Goal: Transaction & Acquisition: Book appointment/travel/reservation

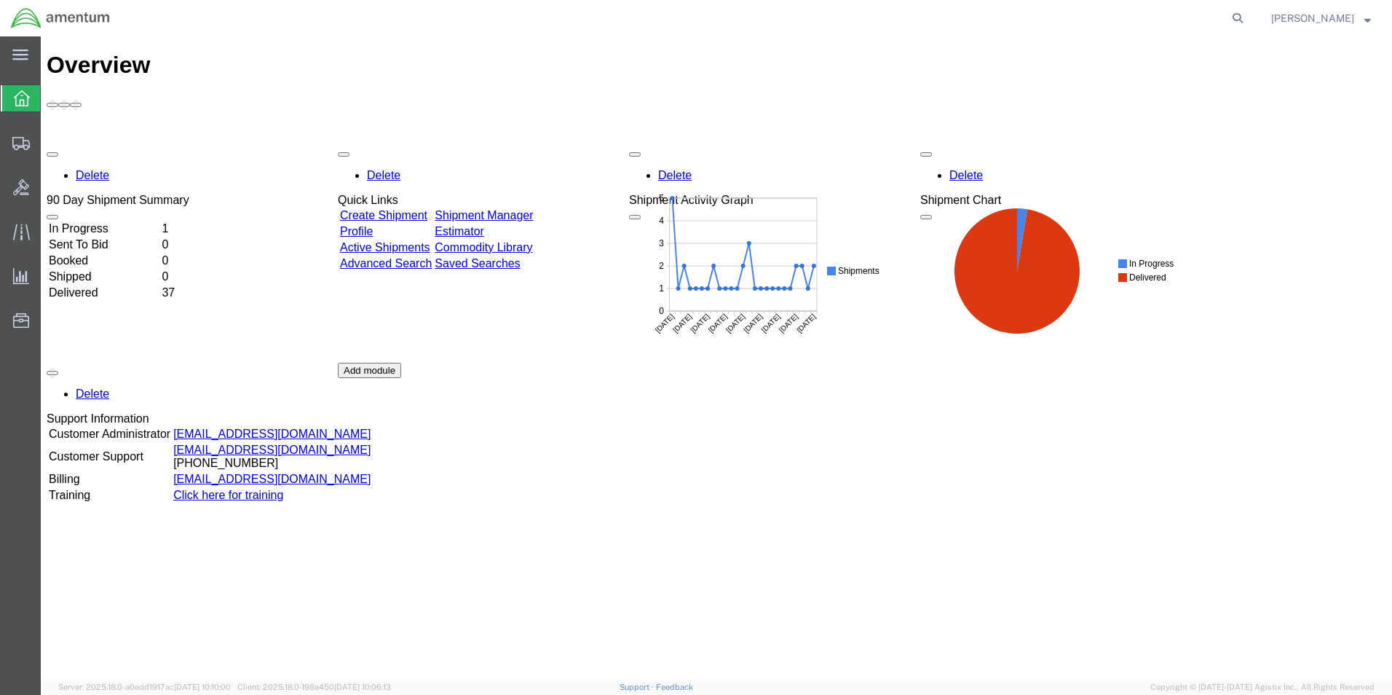
click at [533, 209] on link "Shipment Manager" at bounding box center [484, 215] width 98 height 12
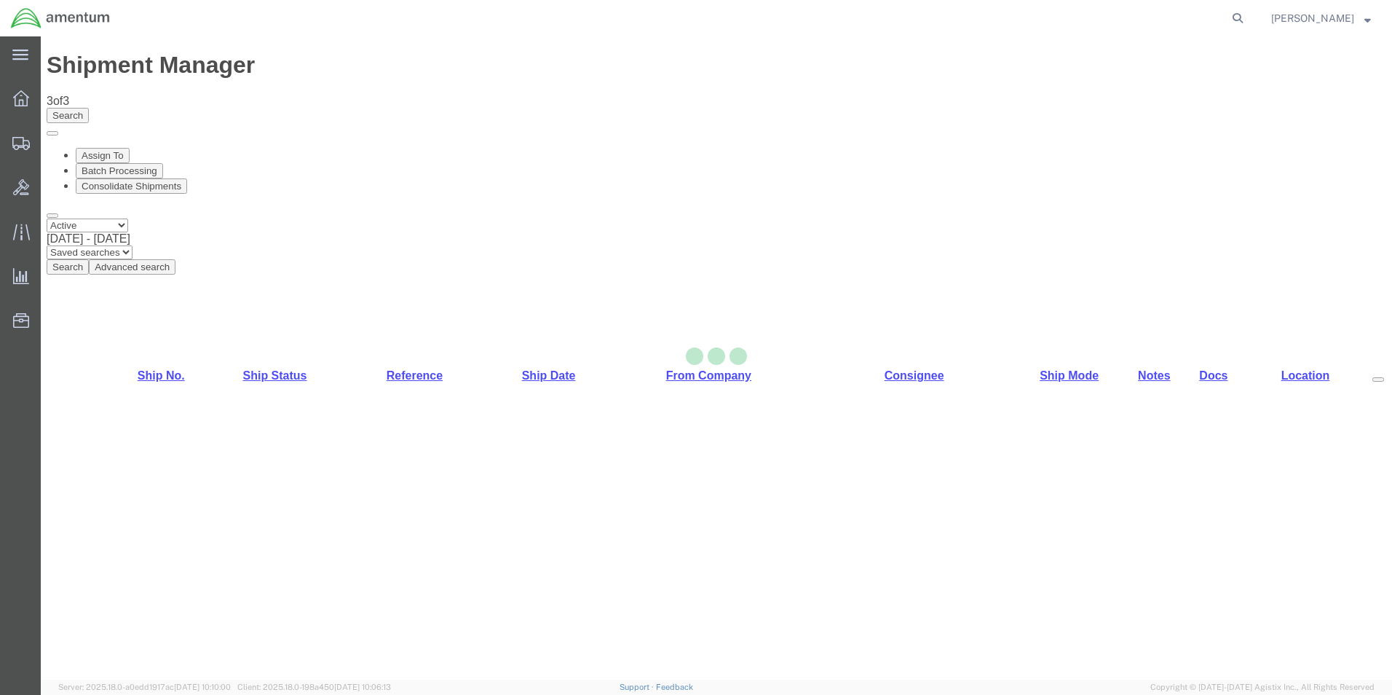
click at [165, 218] on div at bounding box center [717, 357] width 1352 height 643
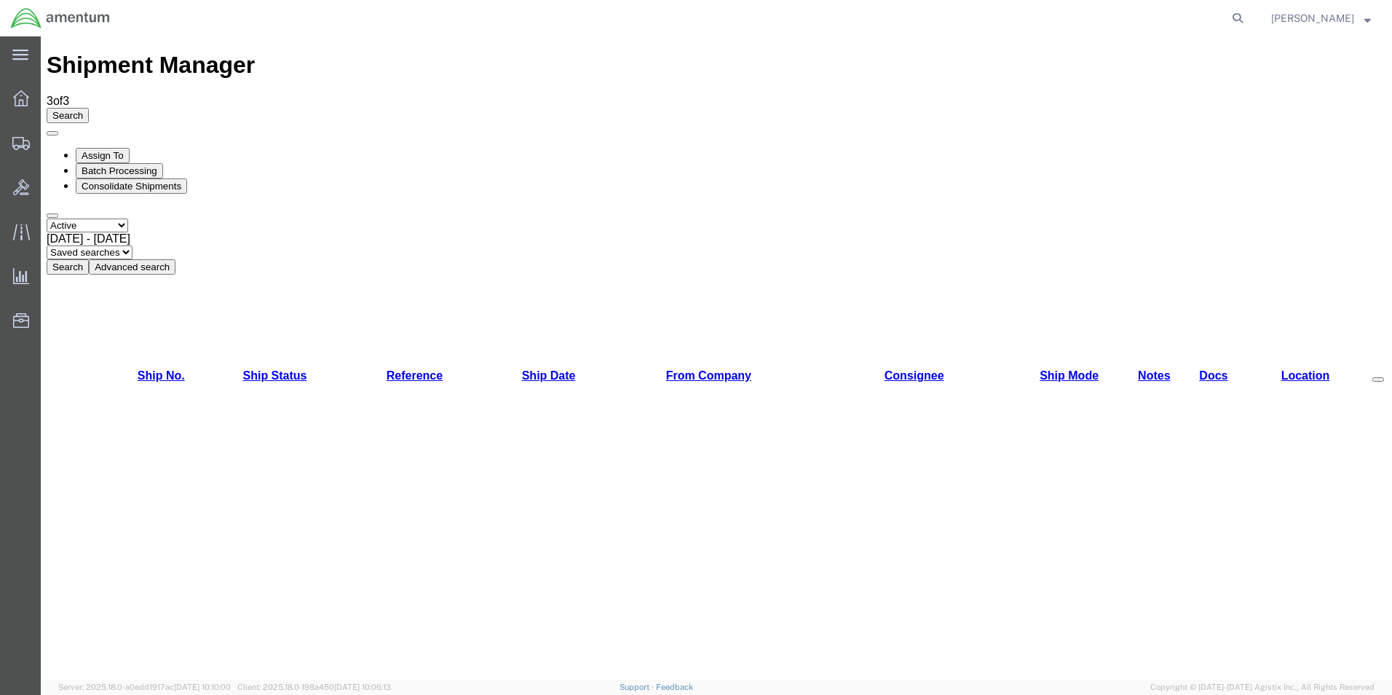
checkbox input "true"
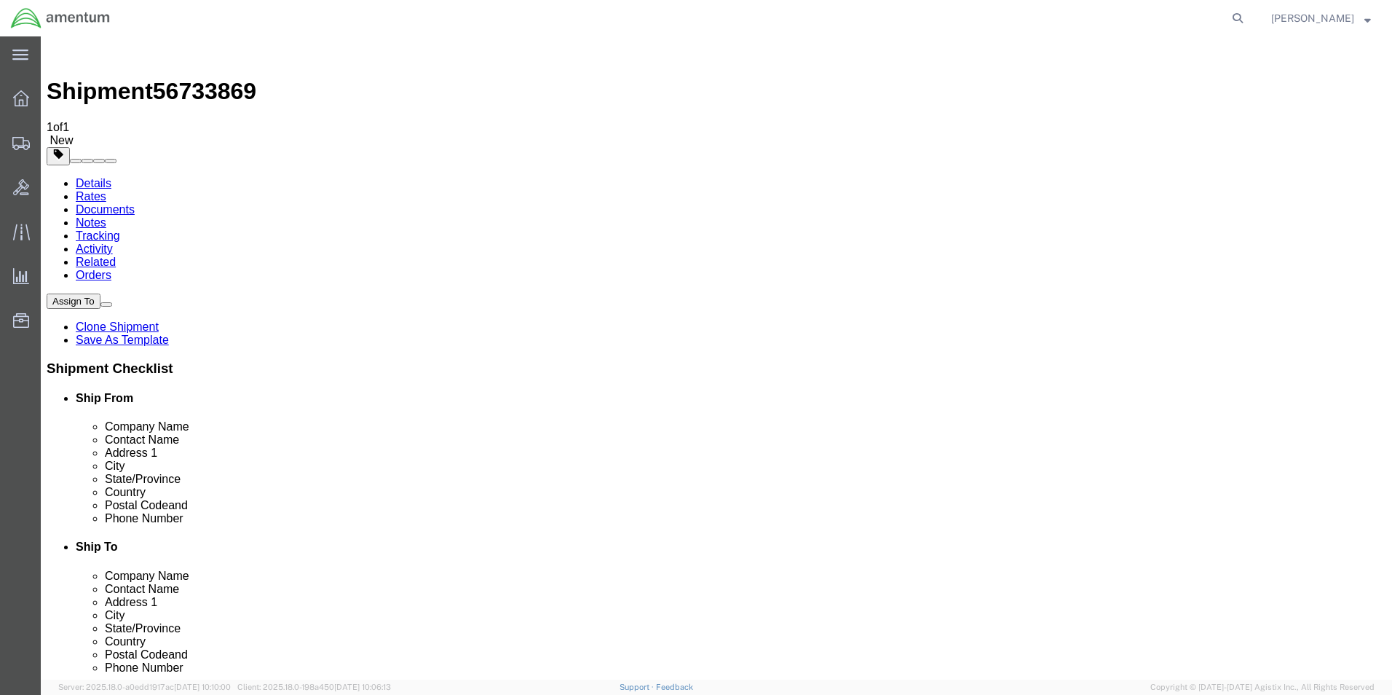
checkbox input "true"
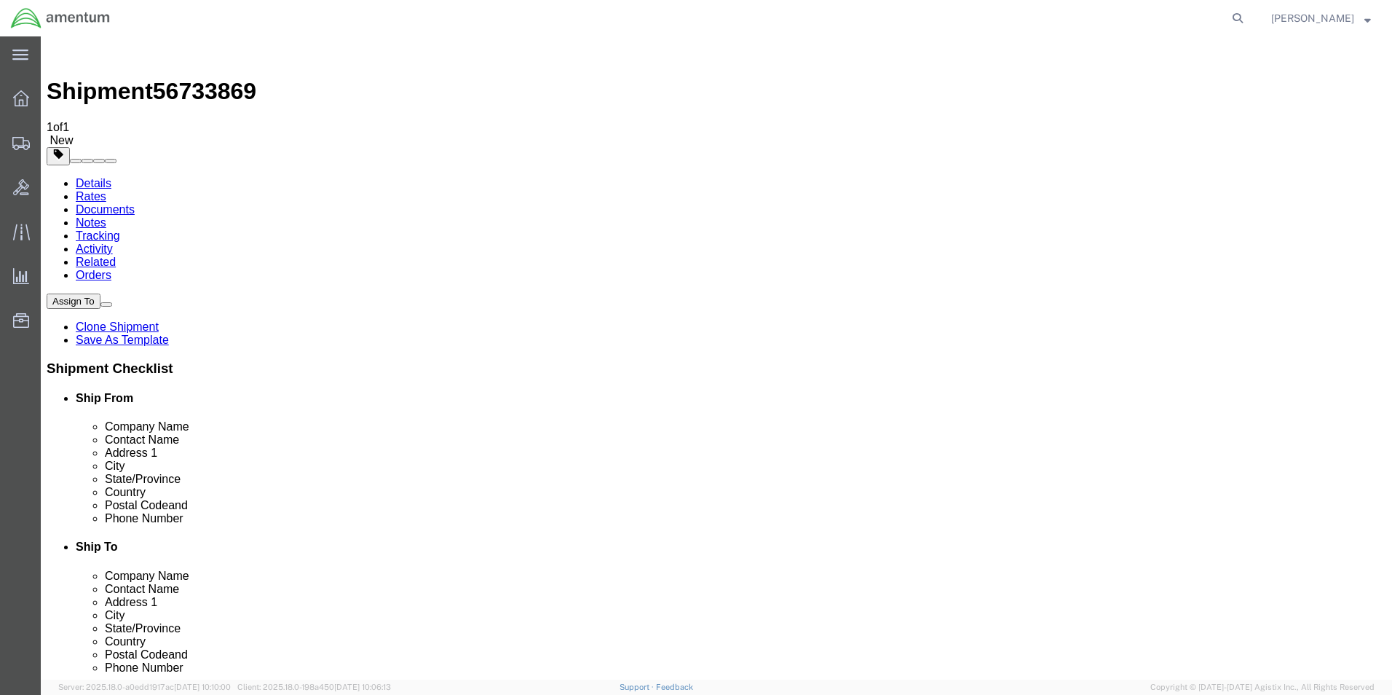
drag, startPoint x: 776, startPoint y: 236, endPoint x: 847, endPoint y: 234, distance: 71.4
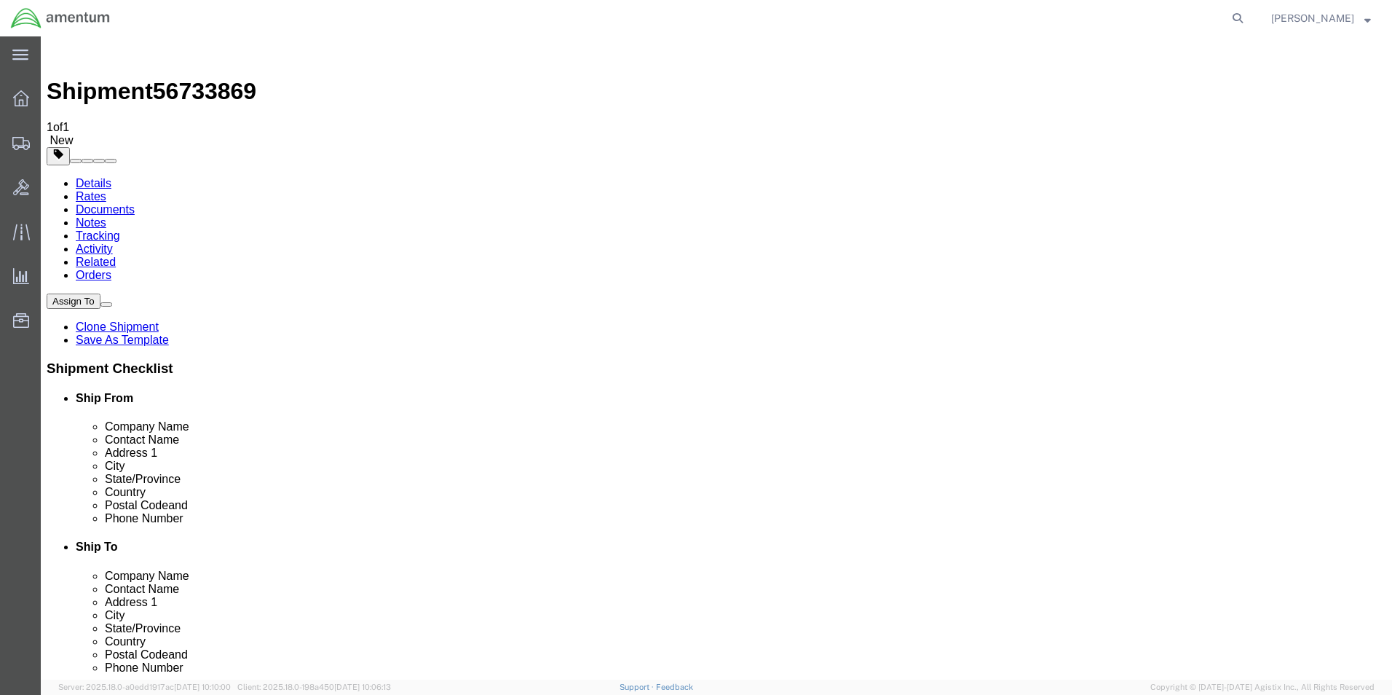
click at [58, 55] on img at bounding box center [55, 50] width 17 height 17
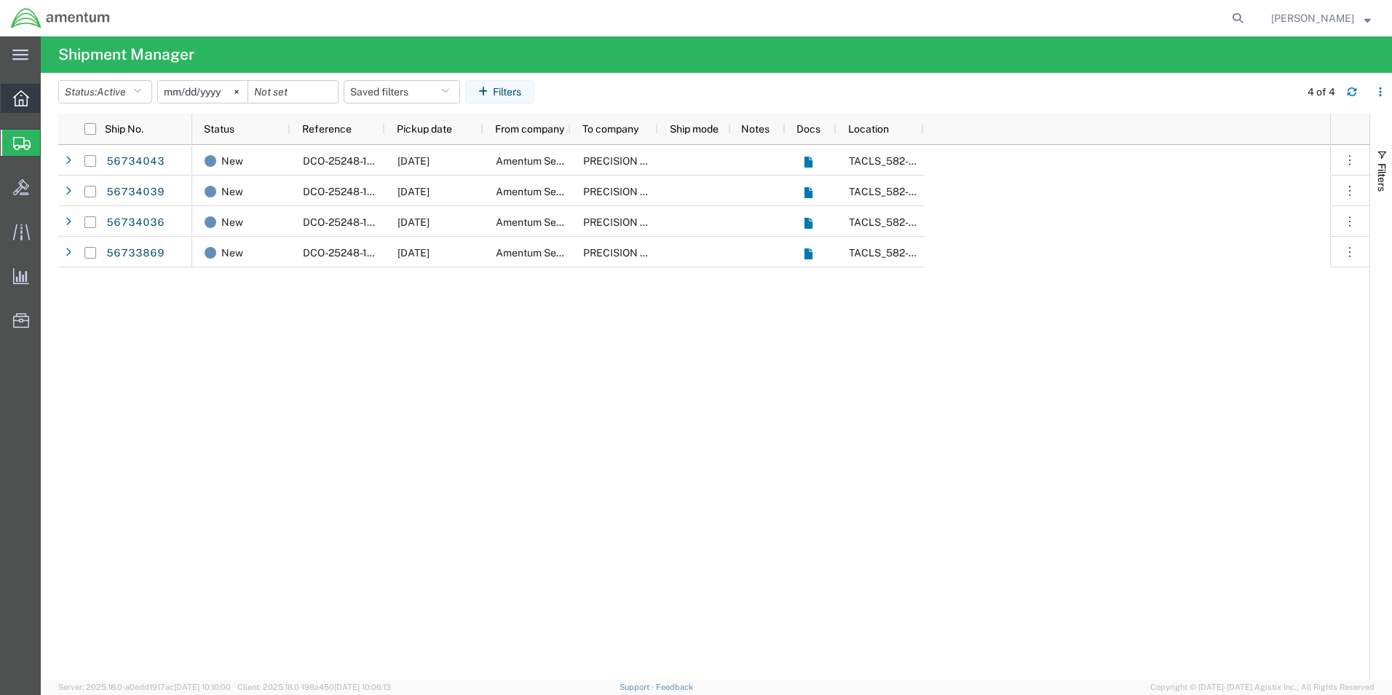
click at [16, 95] on icon at bounding box center [21, 98] width 16 height 16
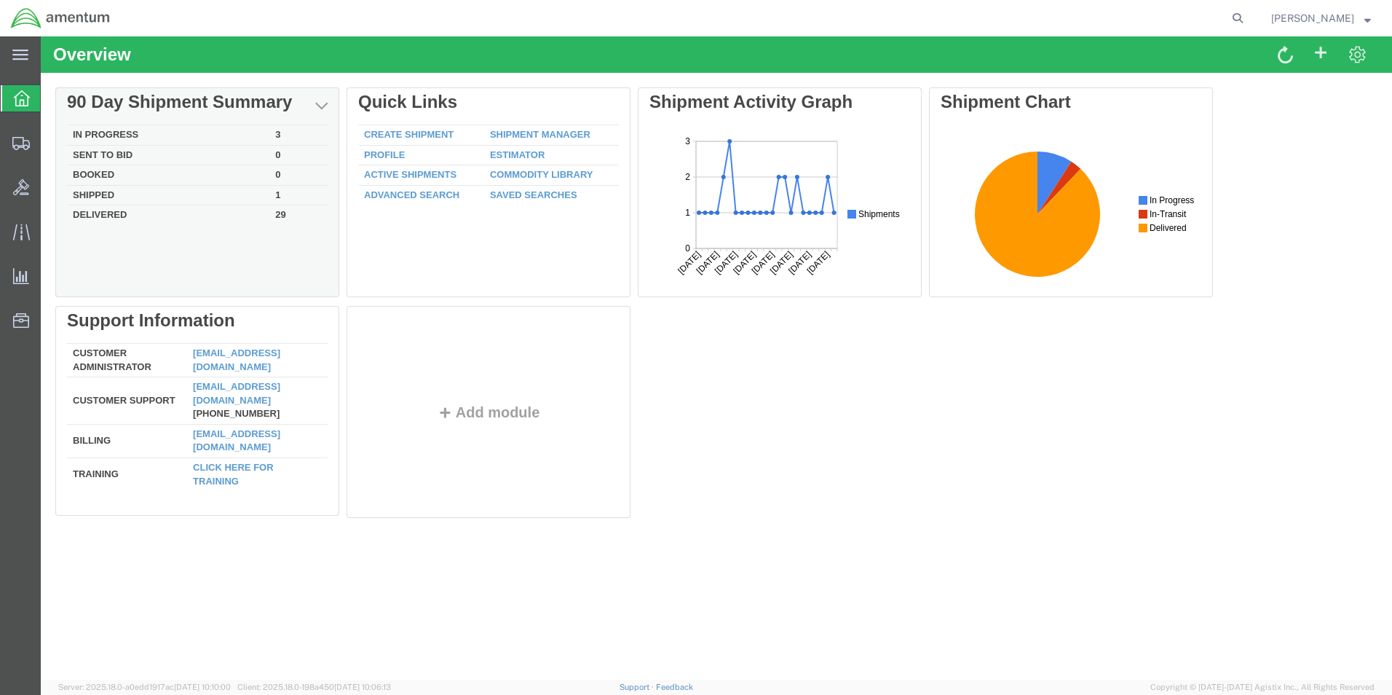
click at [119, 135] on td "In Progress" at bounding box center [168, 135] width 202 height 20
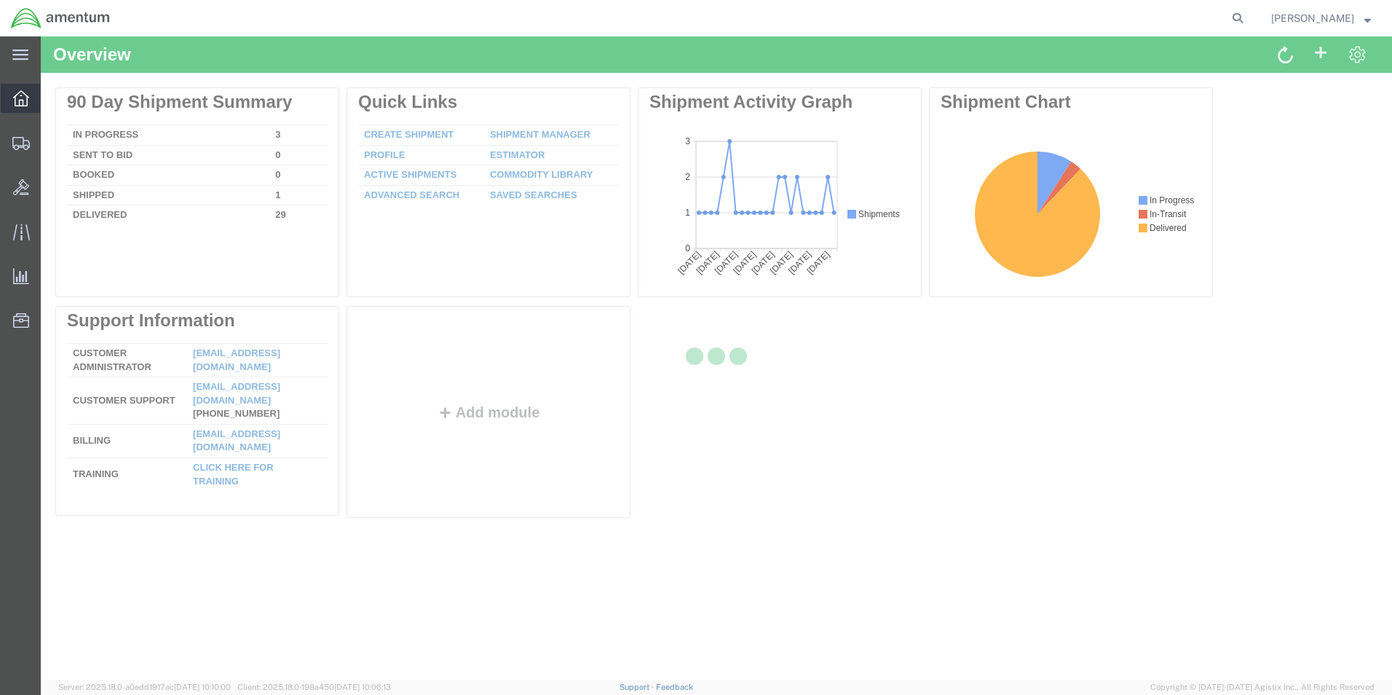
click at [20, 95] on icon at bounding box center [21, 98] width 16 height 16
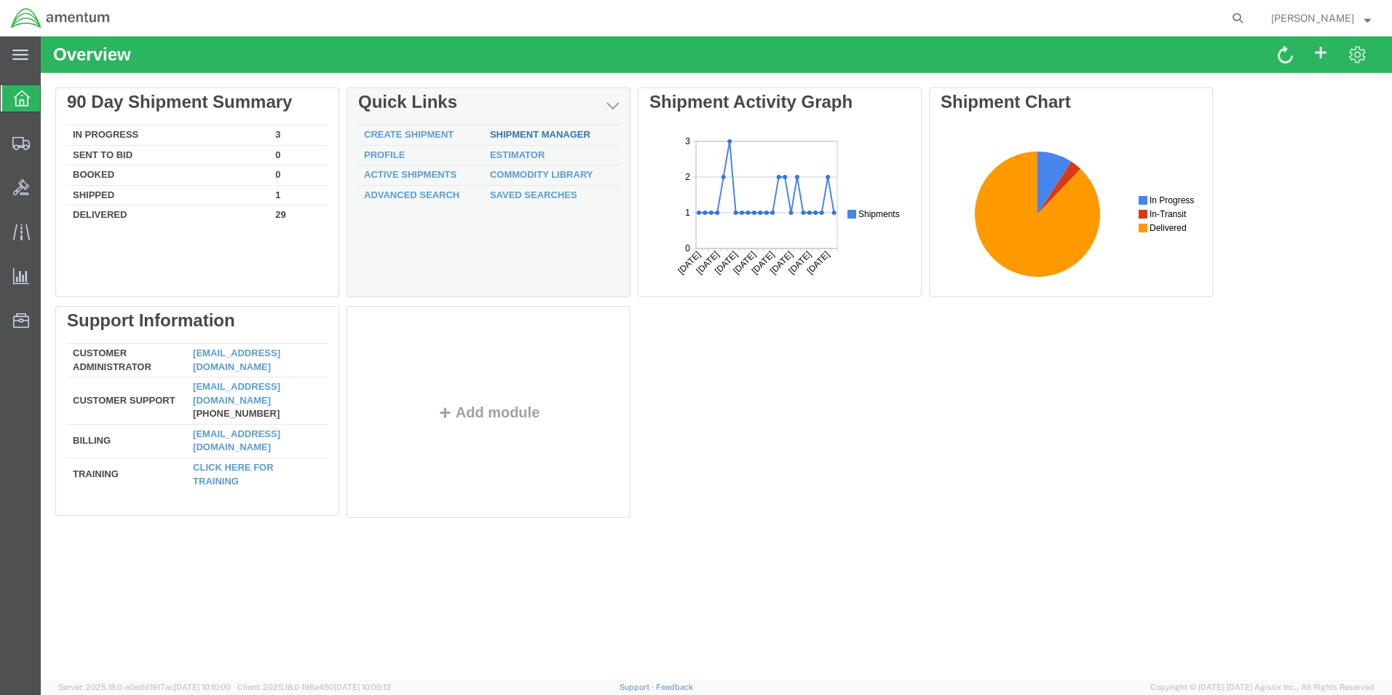
click at [553, 129] on link "Shipment Manager" at bounding box center [540, 134] width 100 height 11
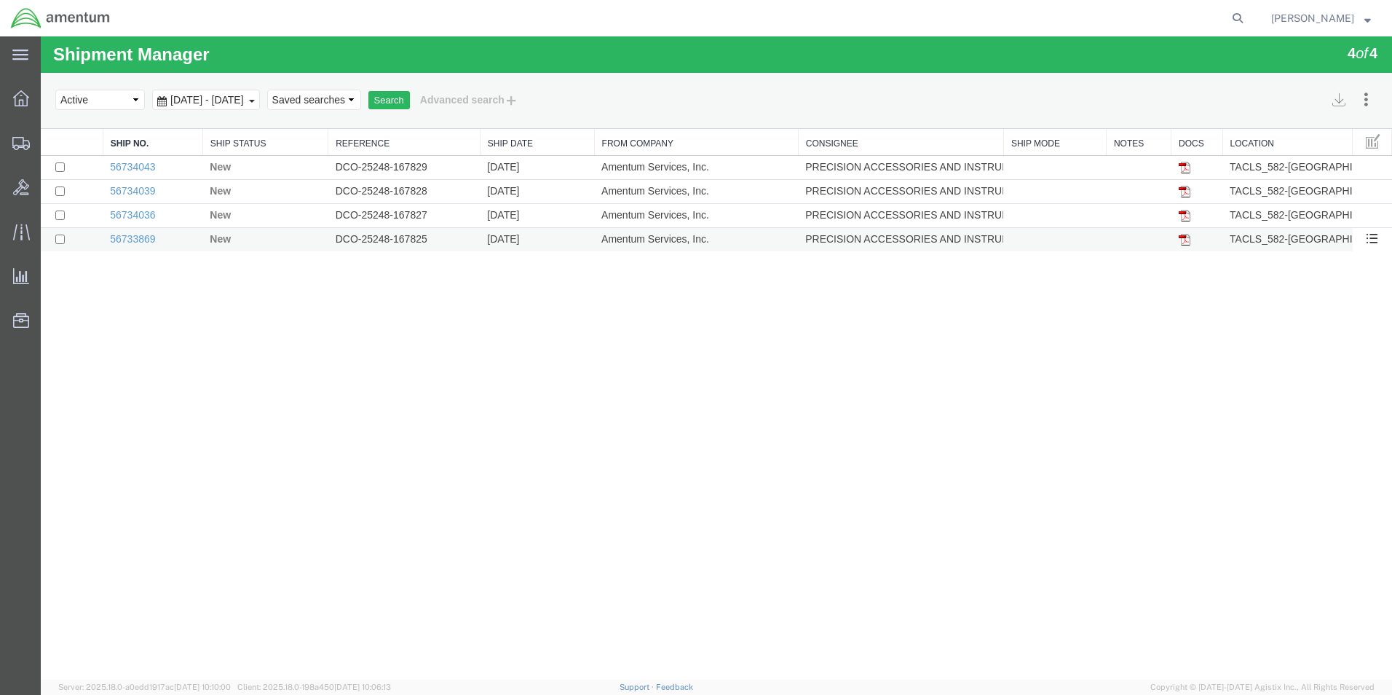
click at [270, 242] on td "New" at bounding box center [264, 240] width 125 height 24
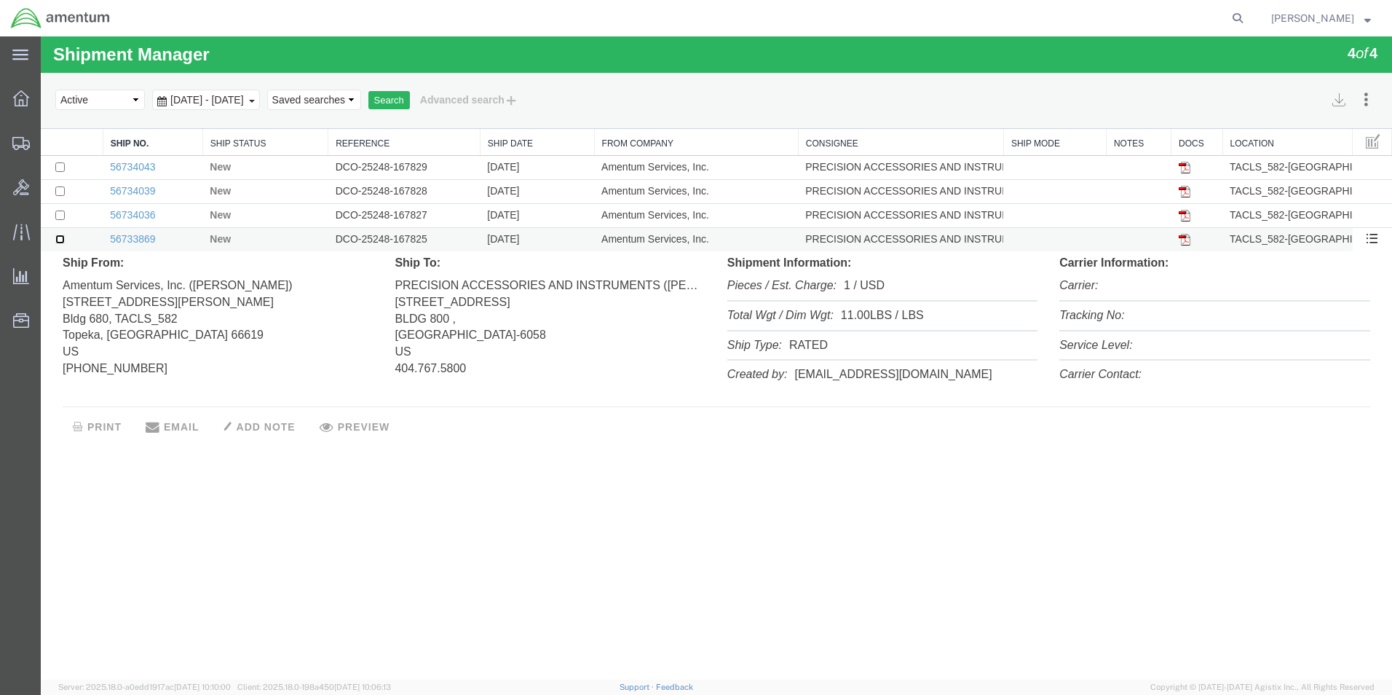
click at [59, 240] on input "checkbox" at bounding box center [59, 238] width 9 height 9
checkbox input "true"
click at [60, 216] on input "checkbox" at bounding box center [59, 214] width 9 height 9
checkbox input "true"
click at [60, 189] on input "checkbox" at bounding box center [59, 190] width 9 height 9
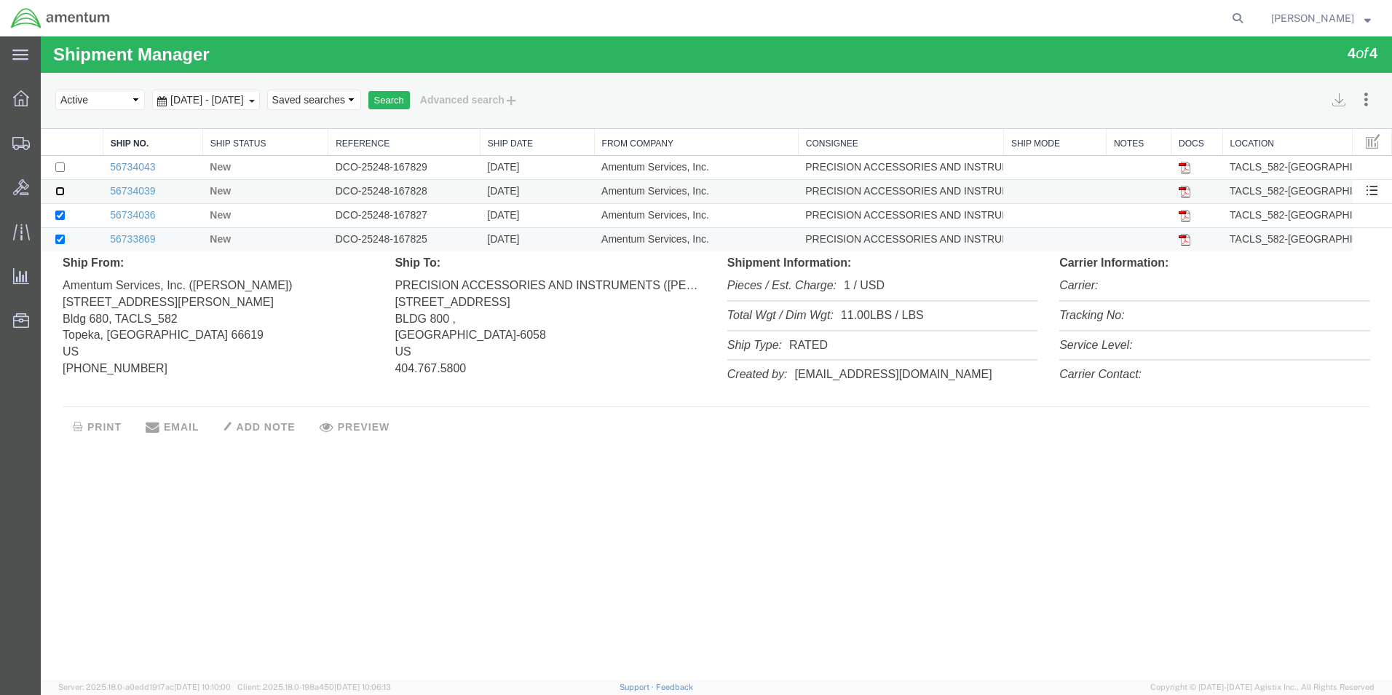
checkbox input "true"
click at [60, 167] on input "checkbox" at bounding box center [59, 166] width 9 height 9
checkbox input "true"
click at [410, 100] on button "Search" at bounding box center [389, 100] width 42 height 19
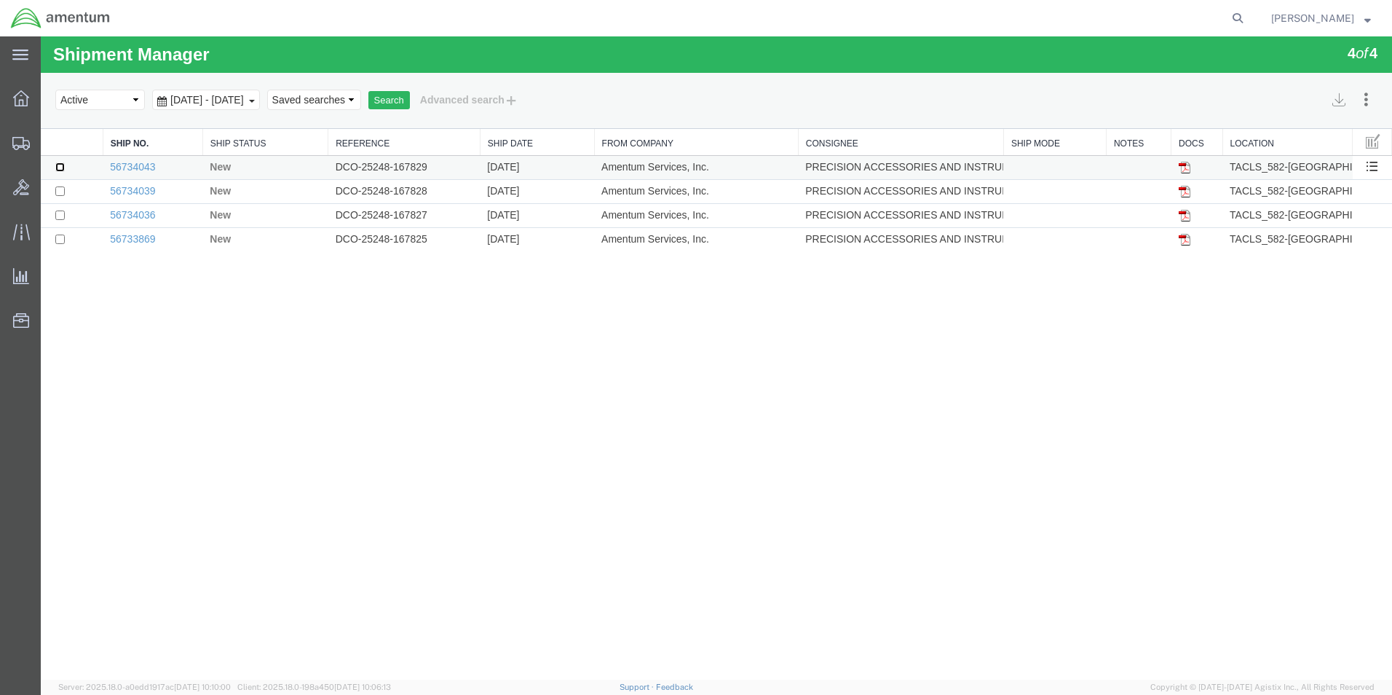
click at [60, 167] on input "checkbox" at bounding box center [59, 166] width 9 height 9
checkbox input "true"
click at [62, 189] on input "checkbox" at bounding box center [59, 190] width 9 height 9
checkbox input "true"
click at [58, 213] on input "checkbox" at bounding box center [59, 214] width 9 height 9
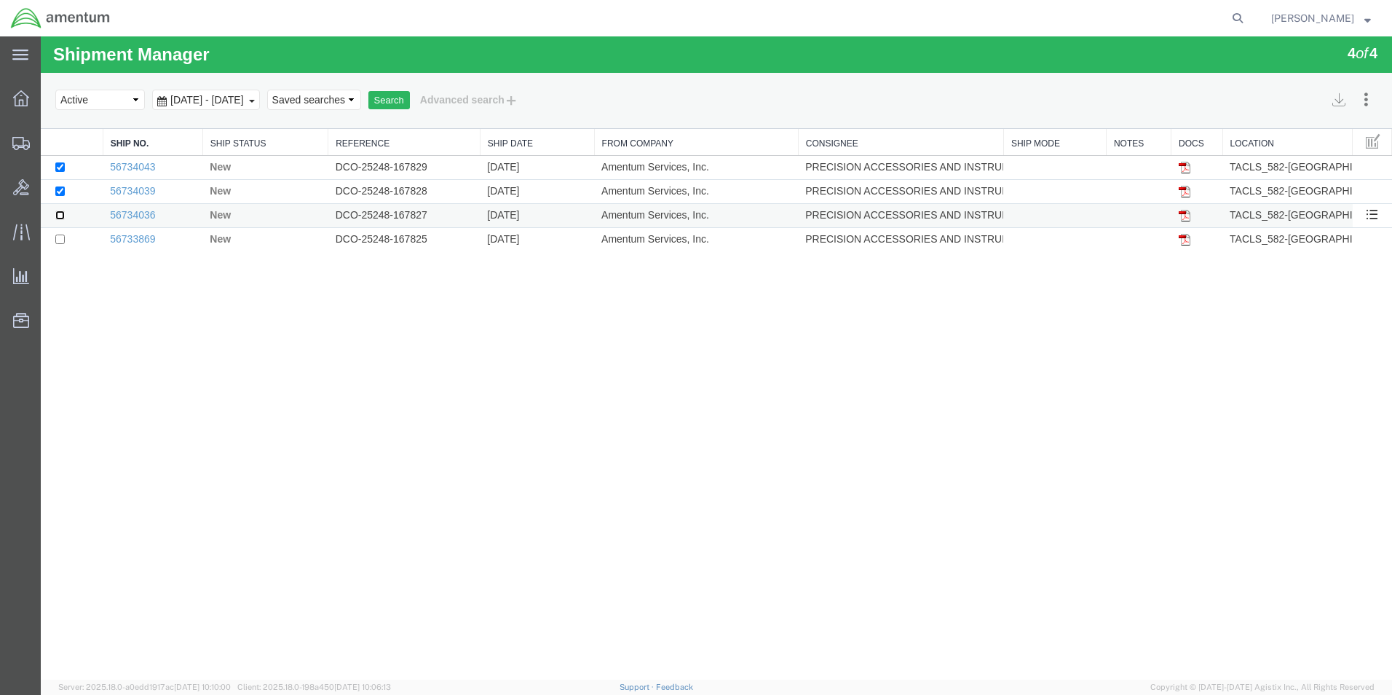
checkbox input "true"
click at [58, 243] on input "checkbox" at bounding box center [59, 238] width 9 height 9
click at [62, 238] on input "checkbox" at bounding box center [59, 238] width 9 height 9
checkbox input "false"
click at [57, 218] on input "checkbox" at bounding box center [59, 214] width 9 height 9
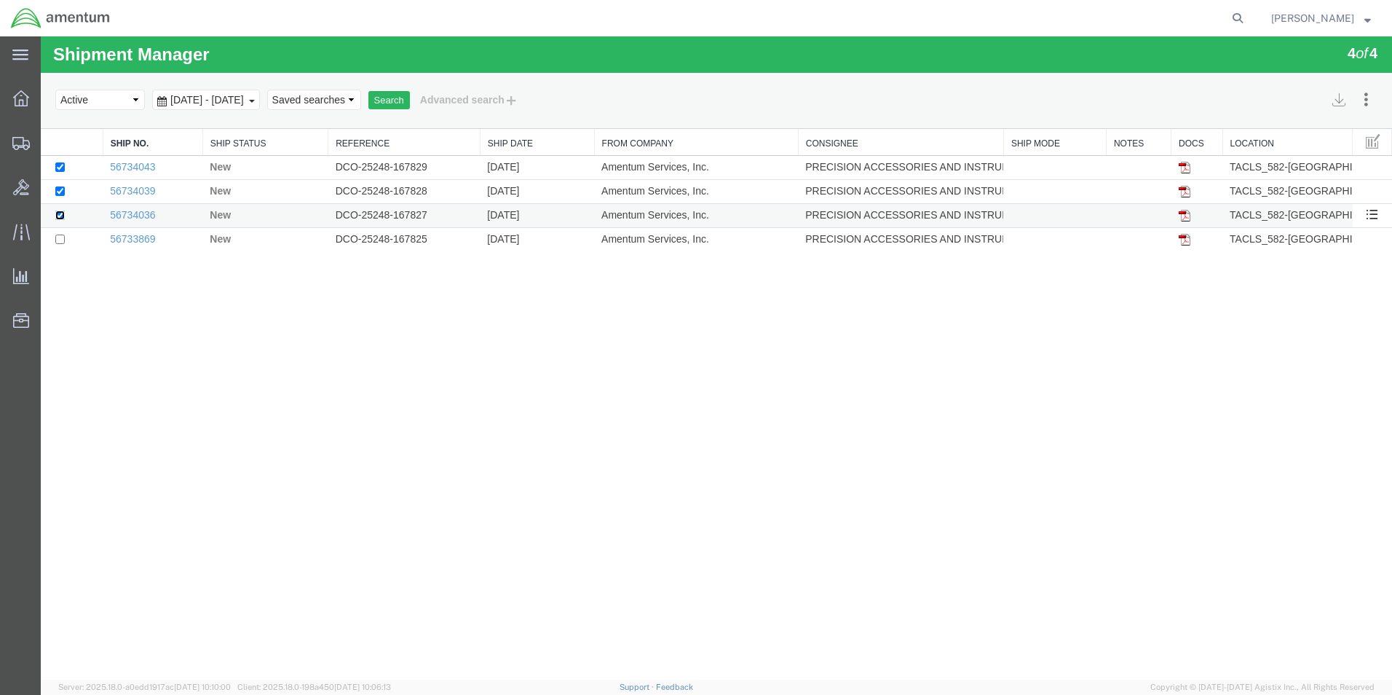
checkbox input "false"
click at [60, 188] on input "checkbox" at bounding box center [59, 190] width 9 height 9
checkbox input "false"
click at [59, 159] on td at bounding box center [72, 168] width 62 height 24
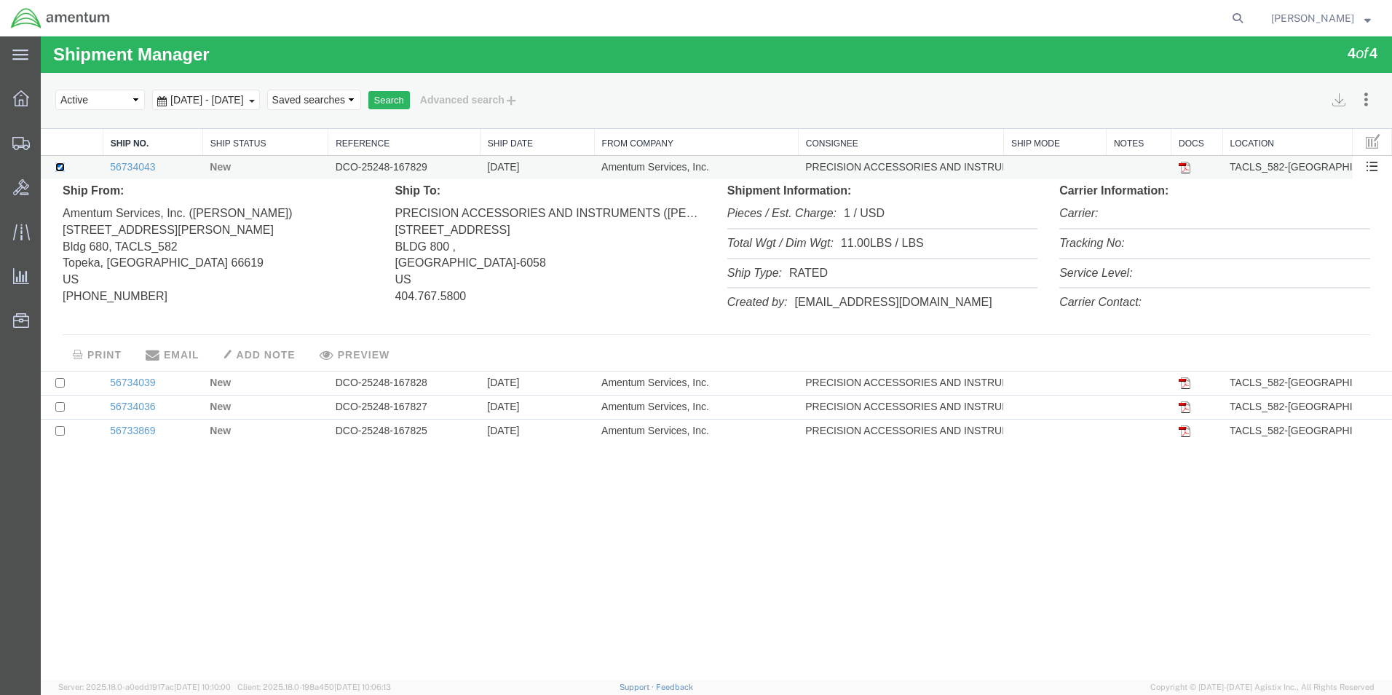
click at [60, 167] on input "checkbox" at bounding box center [59, 166] width 9 height 9
checkbox input "false"
click at [80, 428] on td at bounding box center [72, 431] width 62 height 24
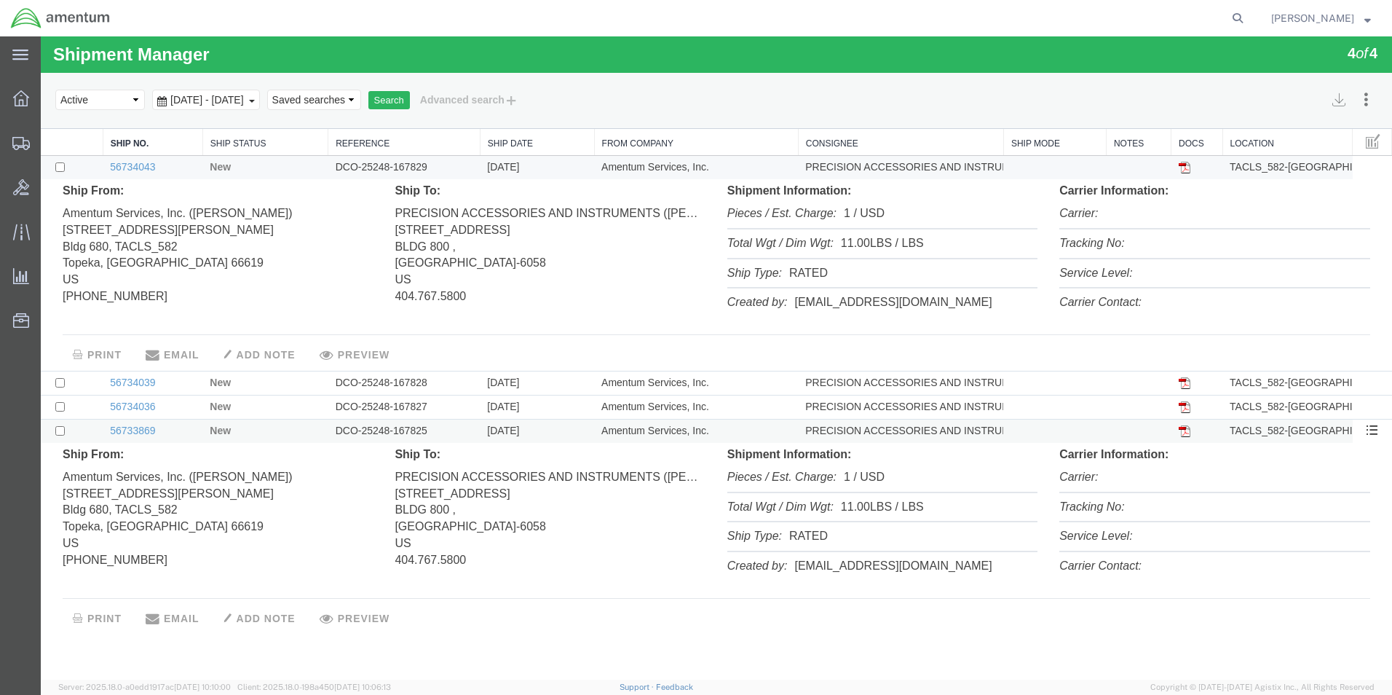
click at [1185, 432] on img at bounding box center [1185, 431] width 12 height 12
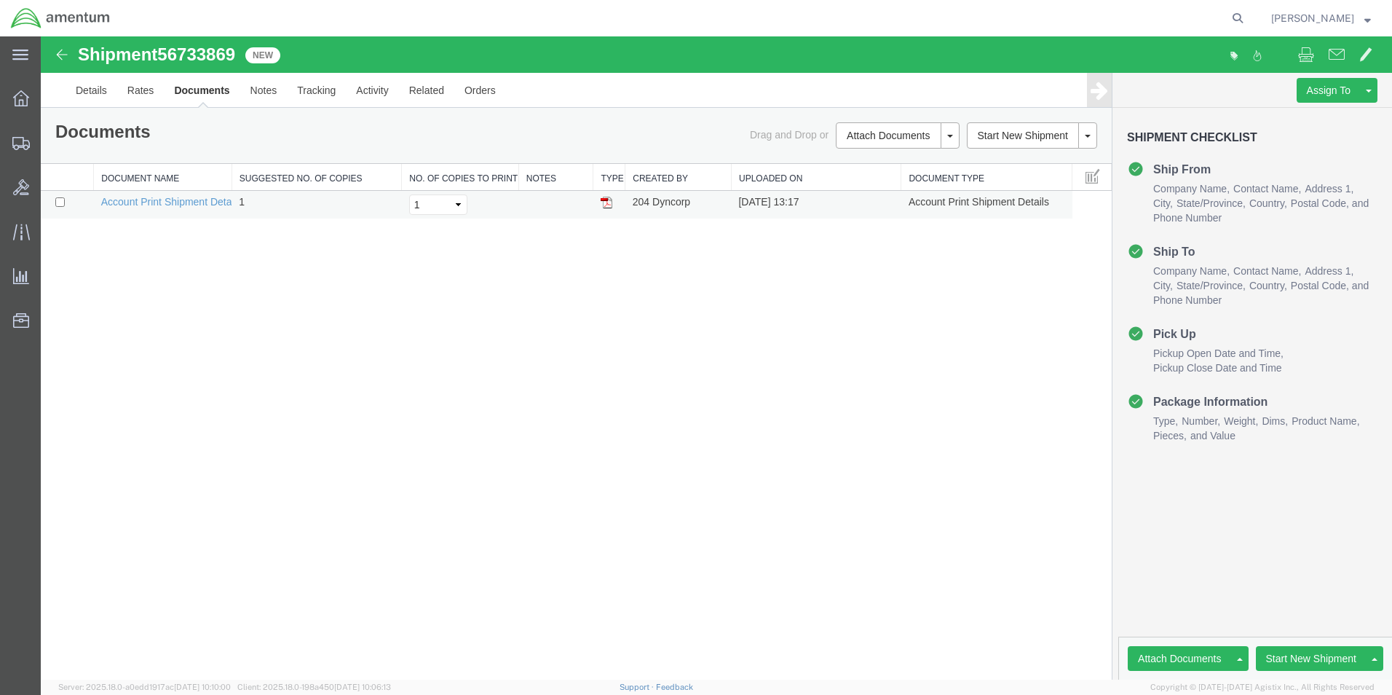
click at [829, 202] on td "[DATE] 13:17" at bounding box center [816, 205] width 170 height 28
click at [28, 101] on icon at bounding box center [21, 98] width 16 height 16
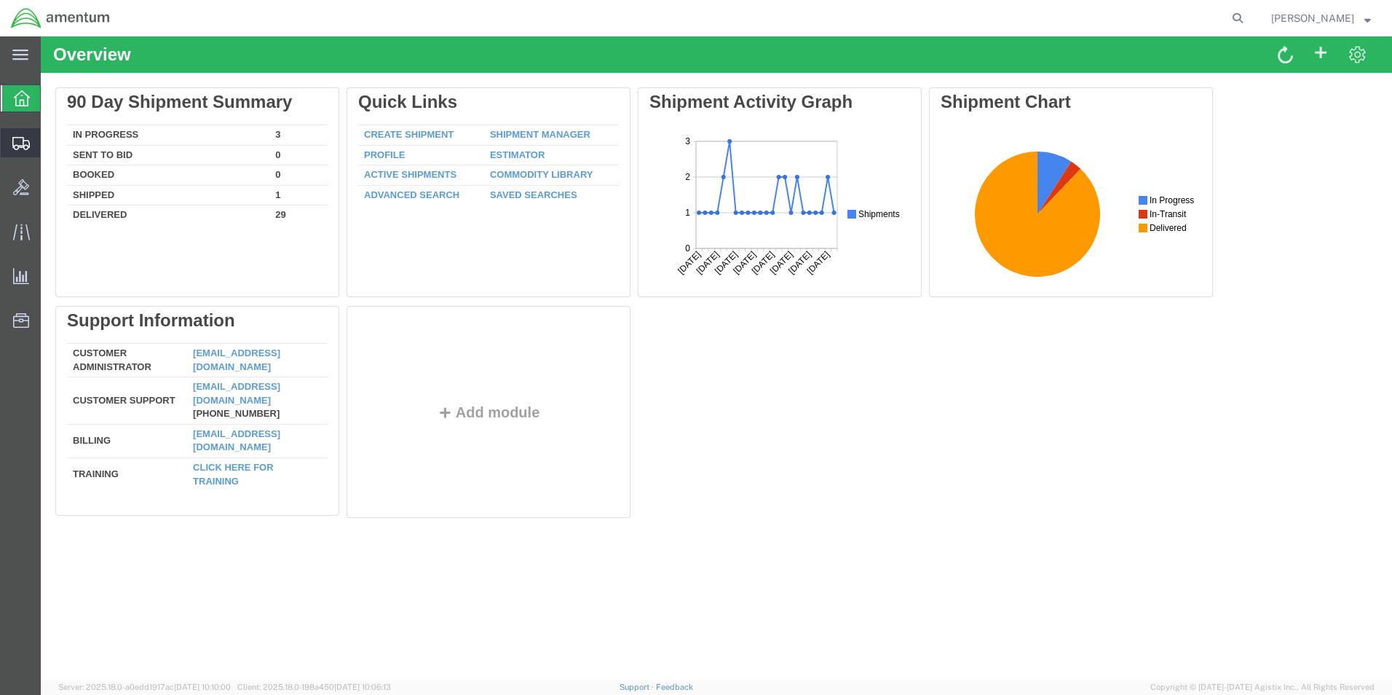
click at [14, 143] on icon at bounding box center [20, 143] width 17 height 13
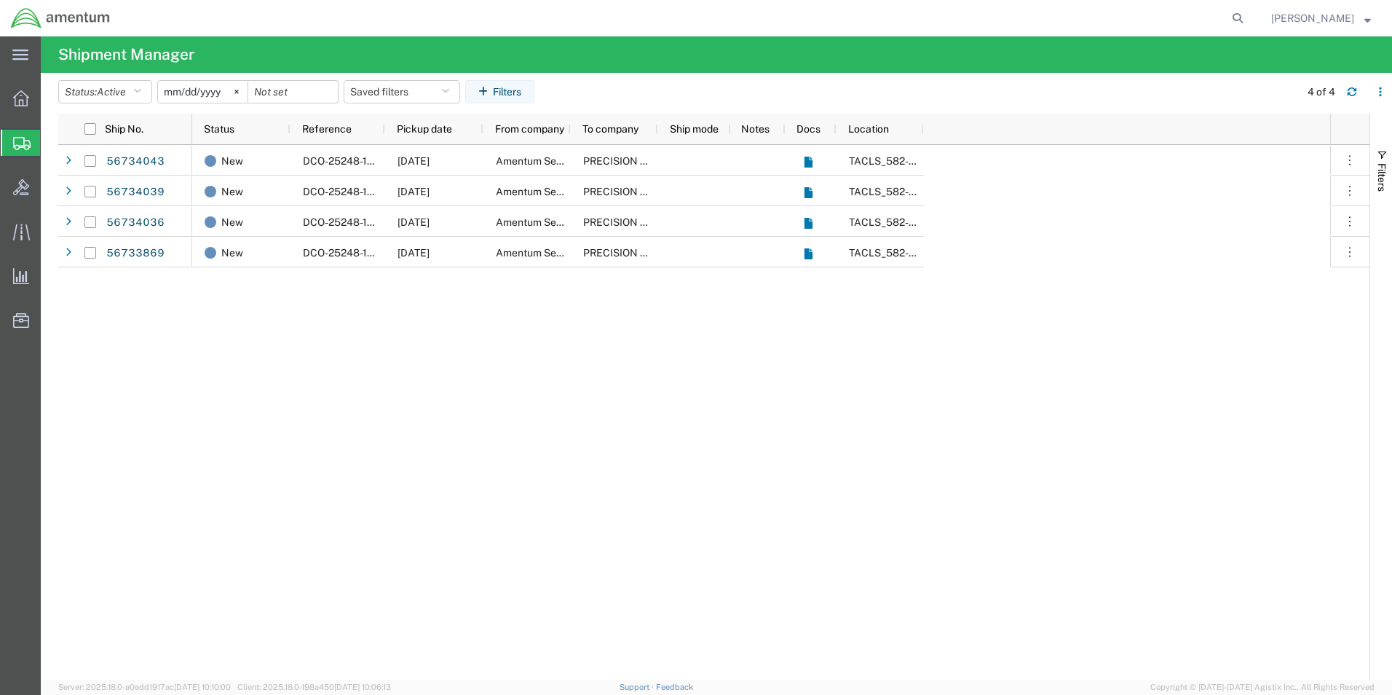
click at [0, 0] on span "Shipment Manager" at bounding box center [0, 0] width 0 height 0
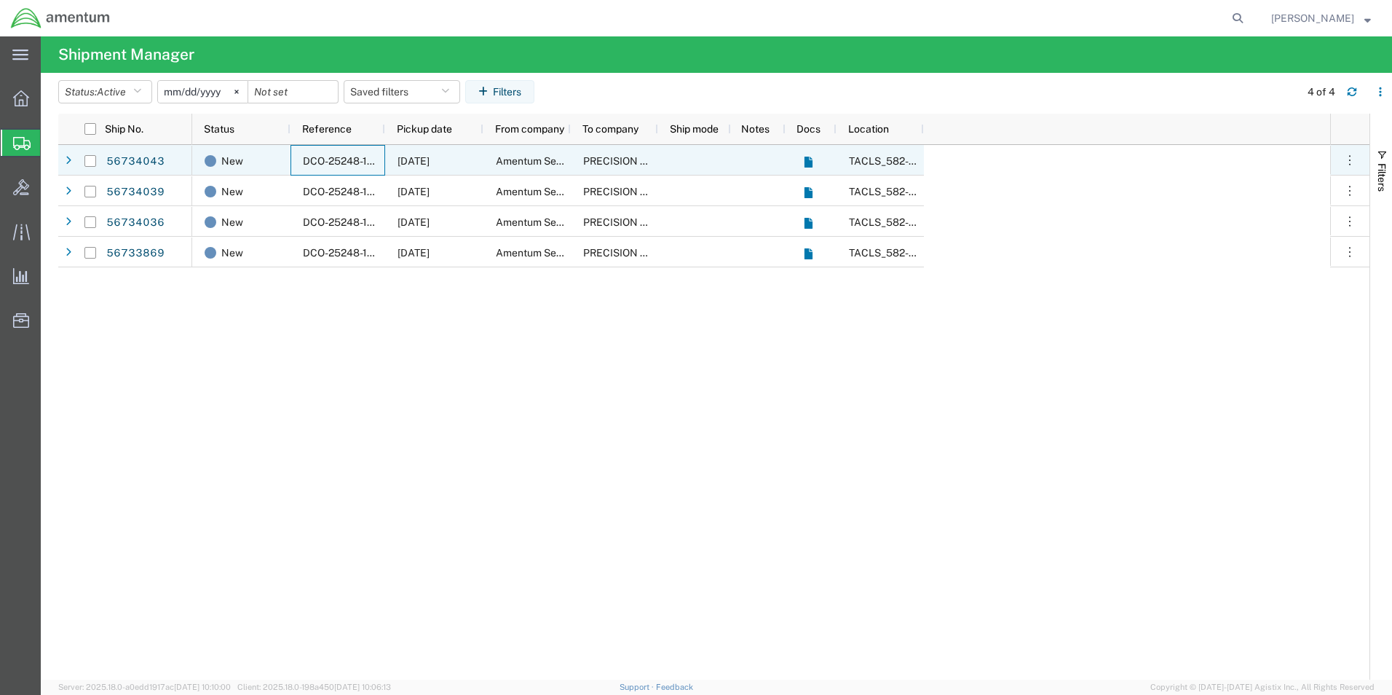
click at [294, 159] on div "DCO-25248-167829" at bounding box center [338, 160] width 95 height 31
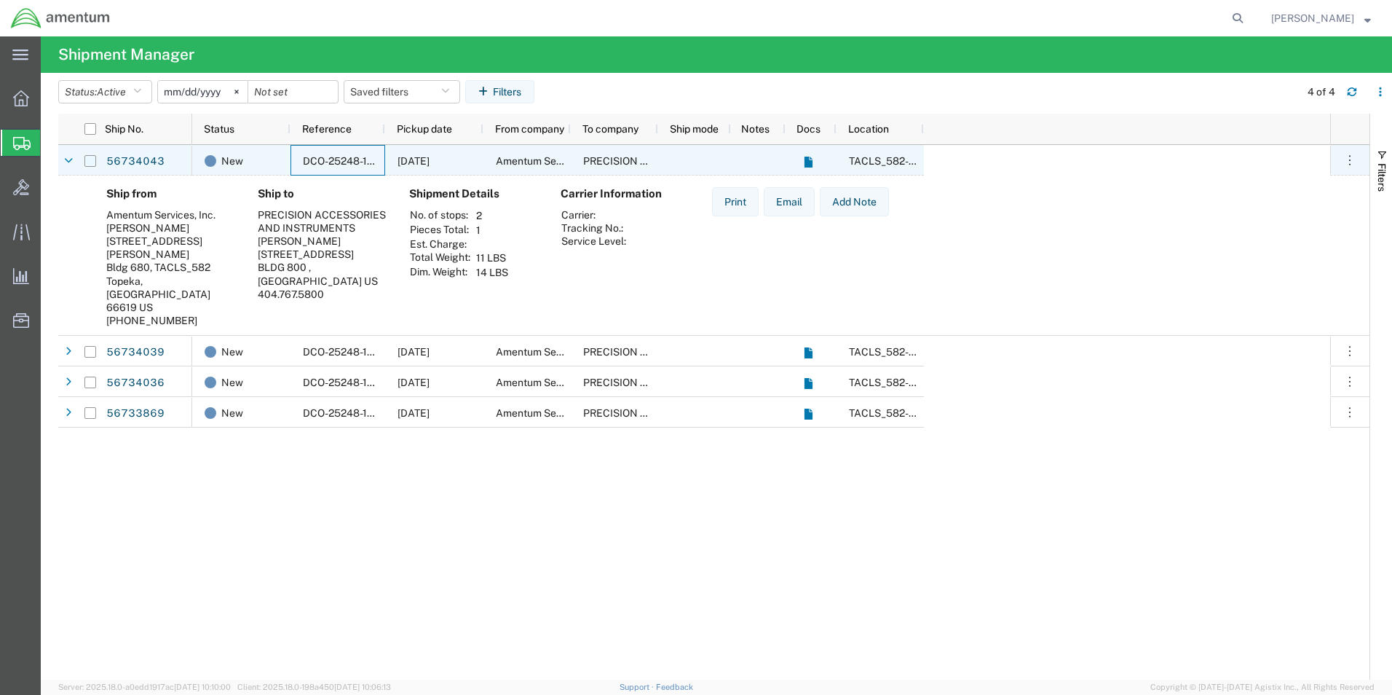
click at [88, 158] on input "Press Space to toggle row selection (unchecked)" at bounding box center [90, 161] width 12 height 12
checkbox input "true"
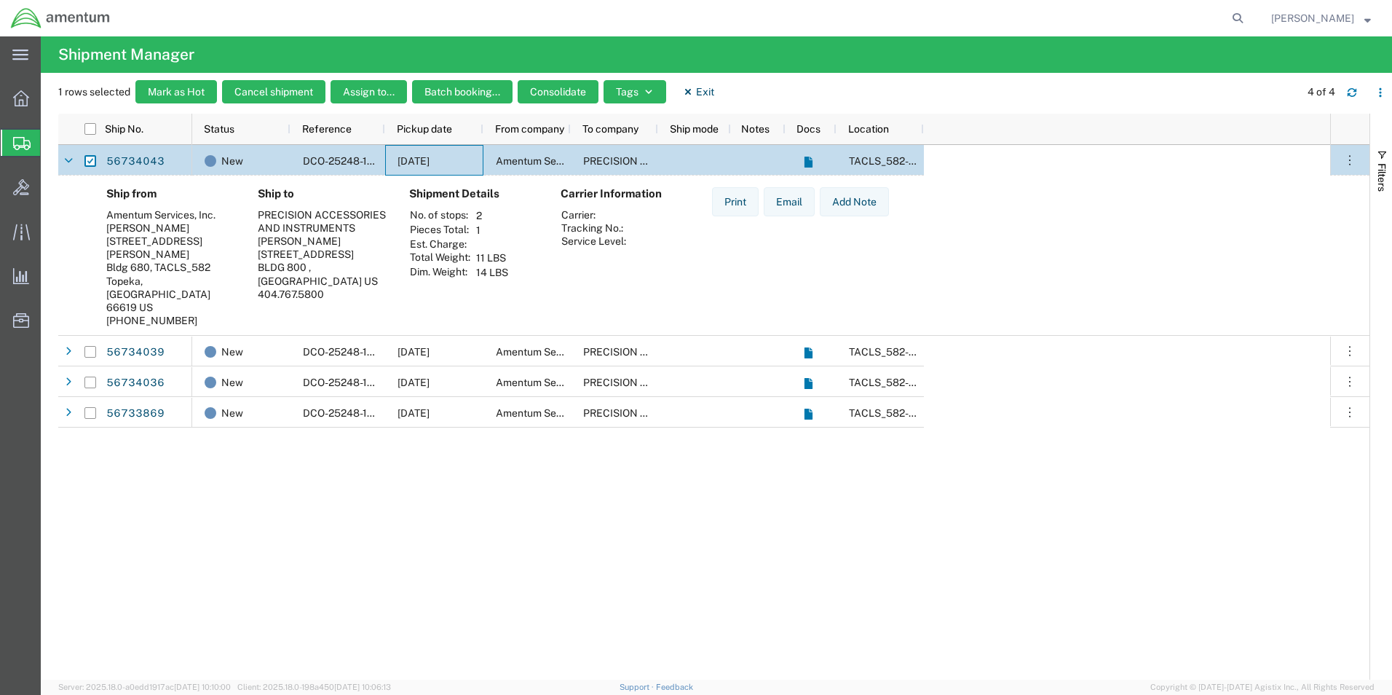
click at [468, 162] on div "[DATE]" at bounding box center [434, 160] width 98 height 31
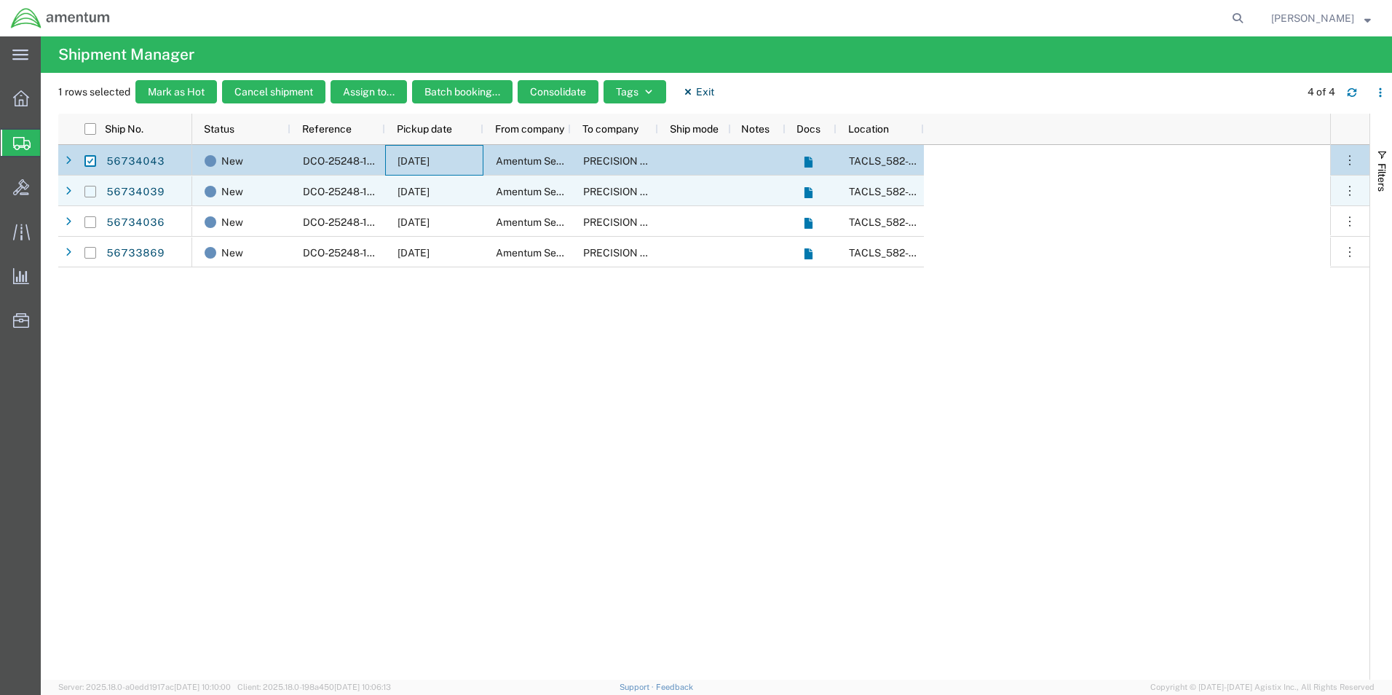
click at [87, 194] on input "Press Space to toggle row selection (unchecked)" at bounding box center [90, 192] width 12 height 12
checkbox input "true"
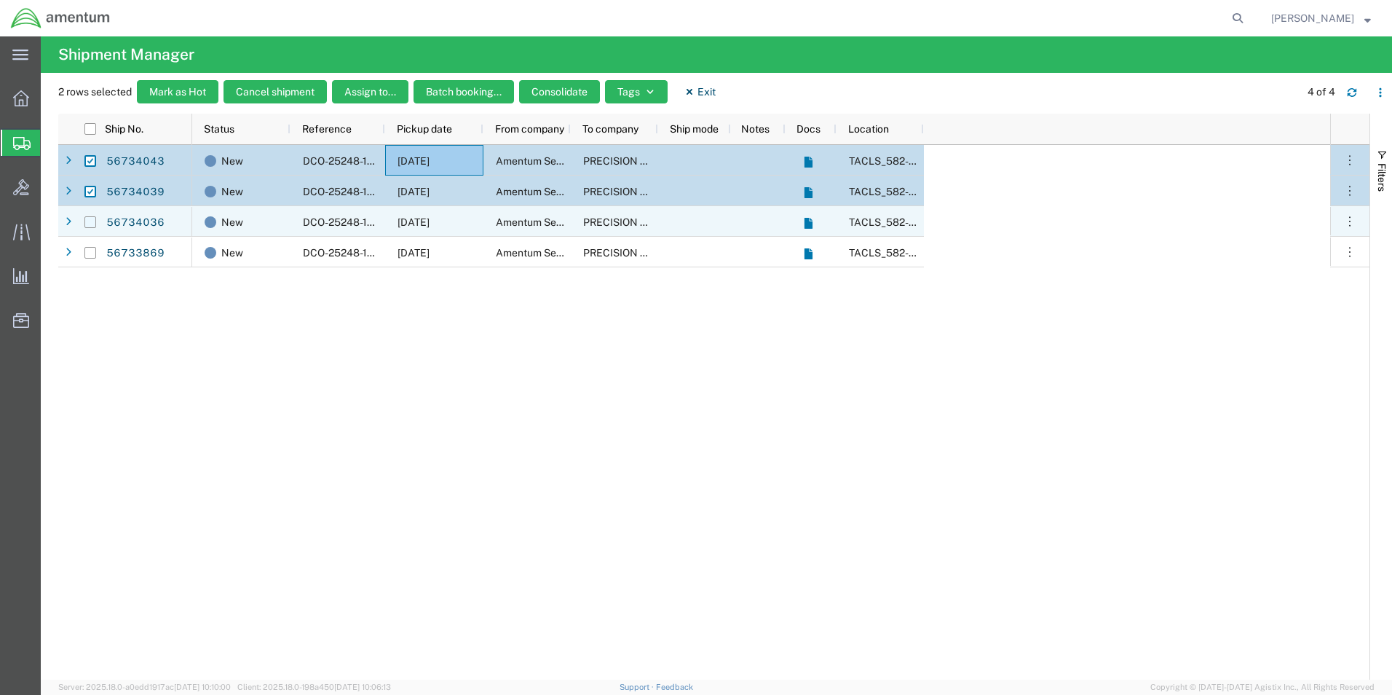
click at [93, 226] on input "Press Space to toggle row selection (unchecked)" at bounding box center [90, 222] width 12 height 12
checkbox input "true"
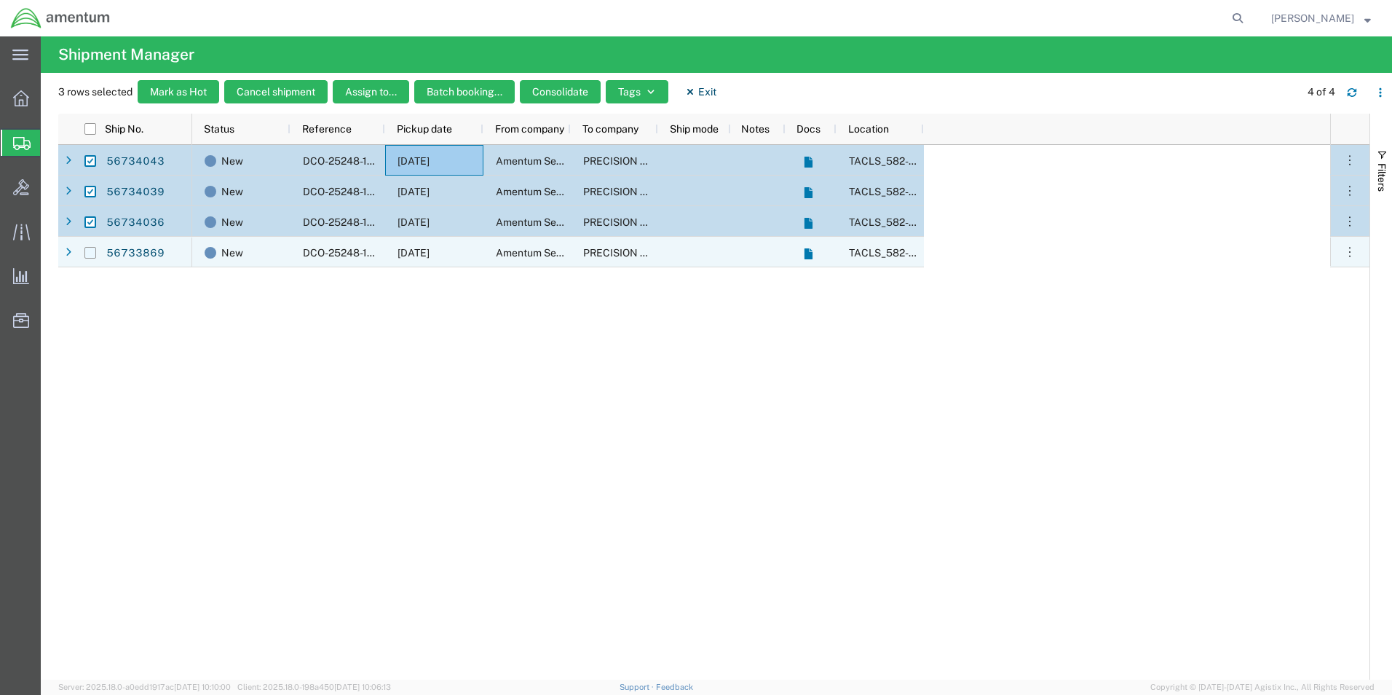
click at [87, 252] on input "Press Space to toggle row selection (unchecked)" at bounding box center [90, 253] width 12 height 12
checkbox input "true"
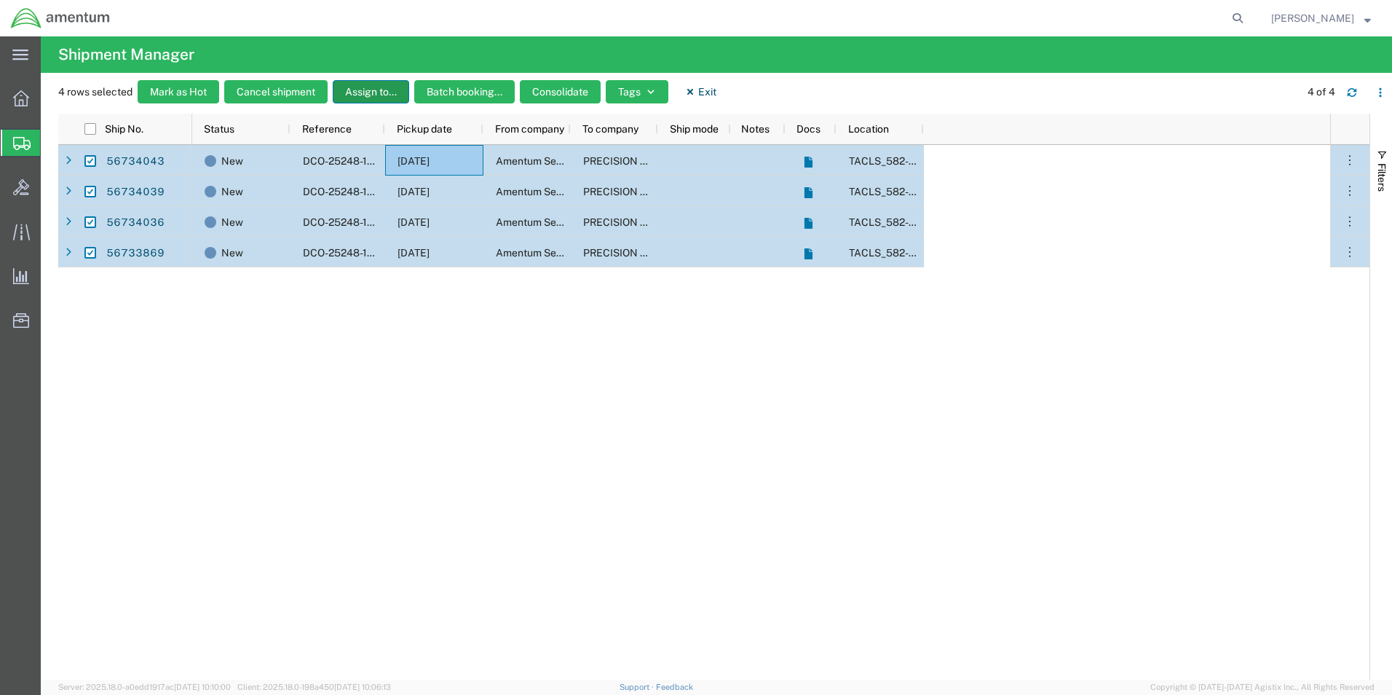
click at [382, 92] on button "Assign to..." at bounding box center [371, 91] width 76 height 23
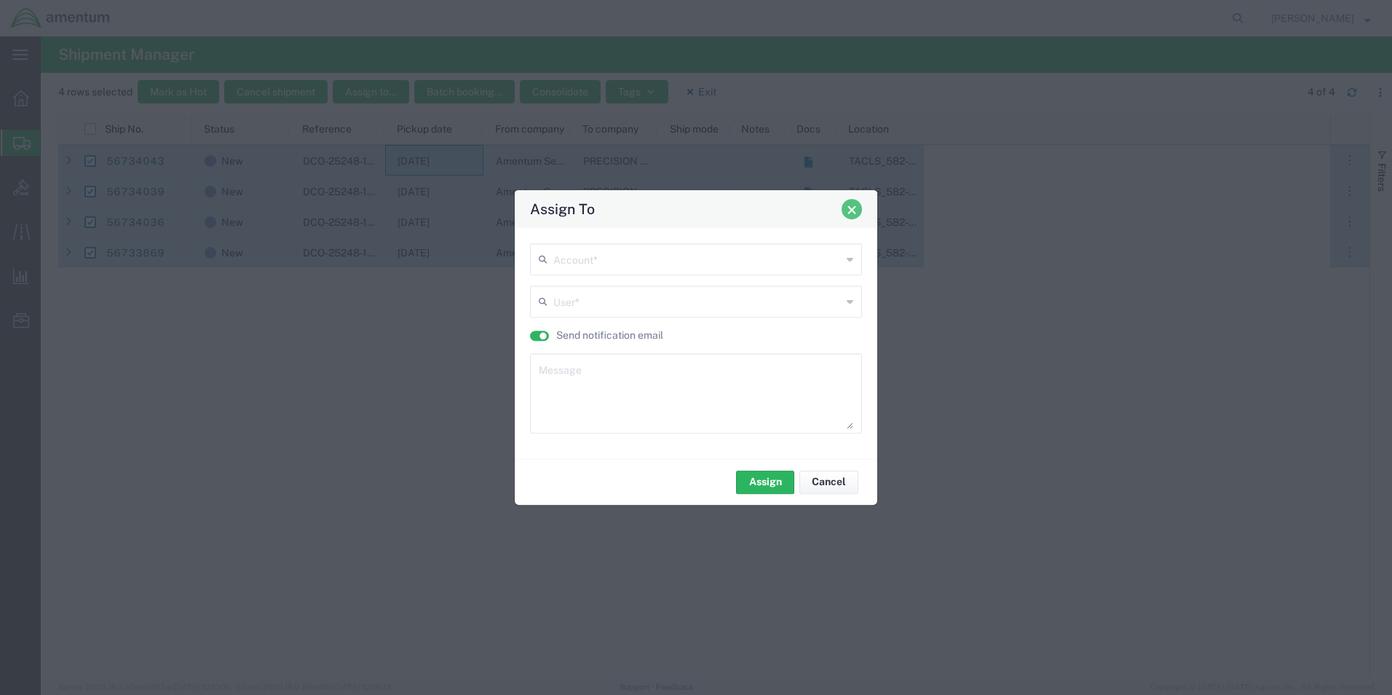
click at [854, 213] on span "Close" at bounding box center [852, 210] width 10 height 10
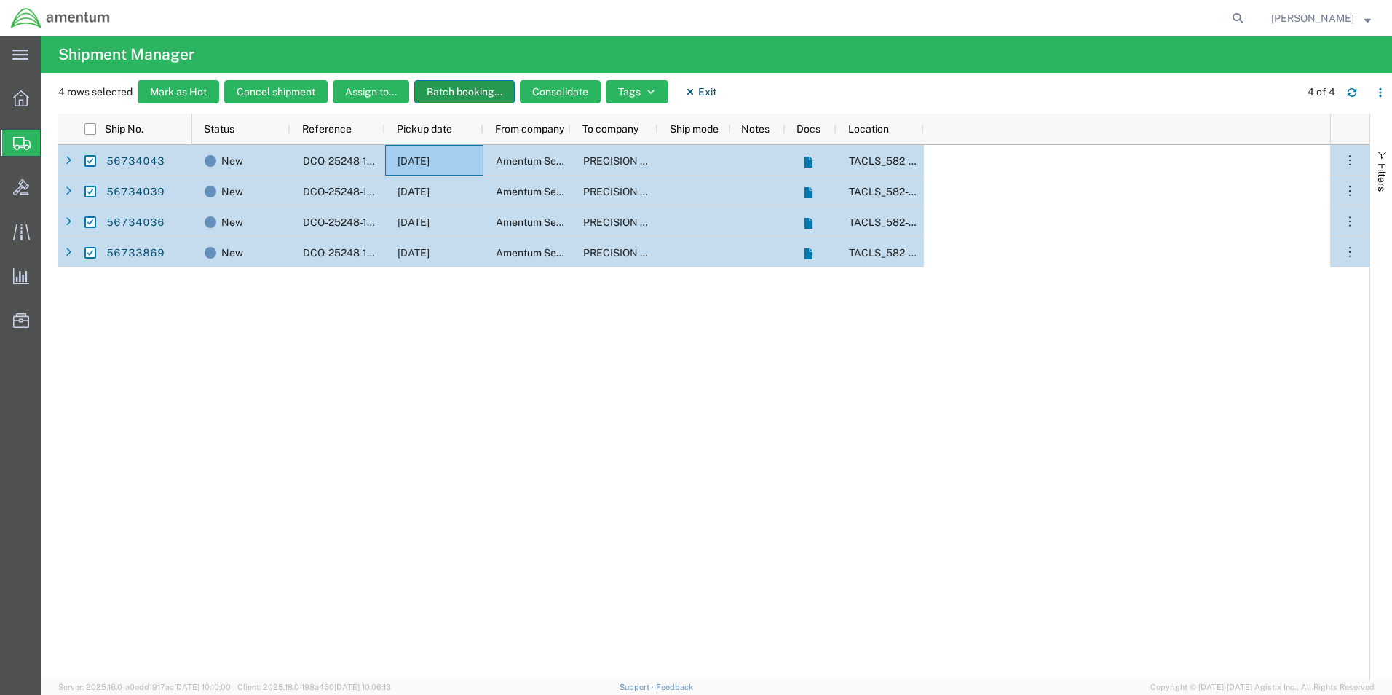
click at [455, 89] on button "Batch booking..." at bounding box center [464, 91] width 100 height 23
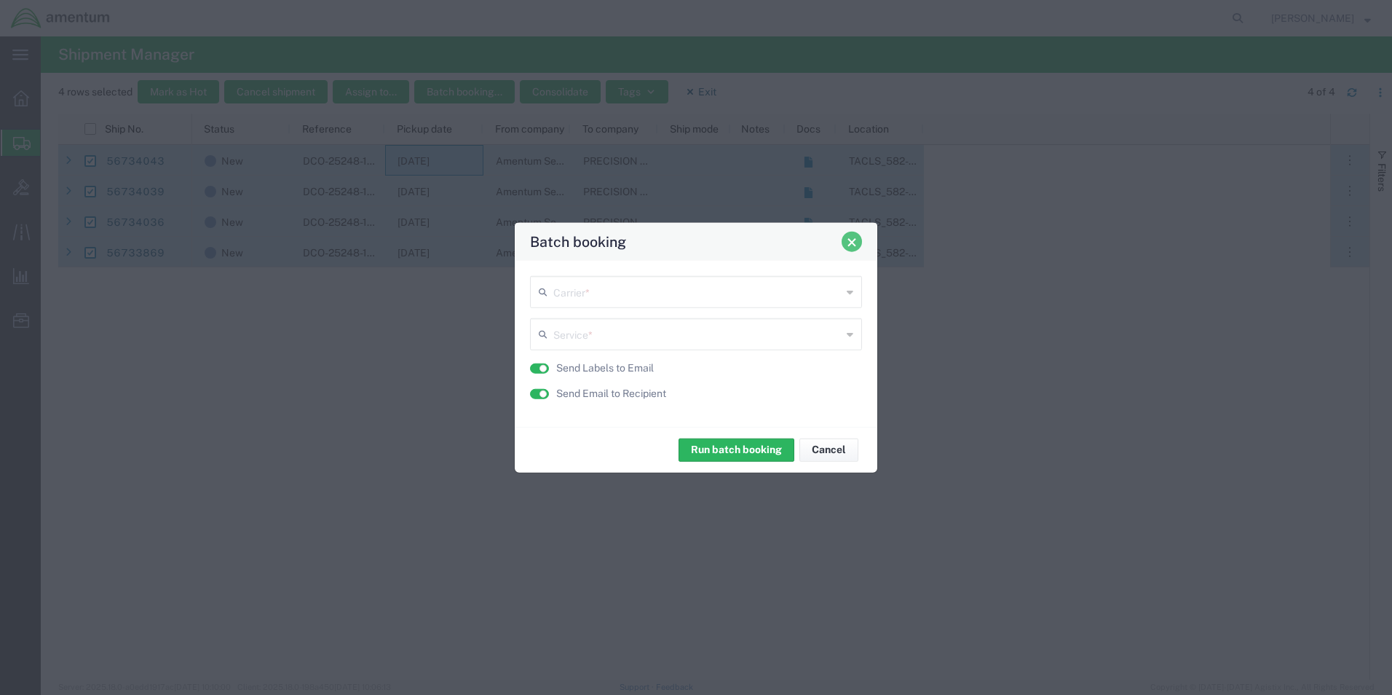
click at [852, 245] on span "Close" at bounding box center [852, 242] width 10 height 10
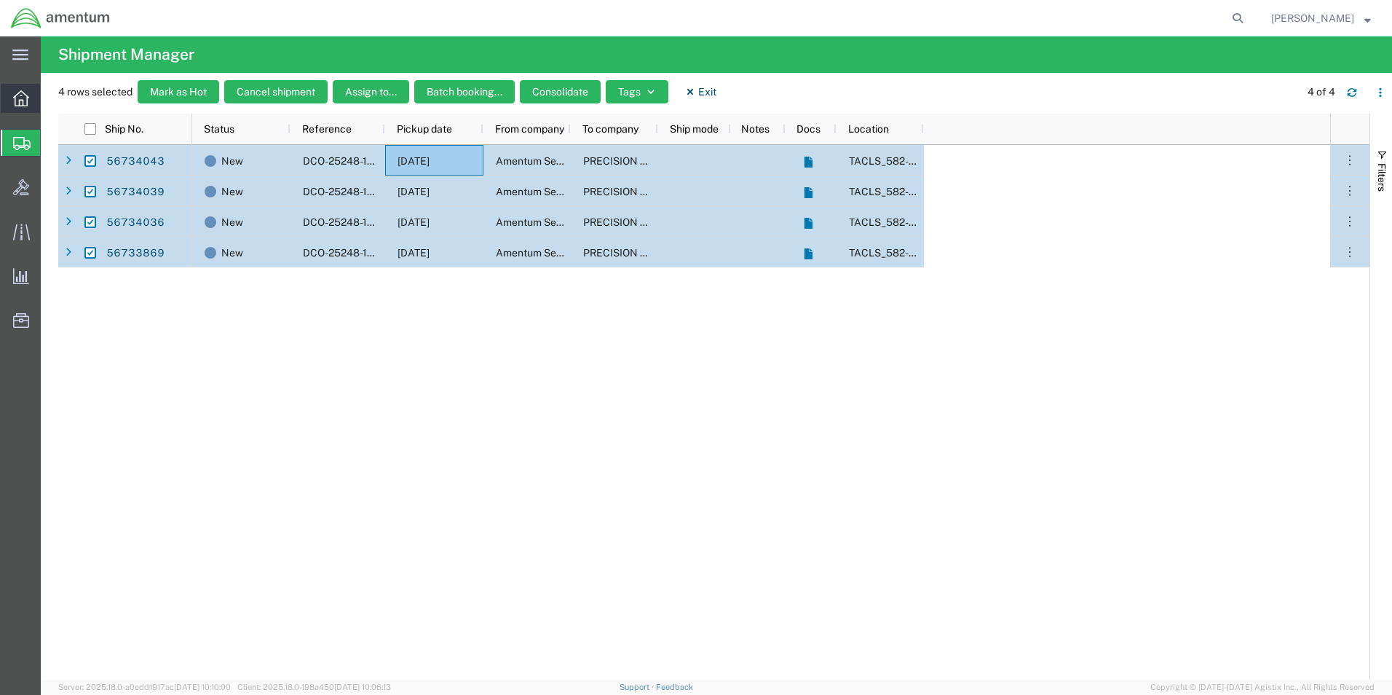
click at [20, 91] on icon at bounding box center [21, 98] width 16 height 16
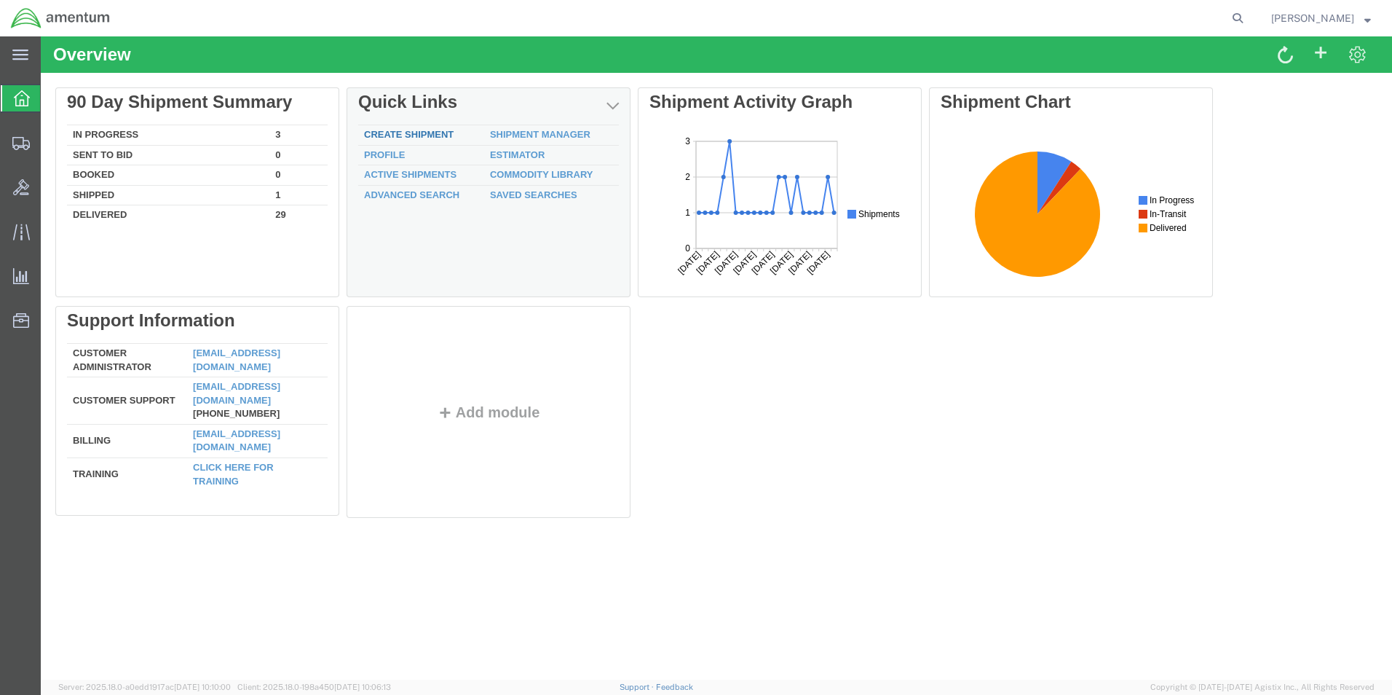
click at [427, 133] on link "Create Shipment" at bounding box center [409, 134] width 90 height 11
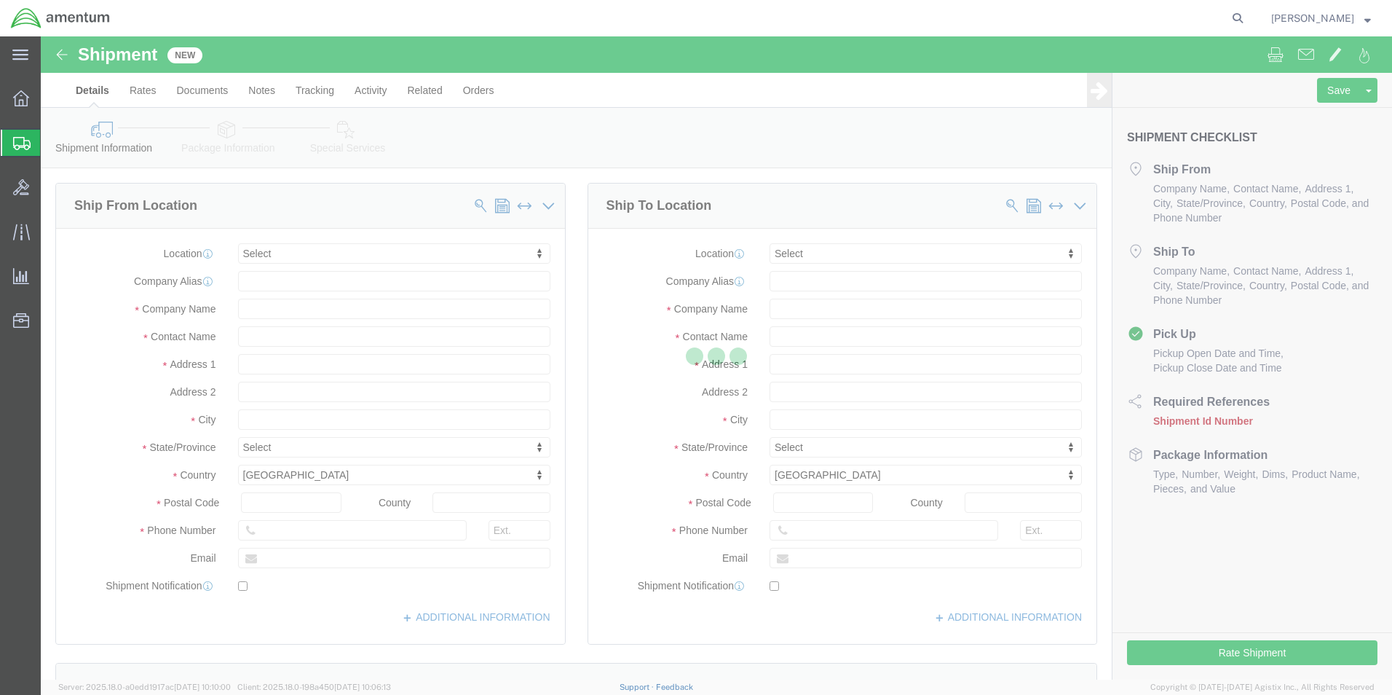
select select
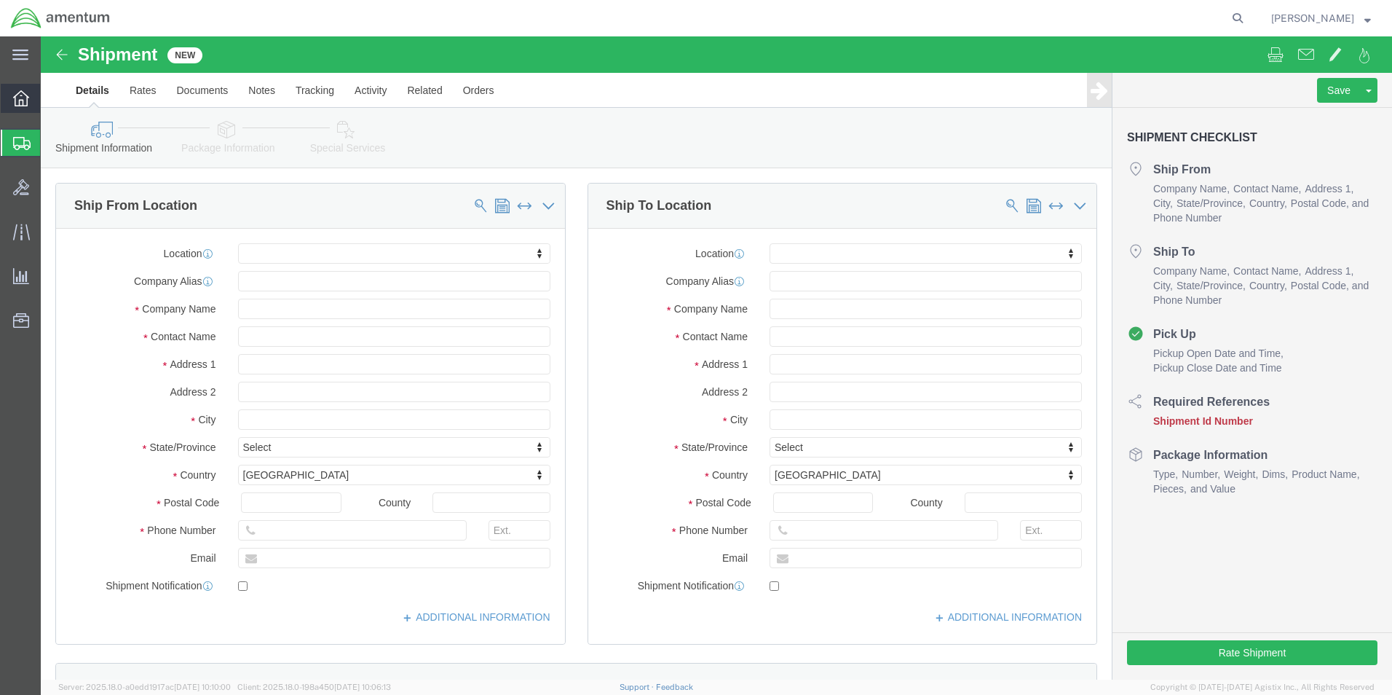
click at [20, 94] on icon at bounding box center [21, 98] width 16 height 16
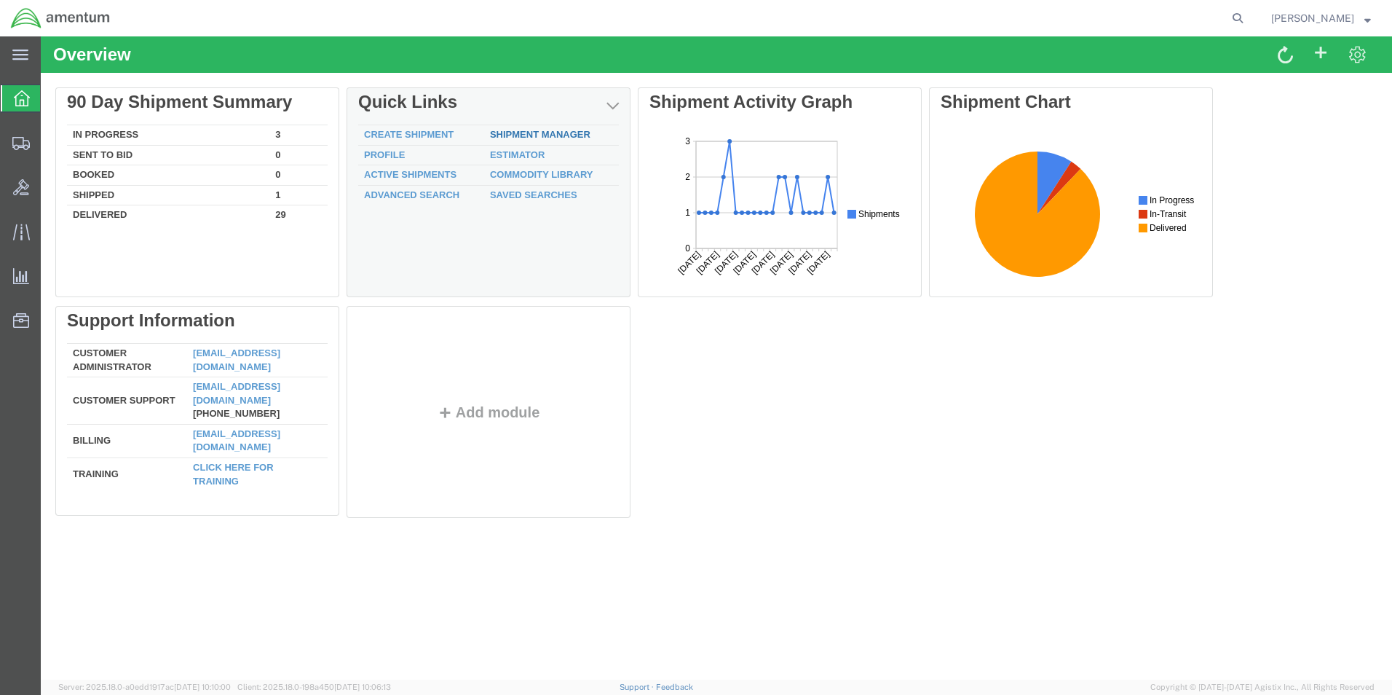
click at [533, 133] on link "Shipment Manager" at bounding box center [540, 134] width 100 height 11
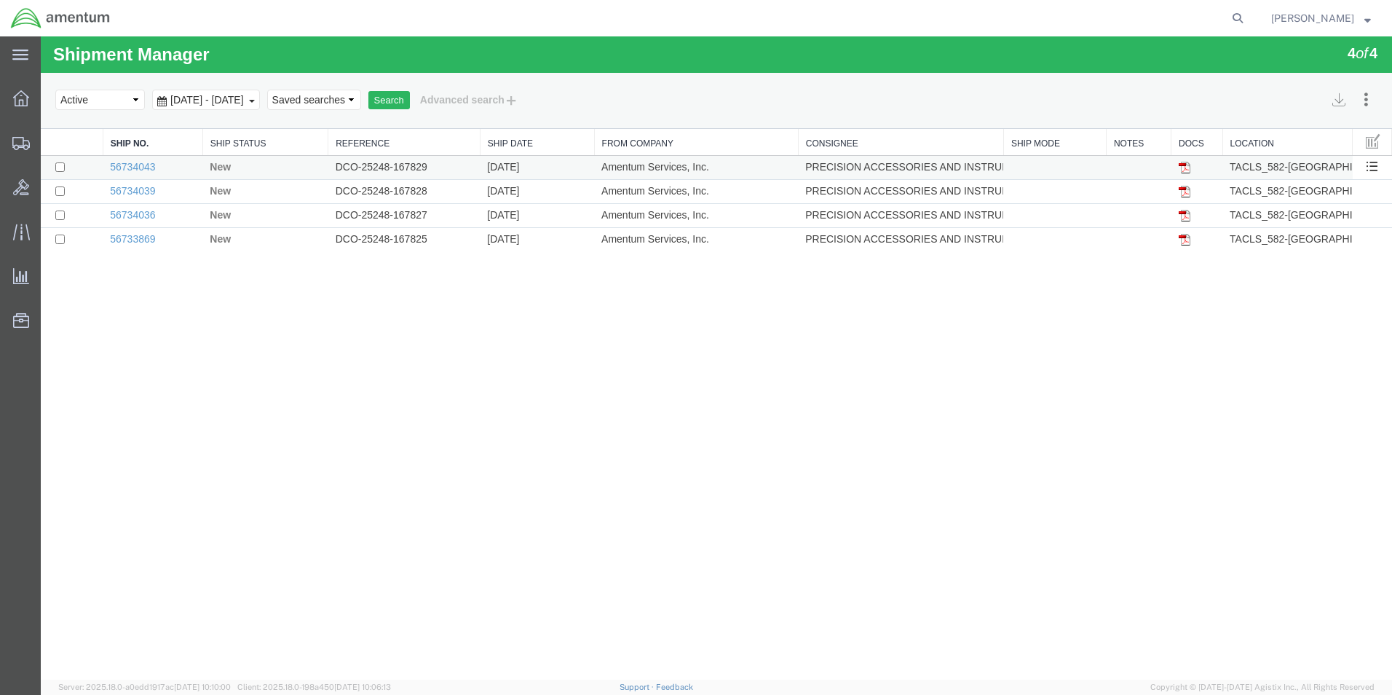
click at [465, 171] on td "DCO-25248-167829" at bounding box center [404, 168] width 152 height 24
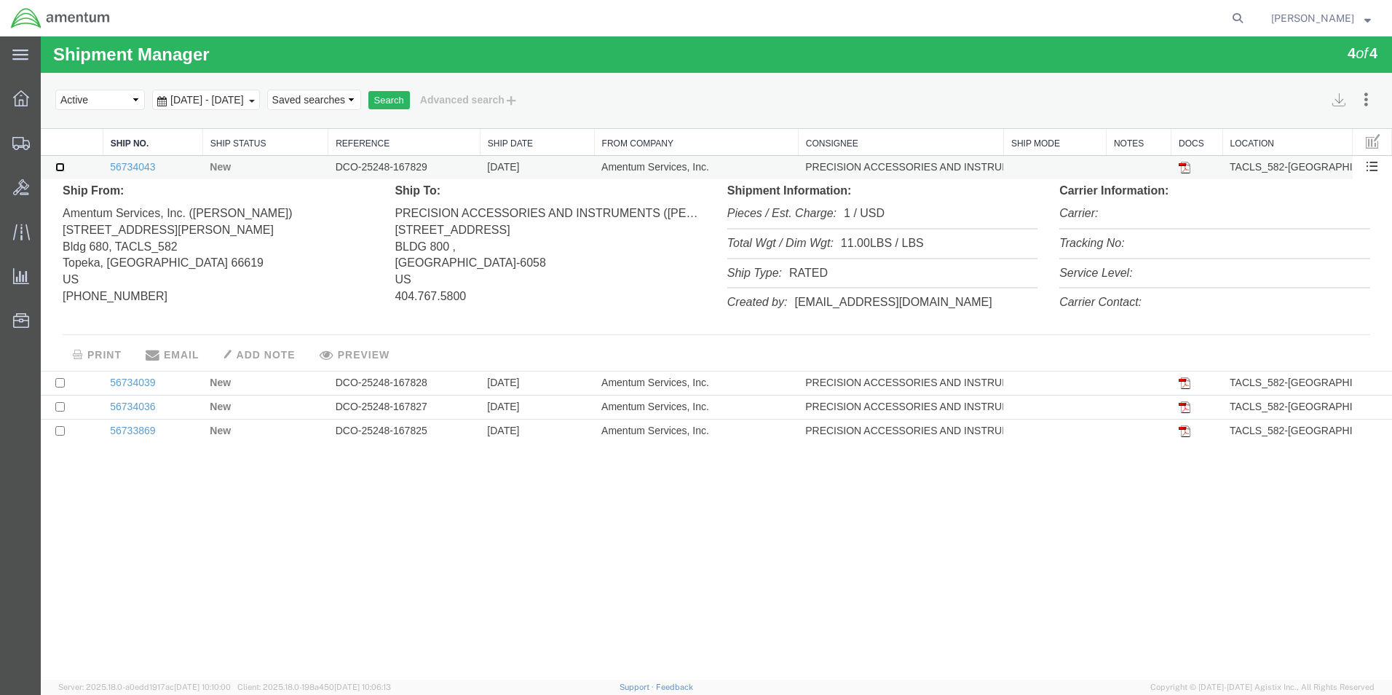
click at [56, 163] on input "checkbox" at bounding box center [59, 166] width 9 height 9
checkbox input "true"
click at [283, 234] on address "Amentum Services, Inc. ([PERSON_NAME]) [STREET_ADDRESS][PERSON_NAME] [PHONE_NUM…" at bounding box center [218, 253] width 310 height 106
click at [924, 210] on li "Pieces / Est. Charge: 1 / USD" at bounding box center [883, 215] width 310 height 30
click at [410, 98] on button "Search" at bounding box center [389, 100] width 42 height 19
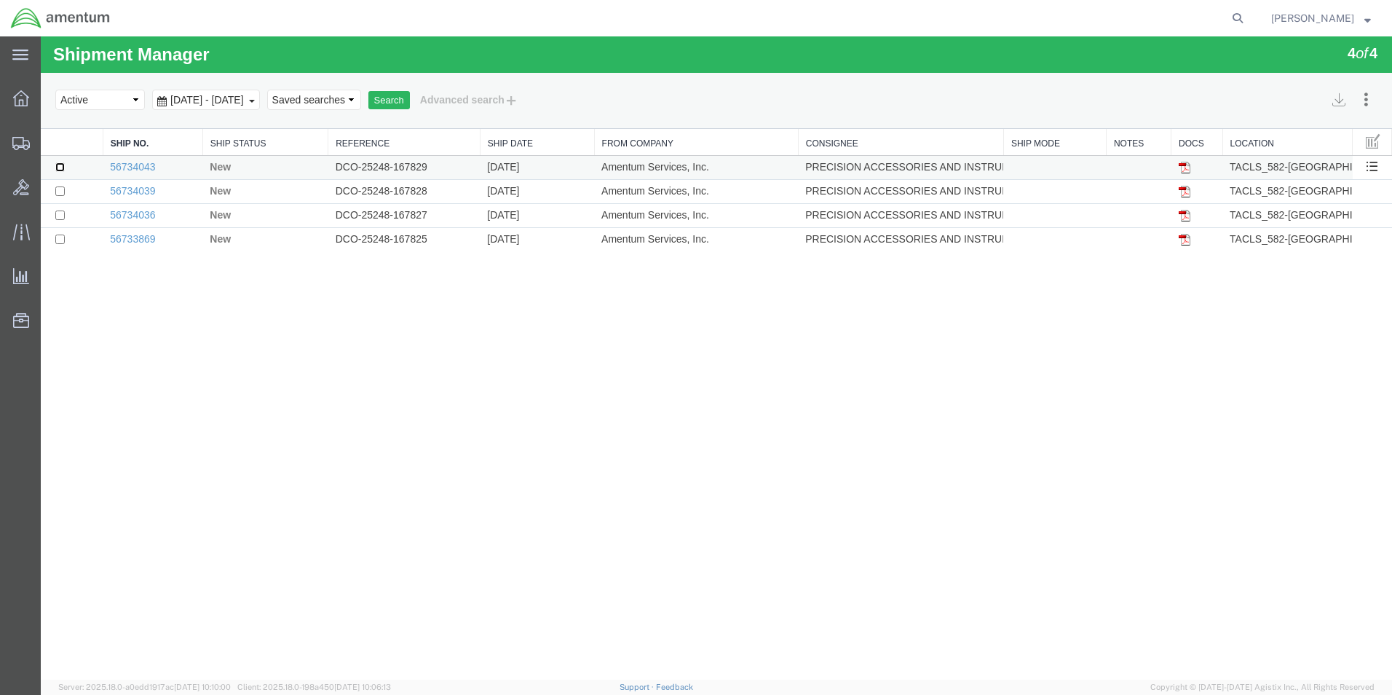
click at [58, 165] on input "checkbox" at bounding box center [59, 166] width 9 height 9
checkbox input "true"
click at [144, 169] on link "56734043" at bounding box center [132, 167] width 45 height 12
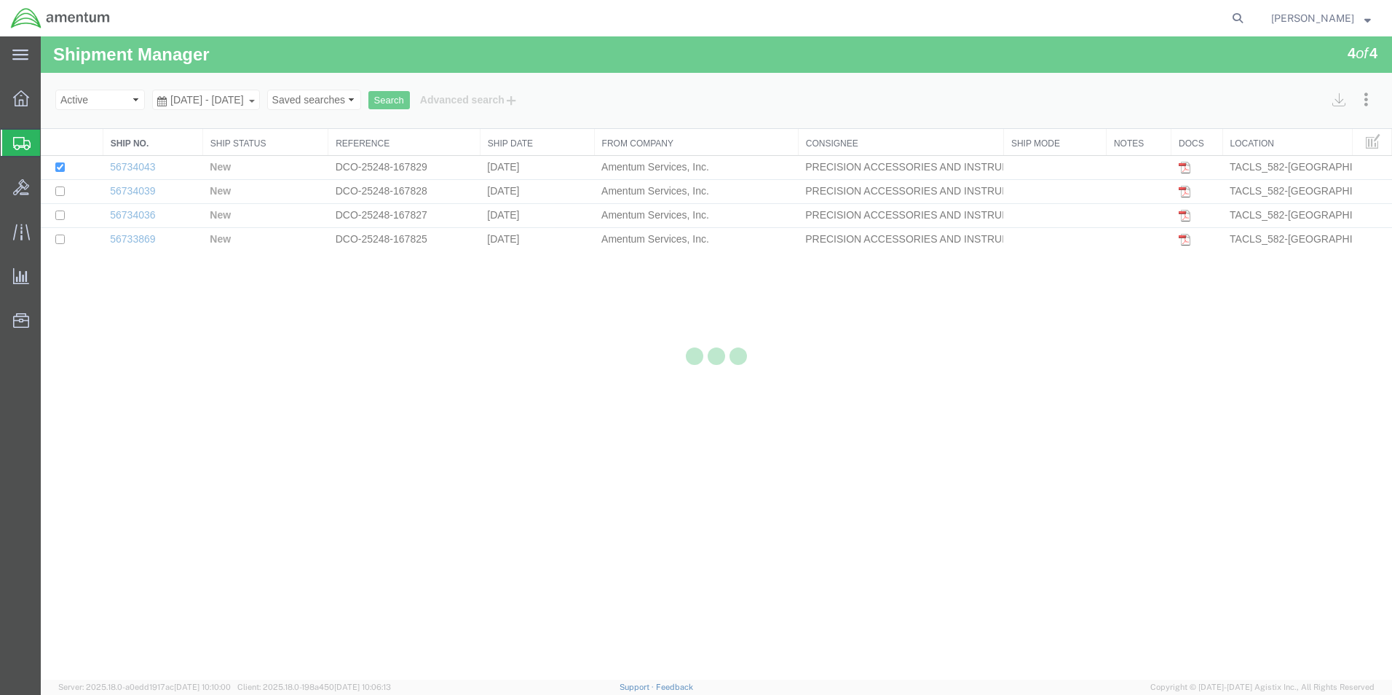
select select "42703"
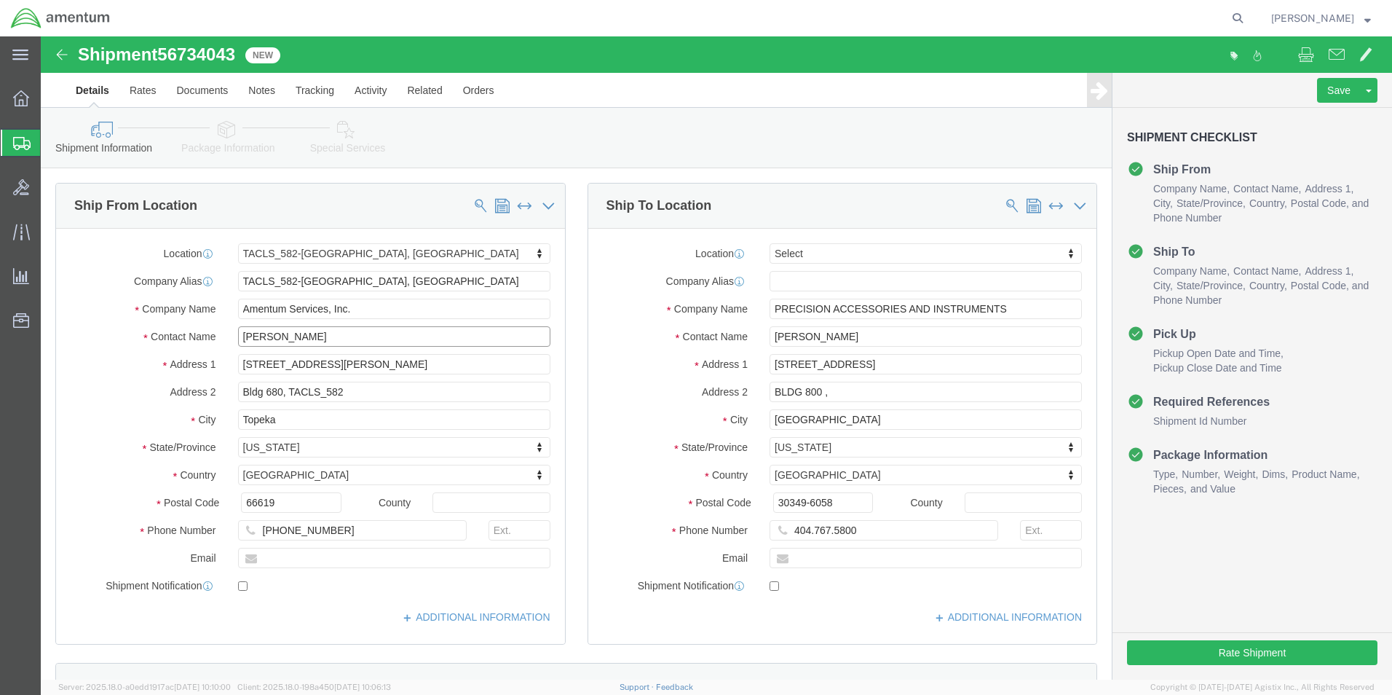
drag, startPoint x: 274, startPoint y: 304, endPoint x: 282, endPoint y: 297, distance: 10.4
click input "[PERSON_NAME]"
drag, startPoint x: 284, startPoint y: 296, endPoint x: 134, endPoint y: 296, distance: 150.0
click div "Contact Name [PERSON_NAME]"
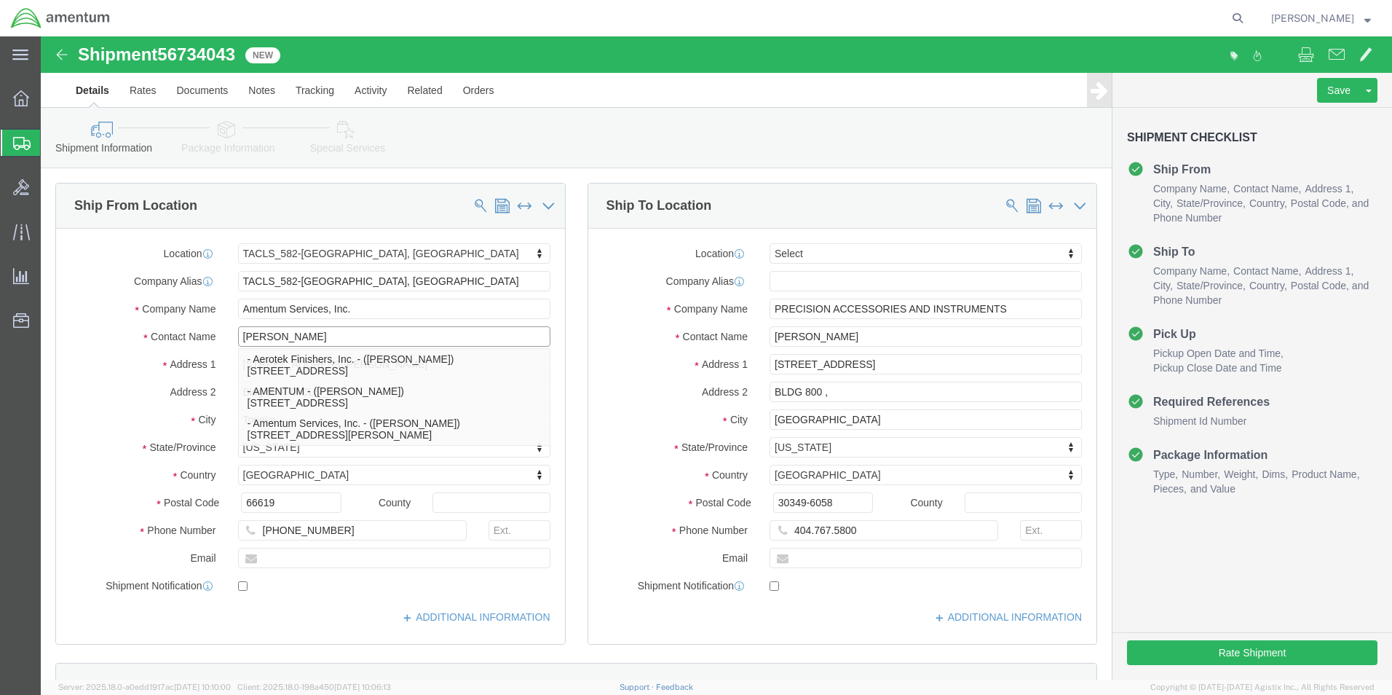
type input "[PERSON_NAME]"
click p "- Amentum Services, Inc. - ([PERSON_NAME]) [STREET_ADDRESS][PERSON_NAME]"
select select
type input "[PERSON_NAME]"
select select "KS"
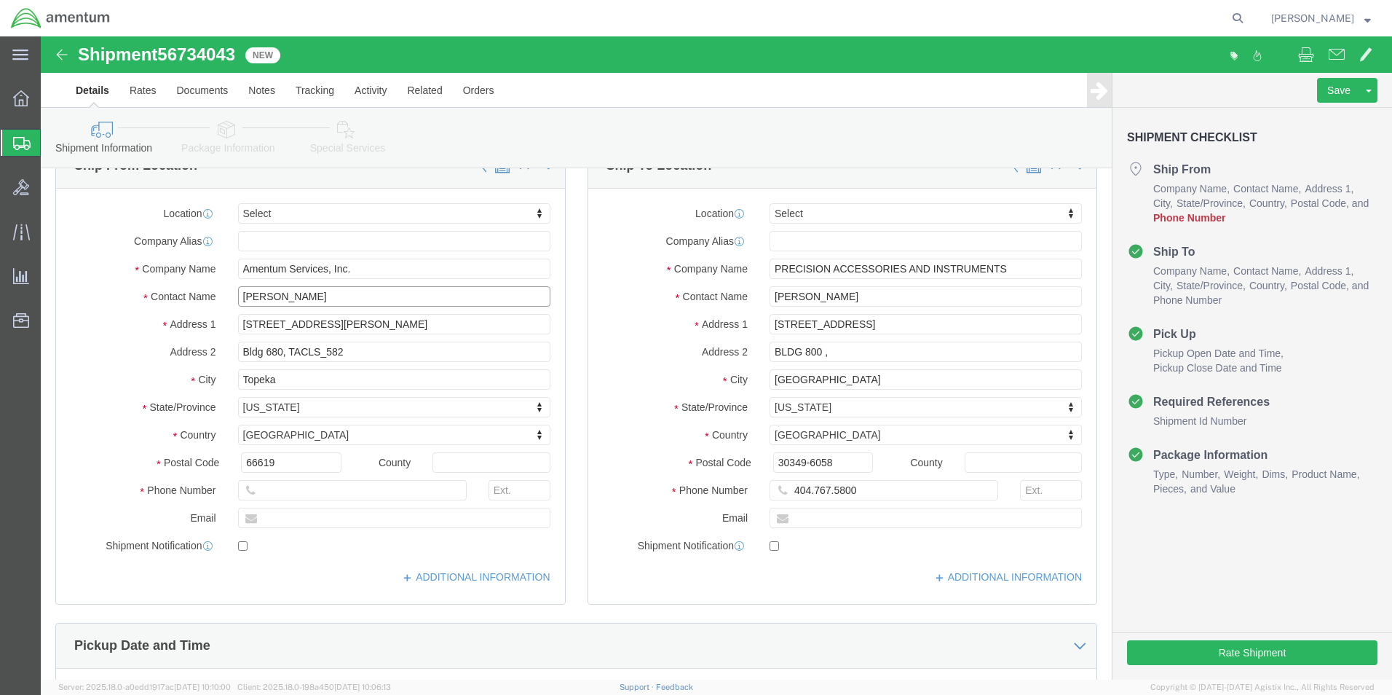
scroll to position [73, 0]
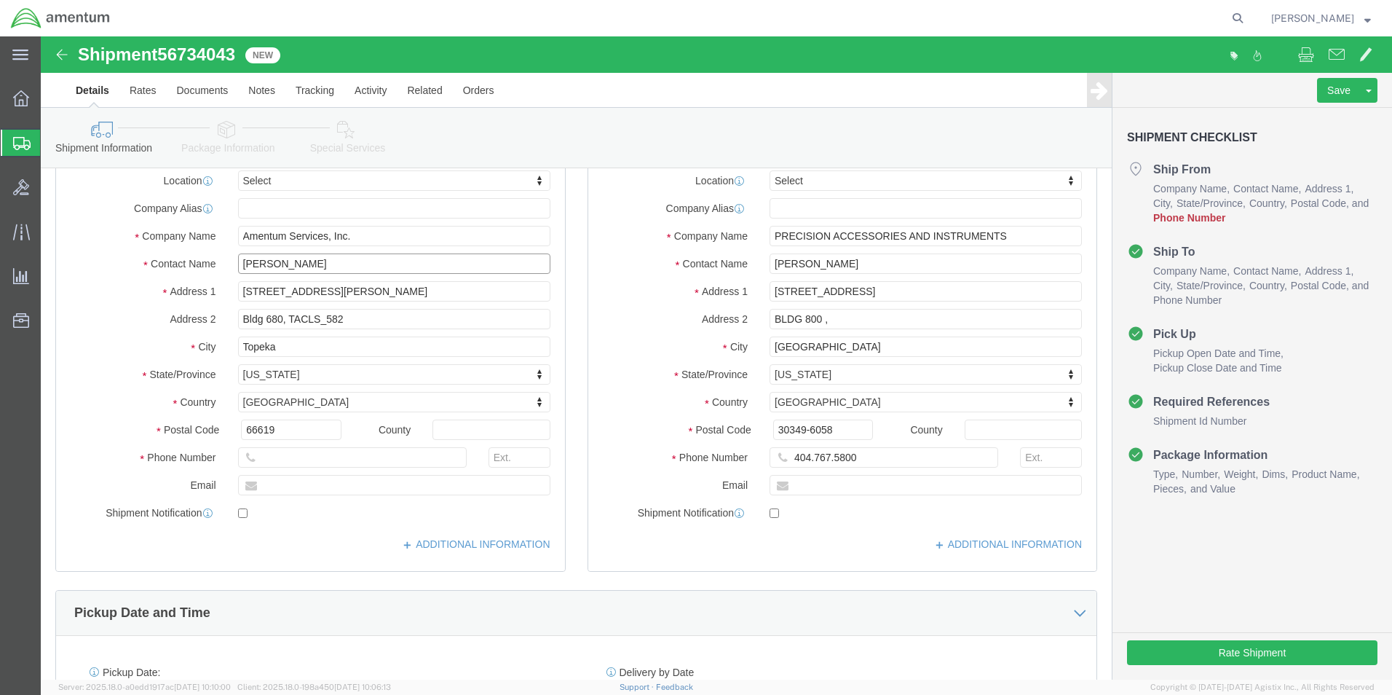
type input "[PERSON_NAME]"
click input "text"
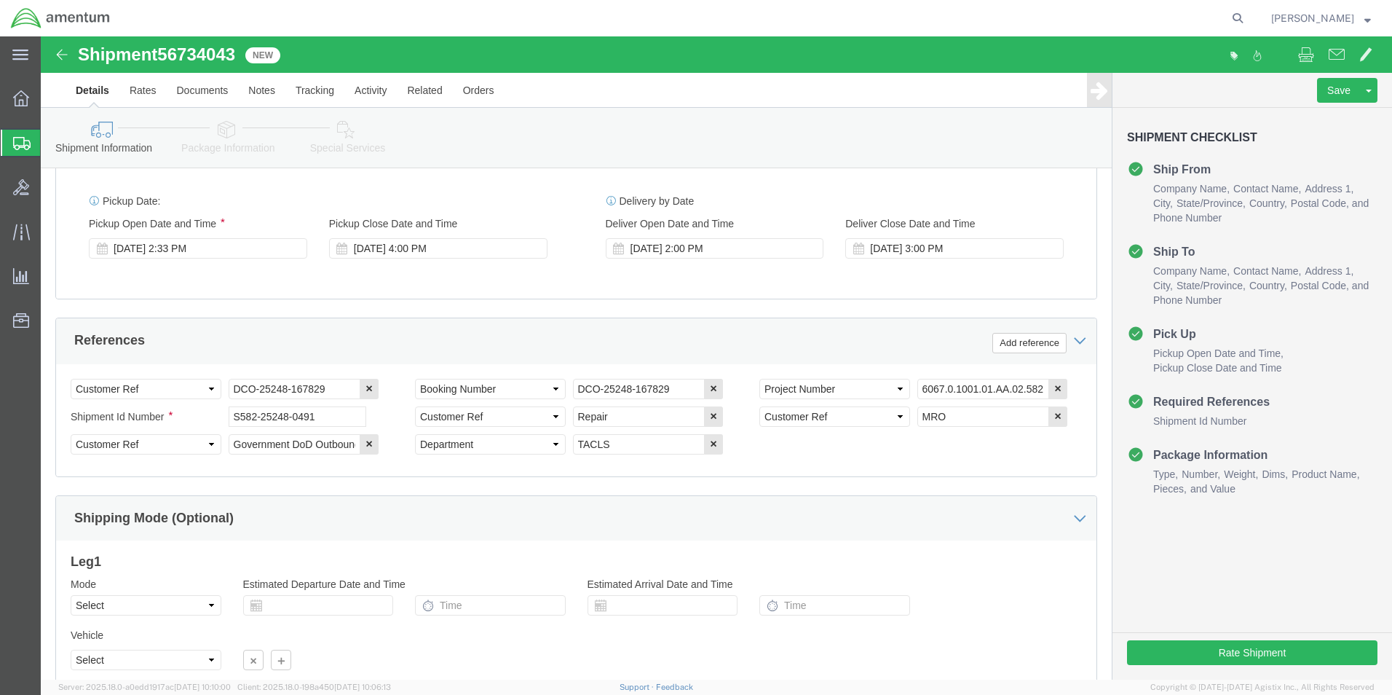
scroll to position [583, 0]
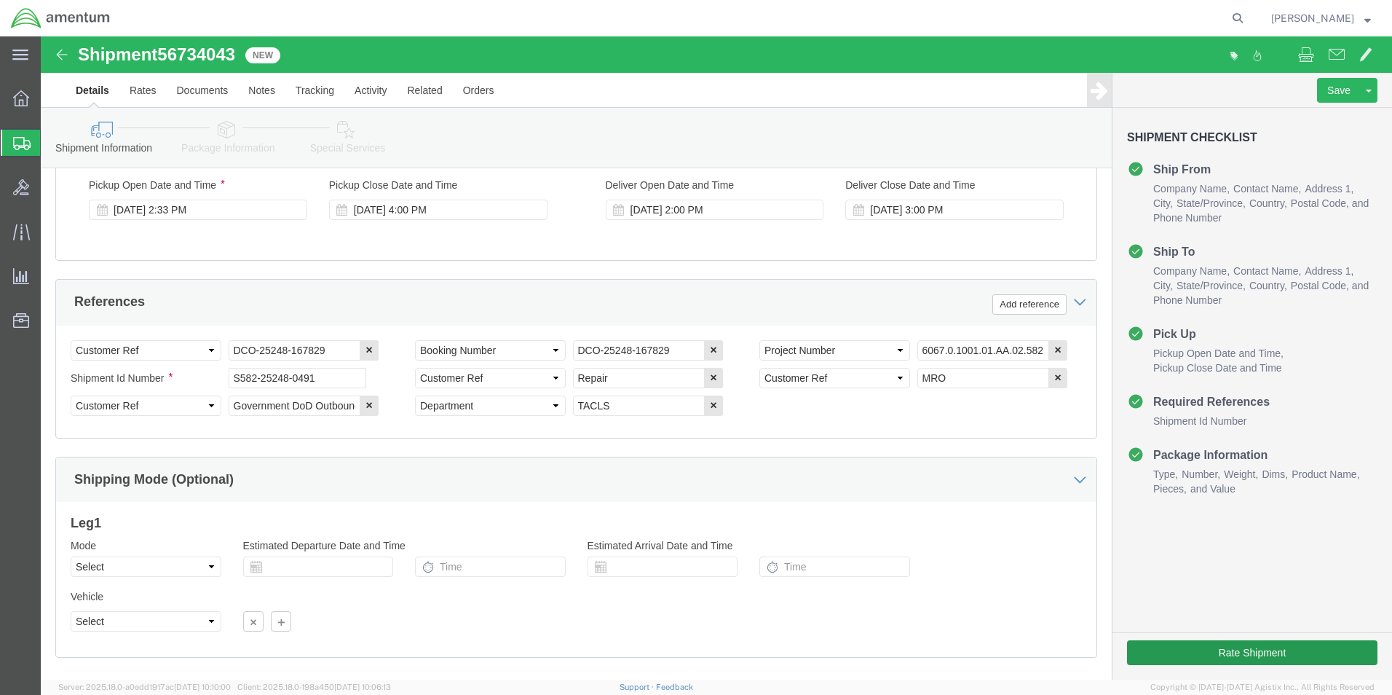
type input "5743043329"
click button "Rate Shipment"
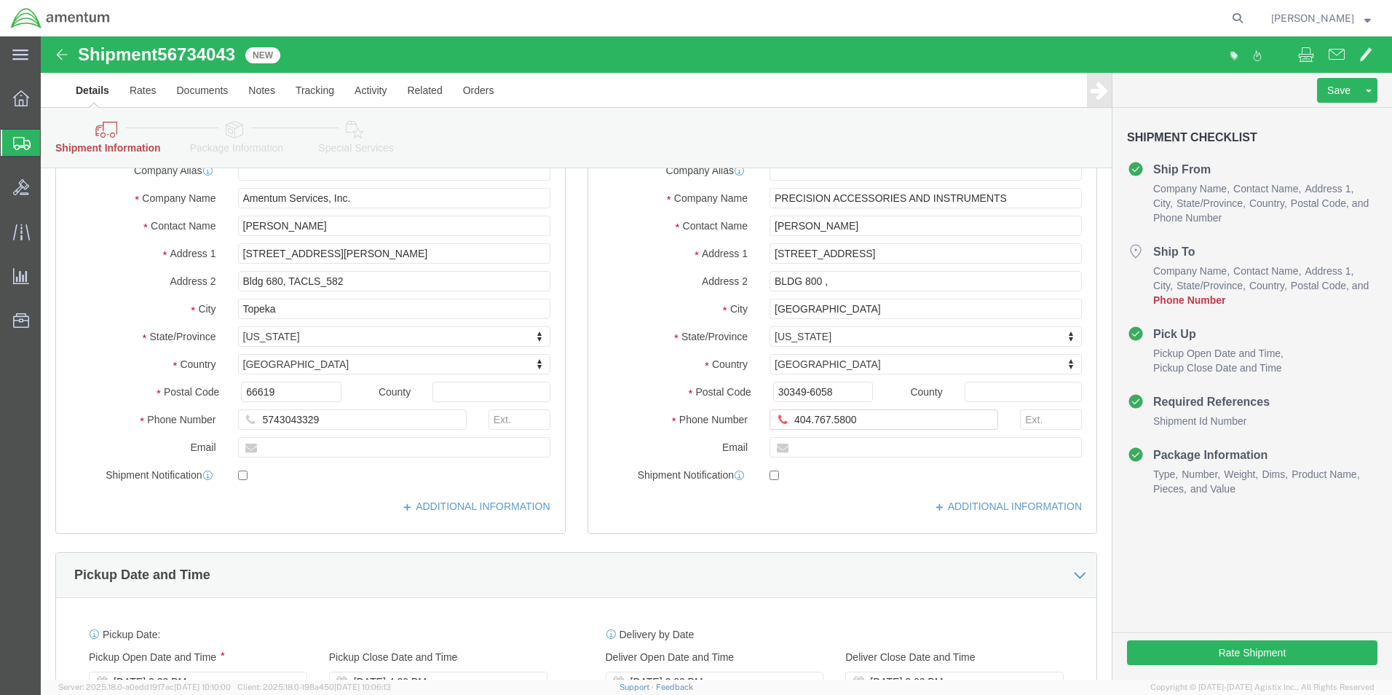
scroll to position [146, 0]
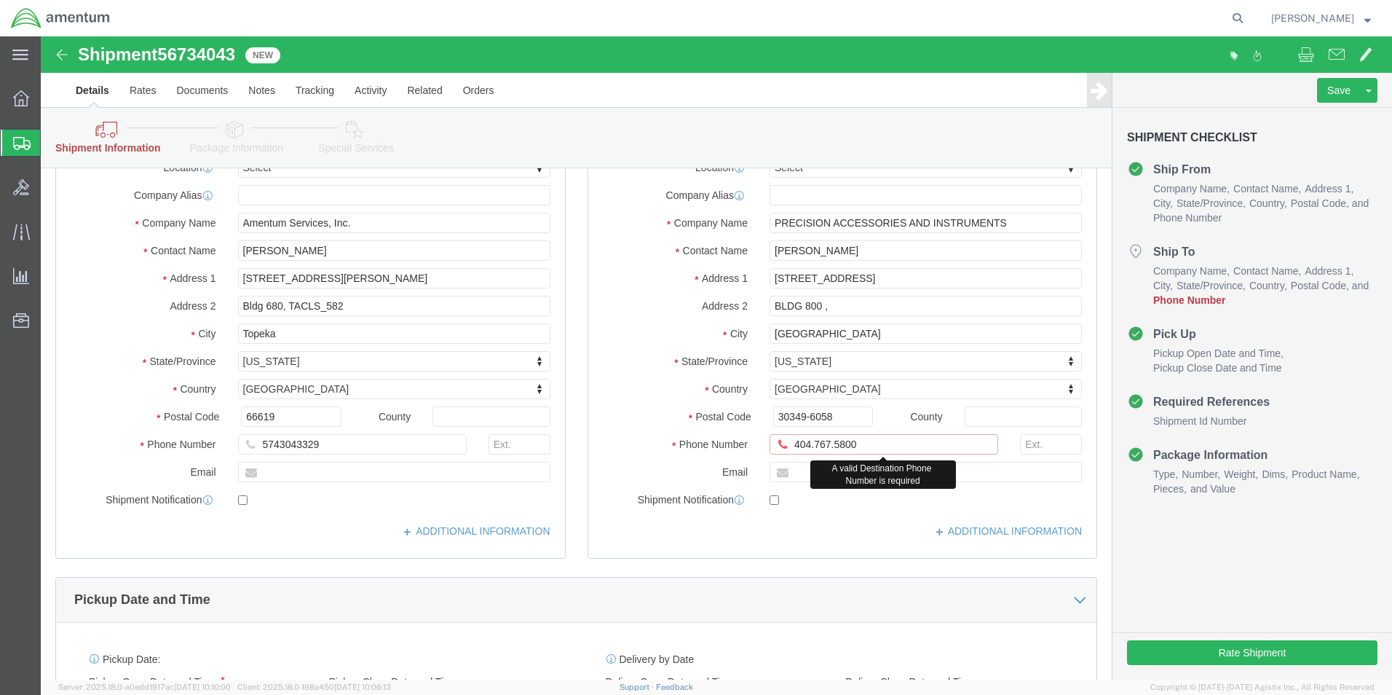
click input "404.767.5800"
click input "404.7675800"
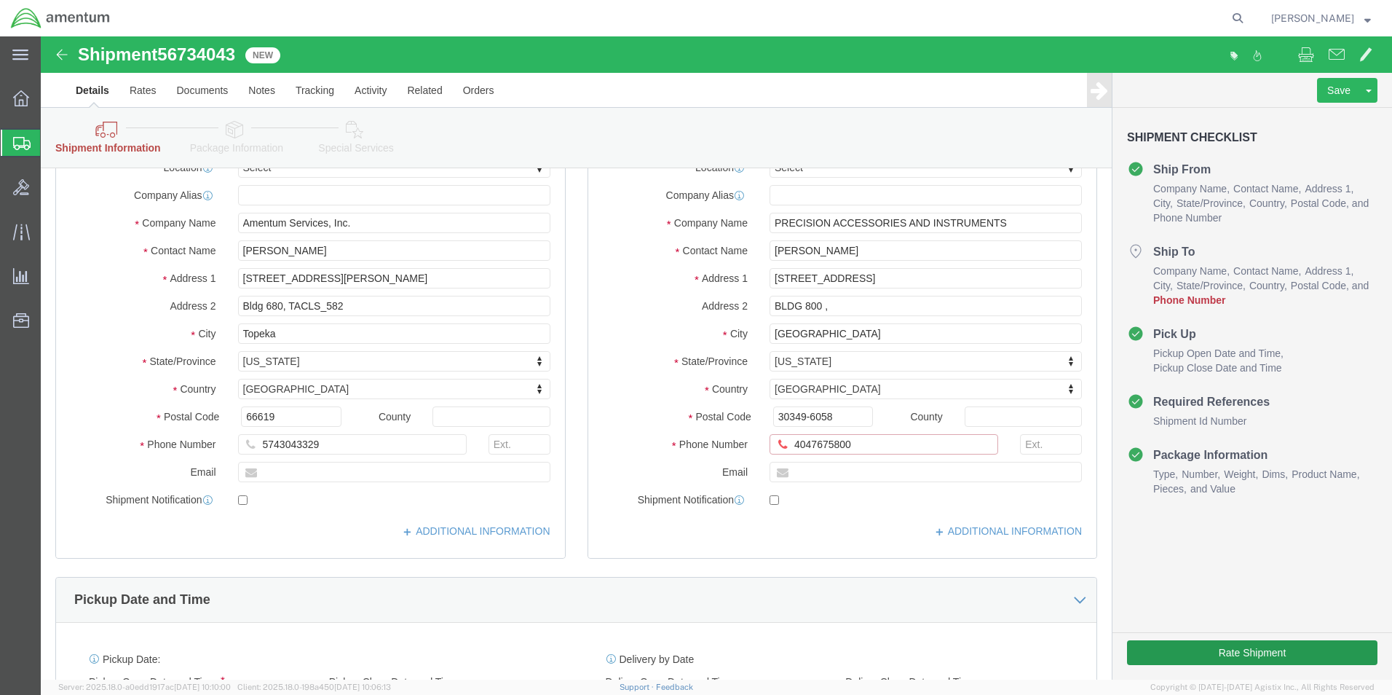
type input "4047675800"
click button "Rate Shipment"
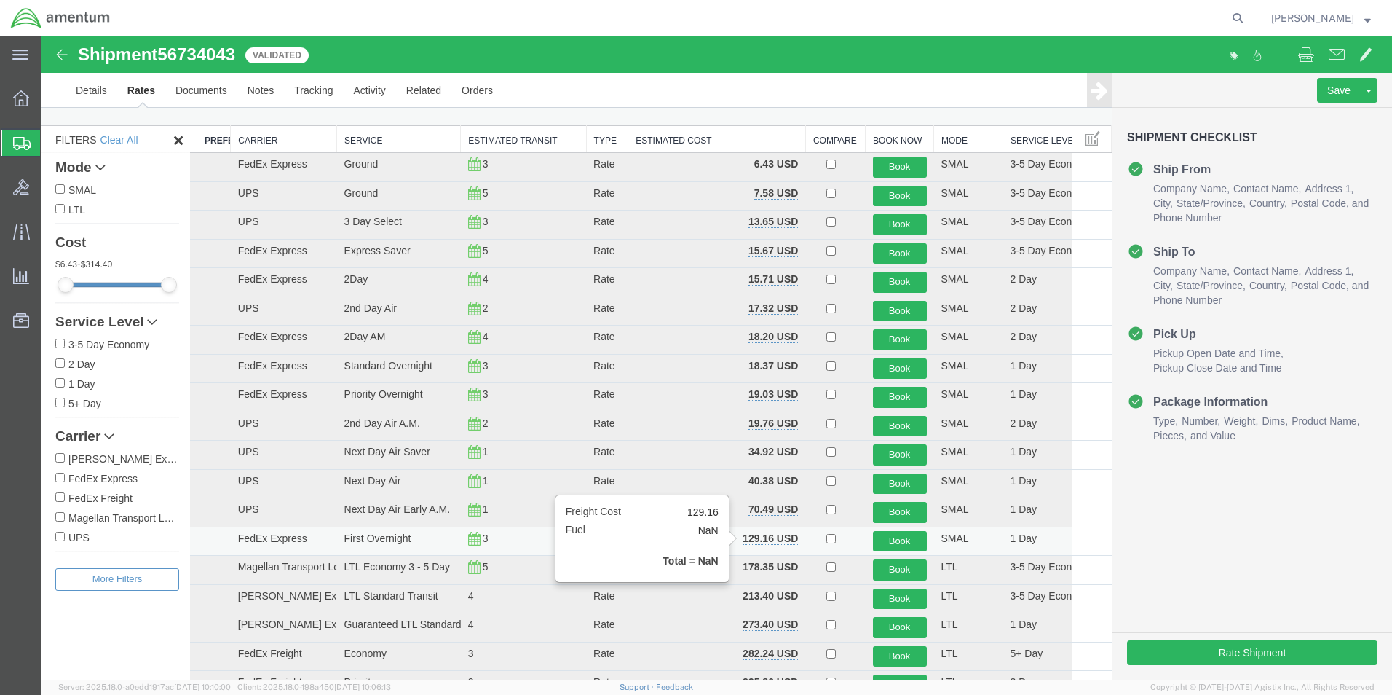
scroll to position [0, 0]
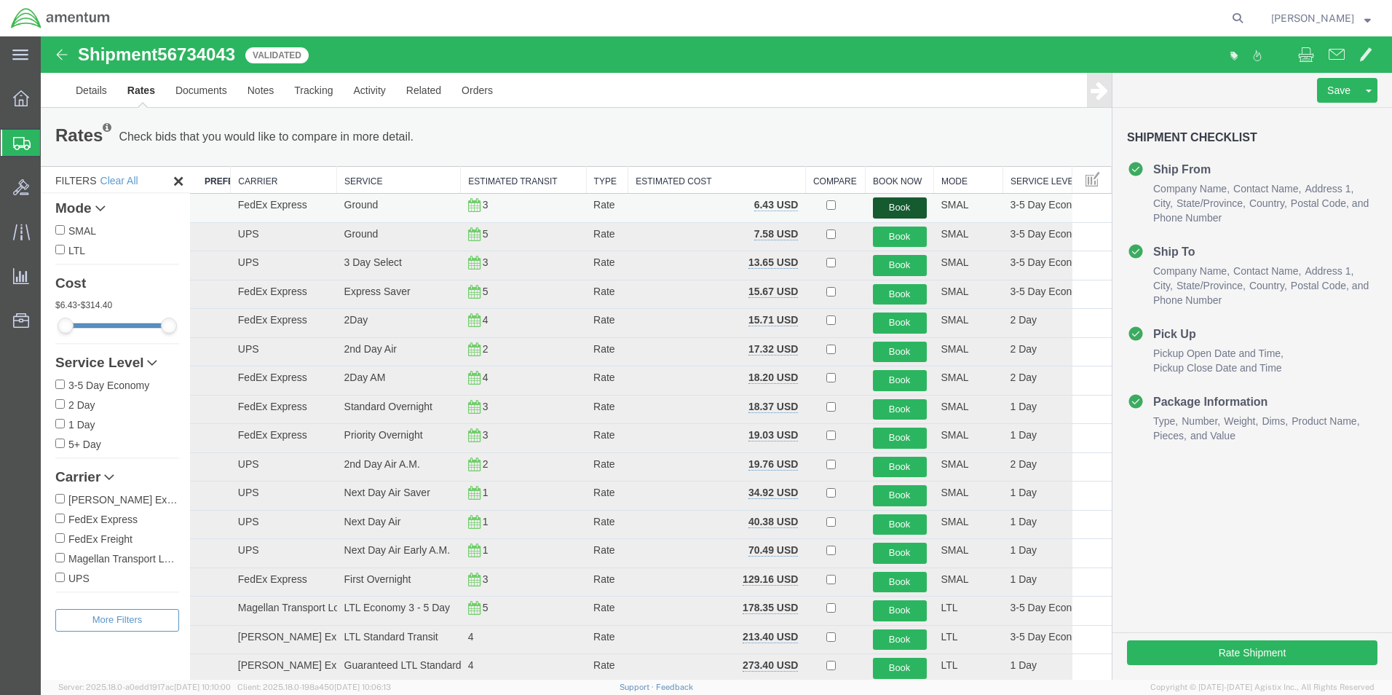
click at [891, 208] on button "Book" at bounding box center [900, 207] width 54 height 21
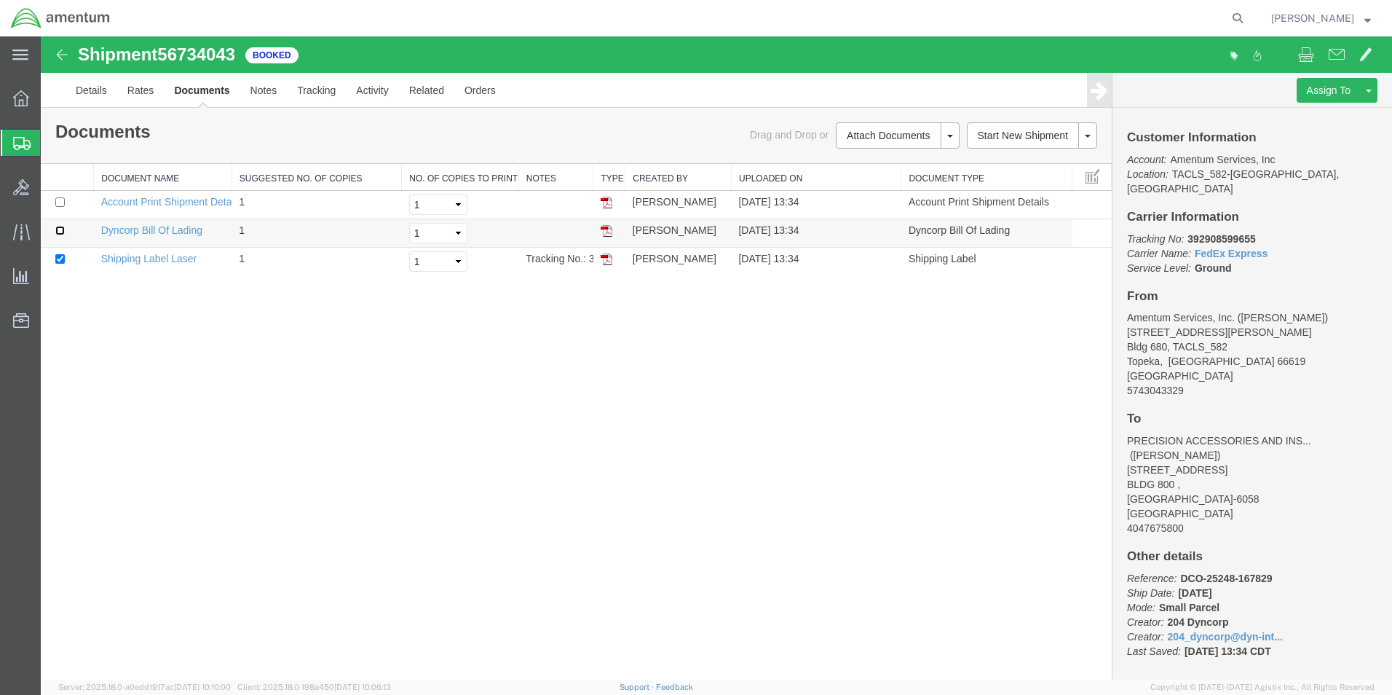
click at [58, 229] on input "checkbox" at bounding box center [59, 230] width 9 height 9
checkbox input "true"
click at [62, 201] on input "checkbox" at bounding box center [59, 201] width 9 height 9
checkbox input "true"
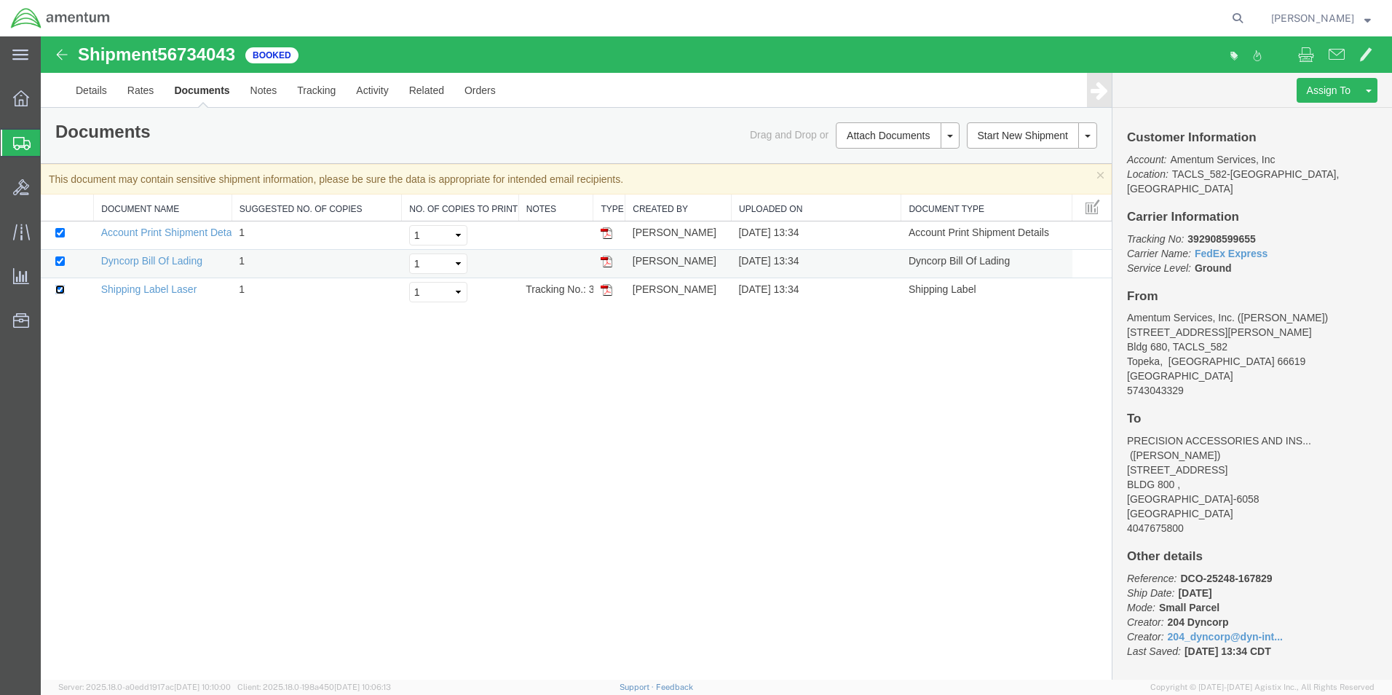
drag, startPoint x: 60, startPoint y: 288, endPoint x: 55, endPoint y: 273, distance: 15.4
click at [60, 288] on input "checkbox" at bounding box center [59, 289] width 9 height 9
checkbox input "false"
click at [60, 254] on td at bounding box center [67, 264] width 53 height 28
click at [62, 261] on input "checkbox" at bounding box center [59, 260] width 9 height 9
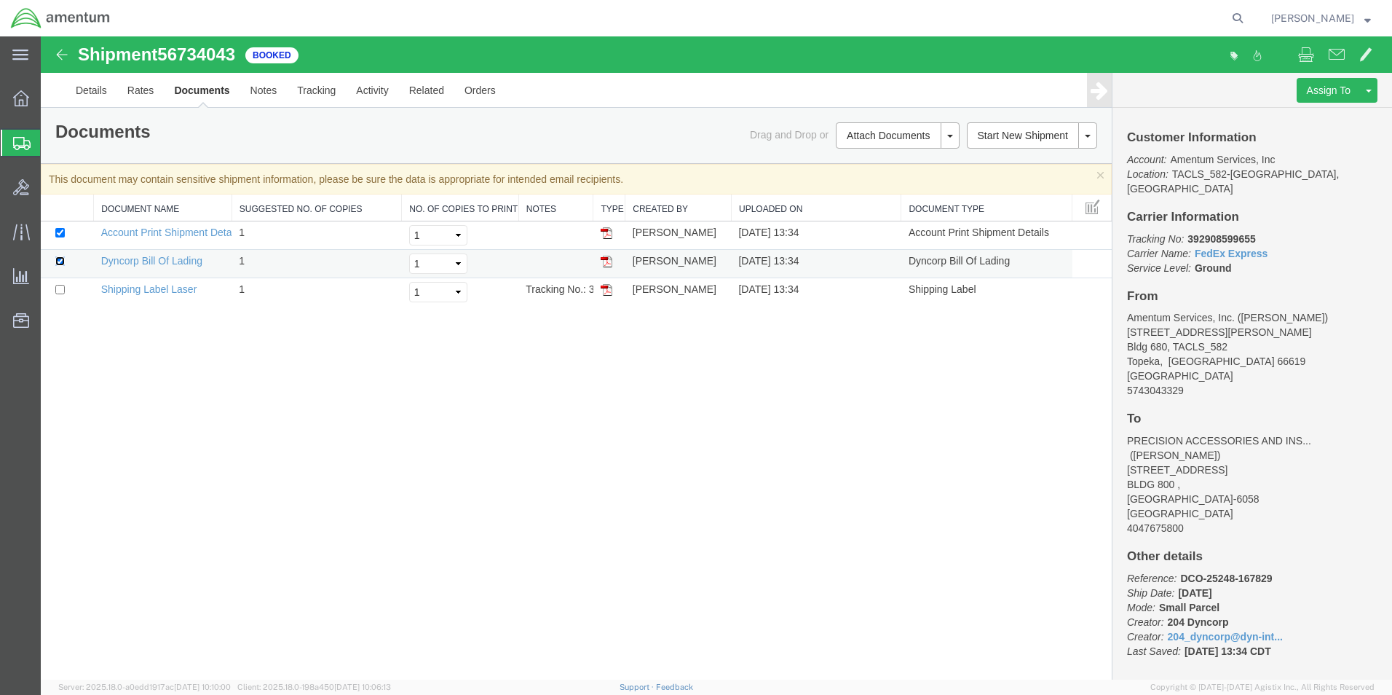
checkbox input "false"
click at [60, 230] on input "checkbox" at bounding box center [59, 232] width 9 height 9
checkbox input "false"
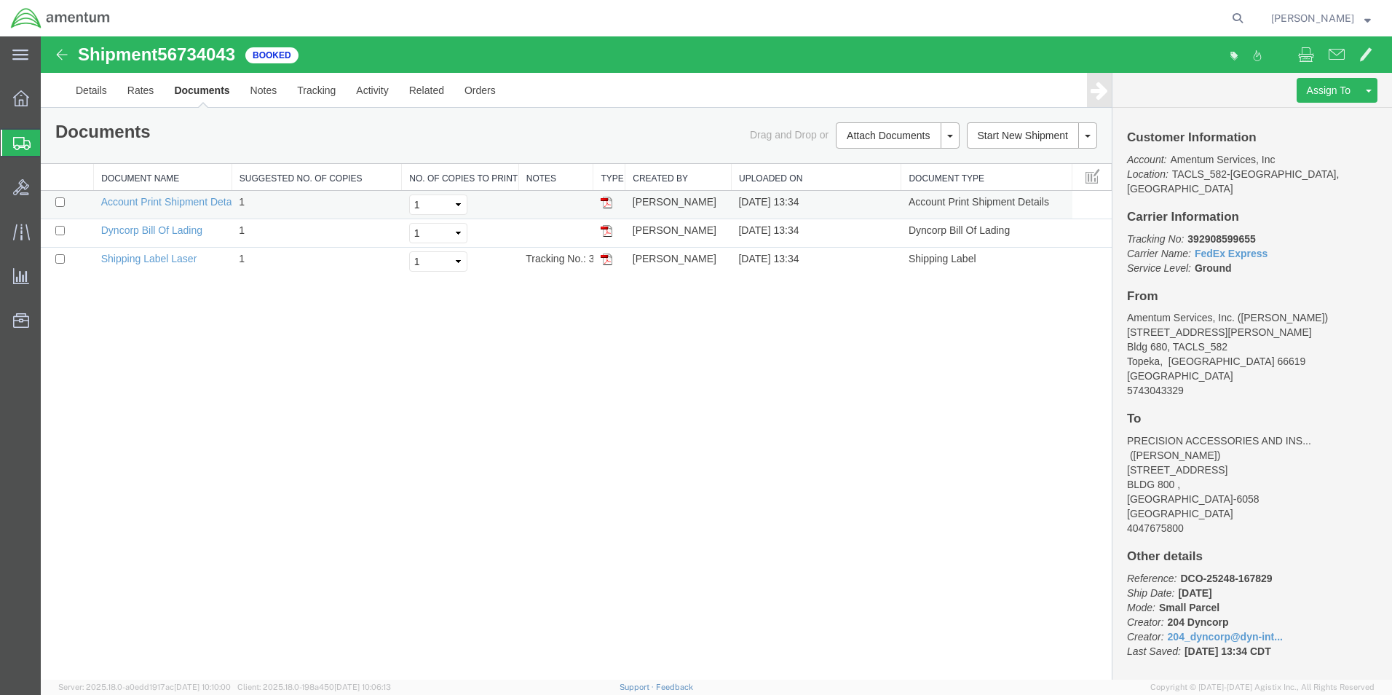
click at [608, 200] on img at bounding box center [607, 203] width 12 height 12
click at [611, 232] on img at bounding box center [607, 231] width 12 height 12
click at [607, 259] on img at bounding box center [607, 259] width 12 height 12
click at [872, 160] on link "Print Documents" at bounding box center [895, 160] width 127 height 22
click at [17, 100] on icon at bounding box center [21, 98] width 16 height 16
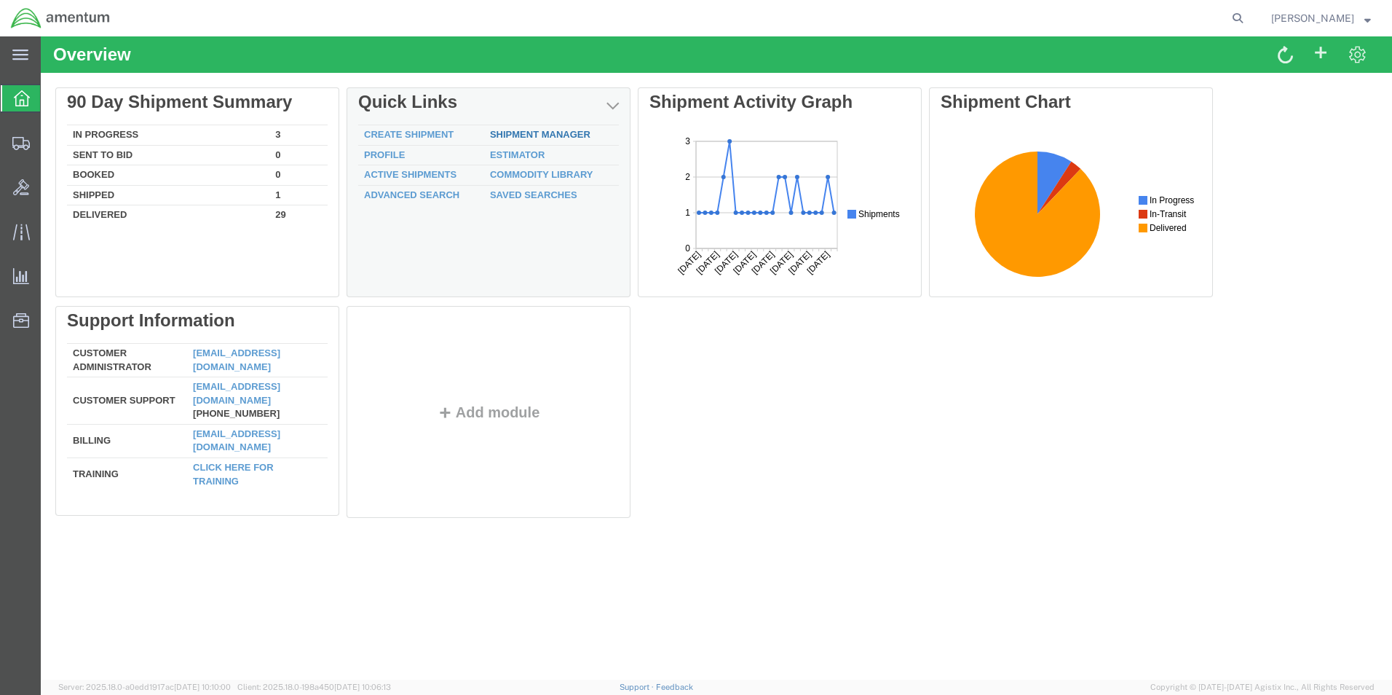
click at [542, 135] on link "Shipment Manager" at bounding box center [540, 134] width 100 height 11
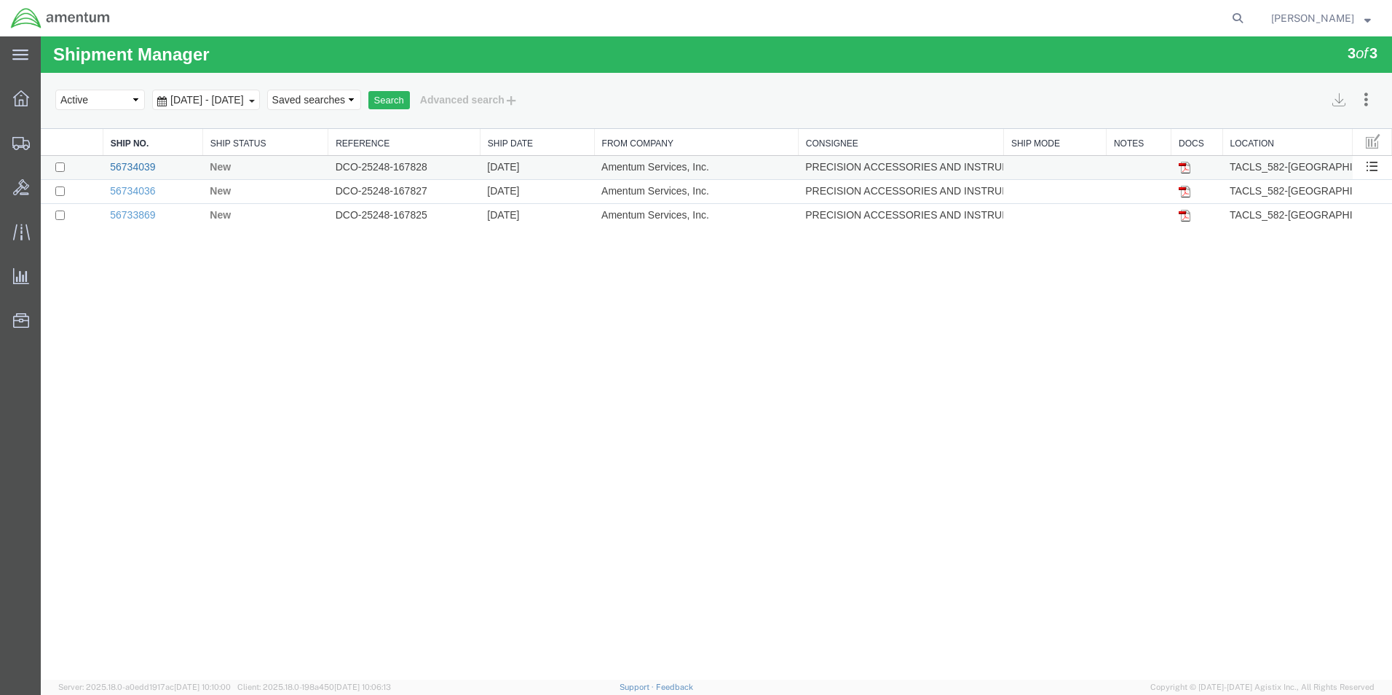
click at [137, 165] on link "56734039" at bounding box center [132, 167] width 45 height 12
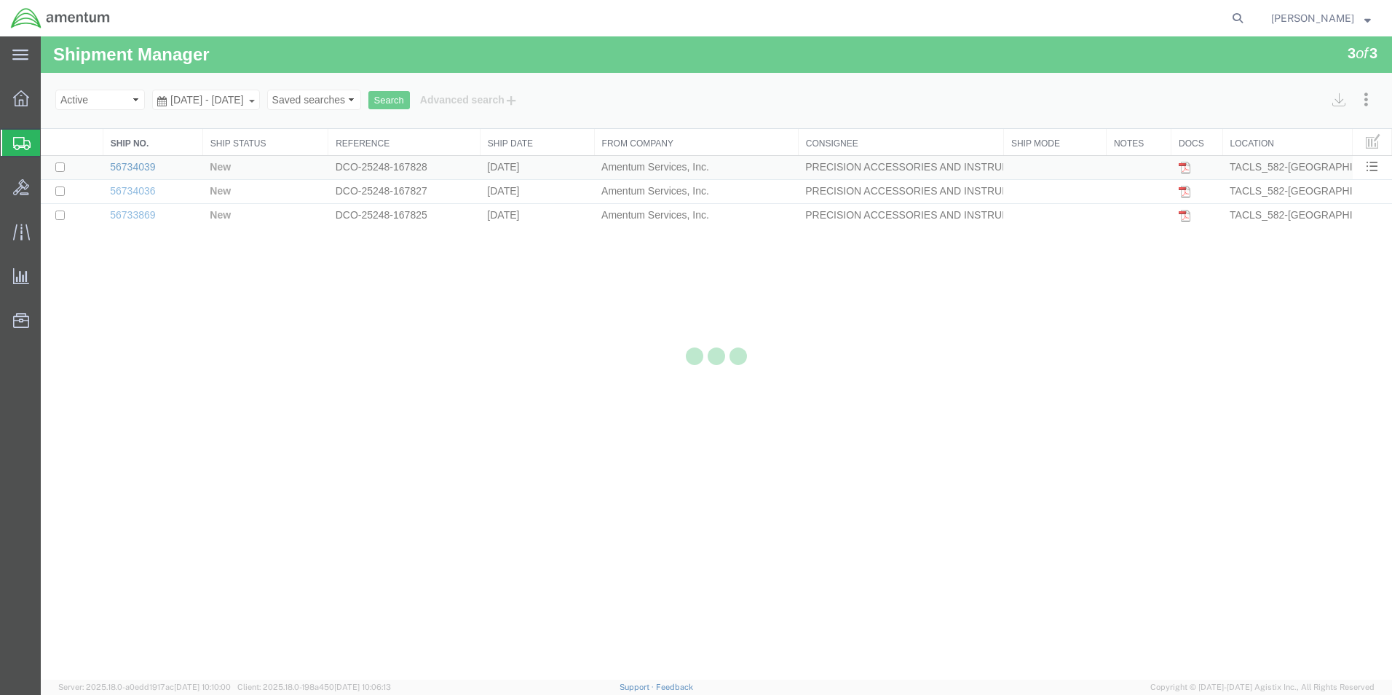
select select "42703"
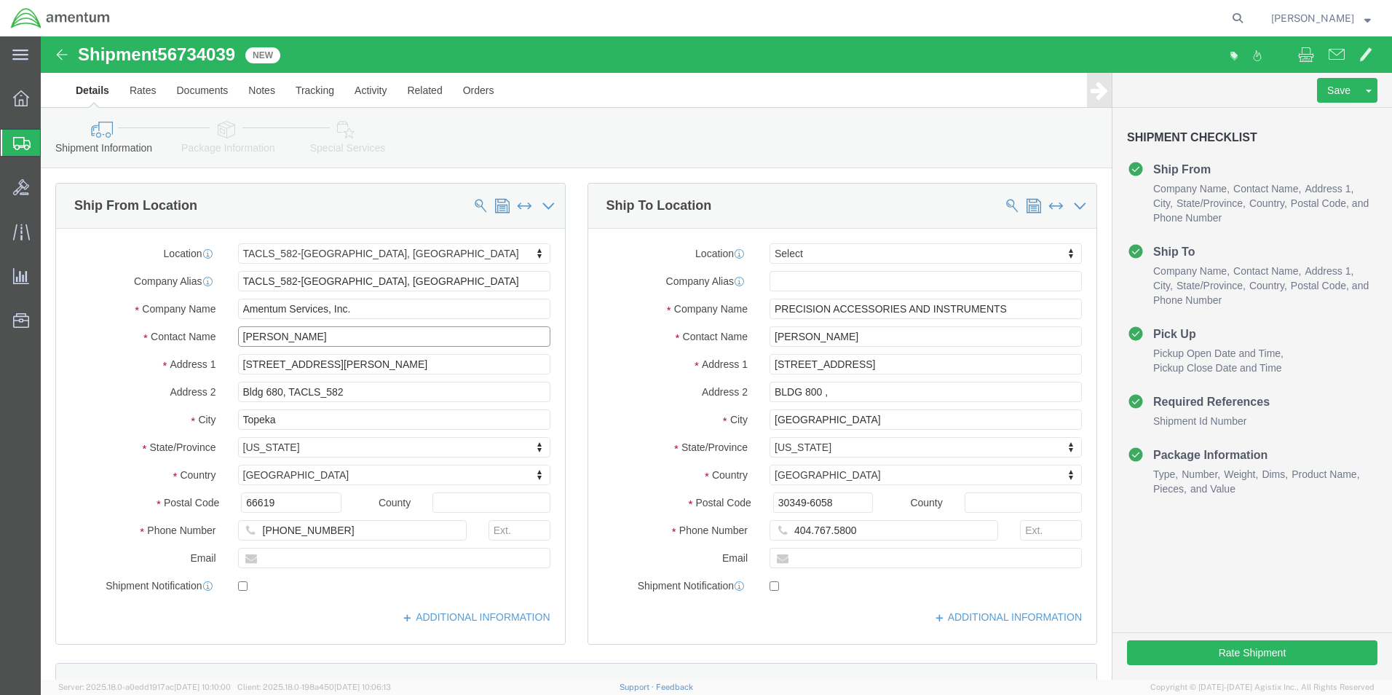
drag, startPoint x: 280, startPoint y: 306, endPoint x: 159, endPoint y: 308, distance: 120.9
click div "Contact Name [PERSON_NAME]"
type input "t"
click input "t"
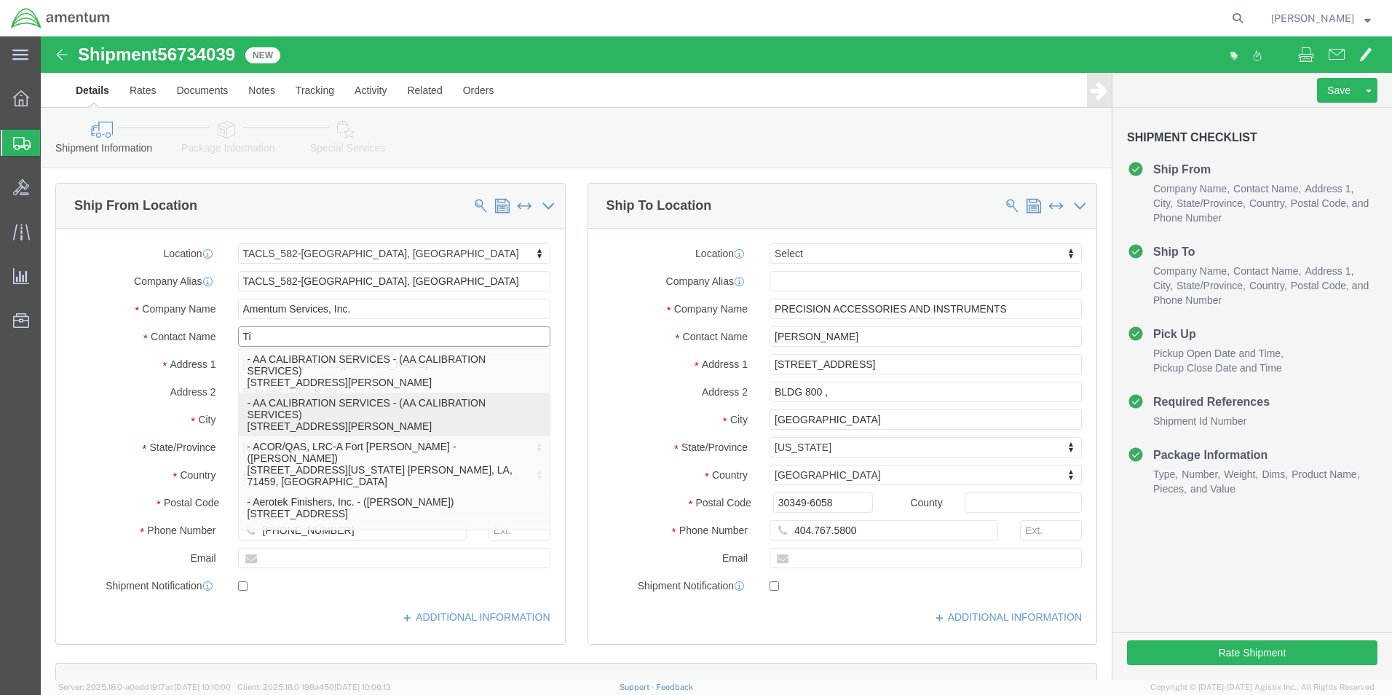
type input "[PERSON_NAME]"
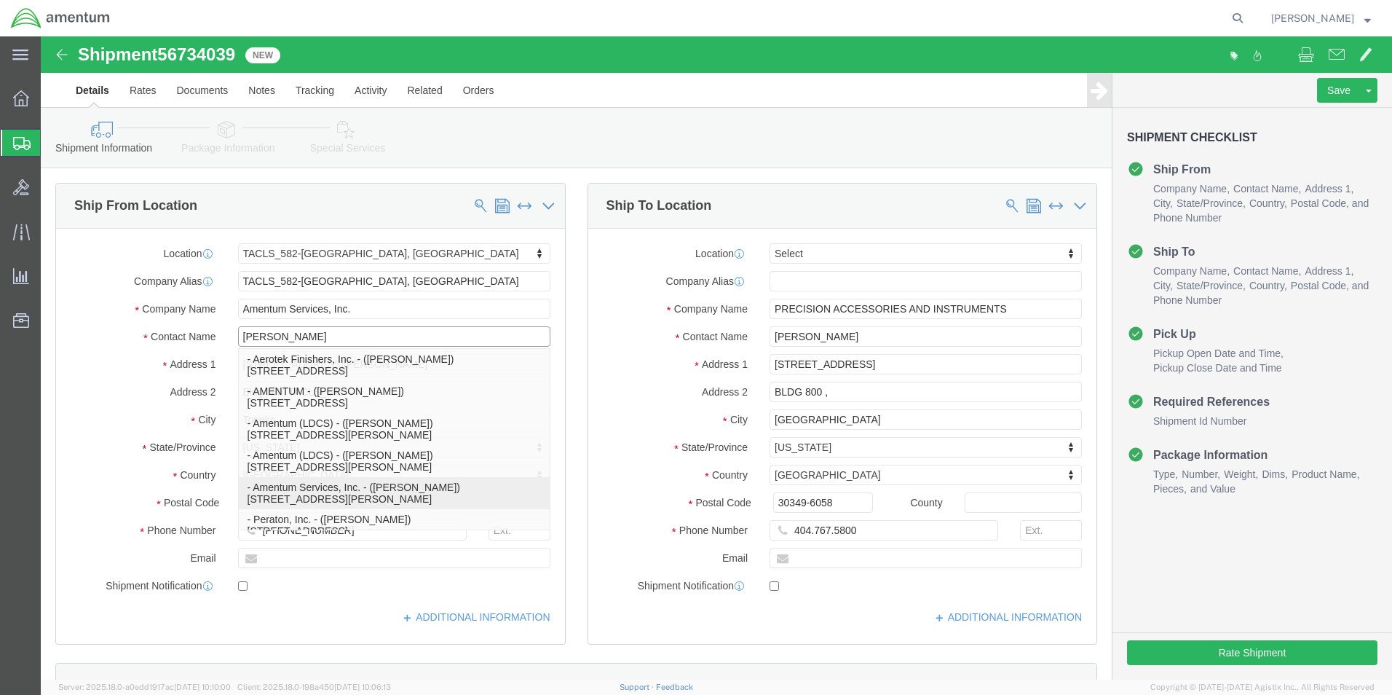
click p "- Amentum Services, Inc. - ([PERSON_NAME]) [STREET_ADDRESS][PERSON_NAME]"
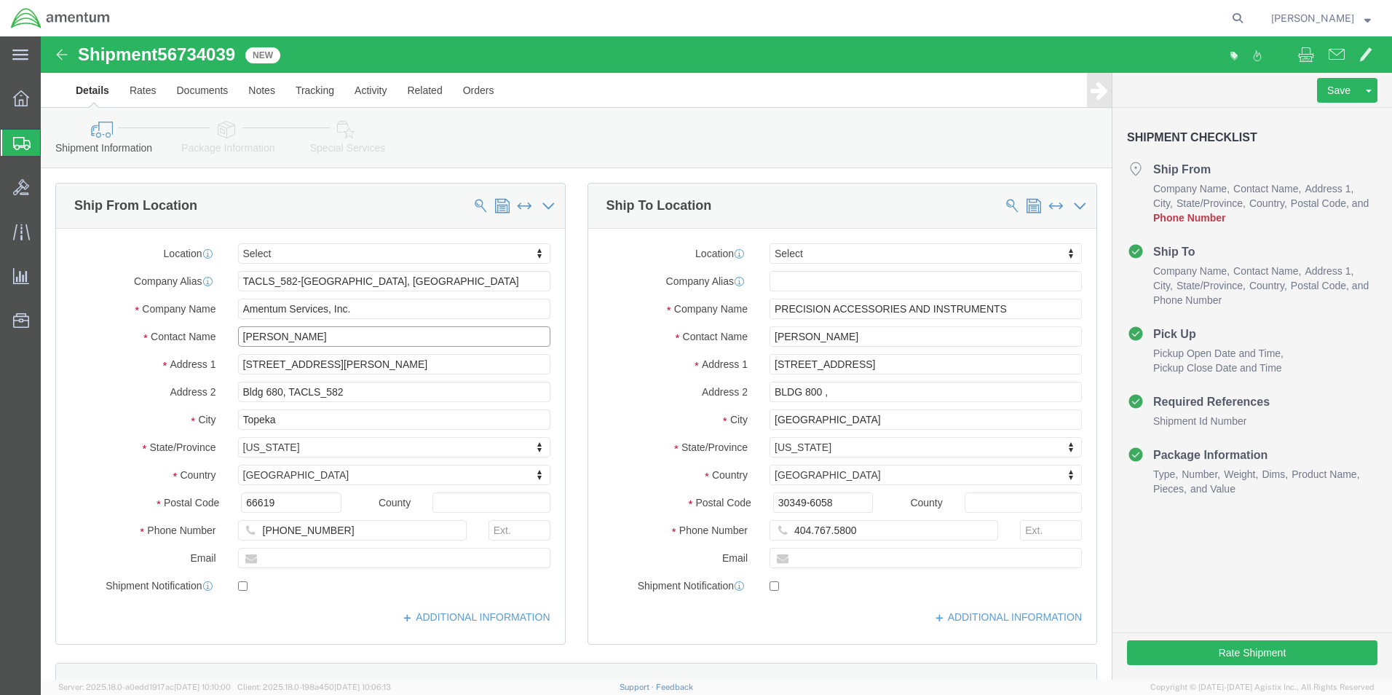
select select
type input "[PERSON_NAME]"
select select "KS"
type input "[PERSON_NAME]"
click input "text"
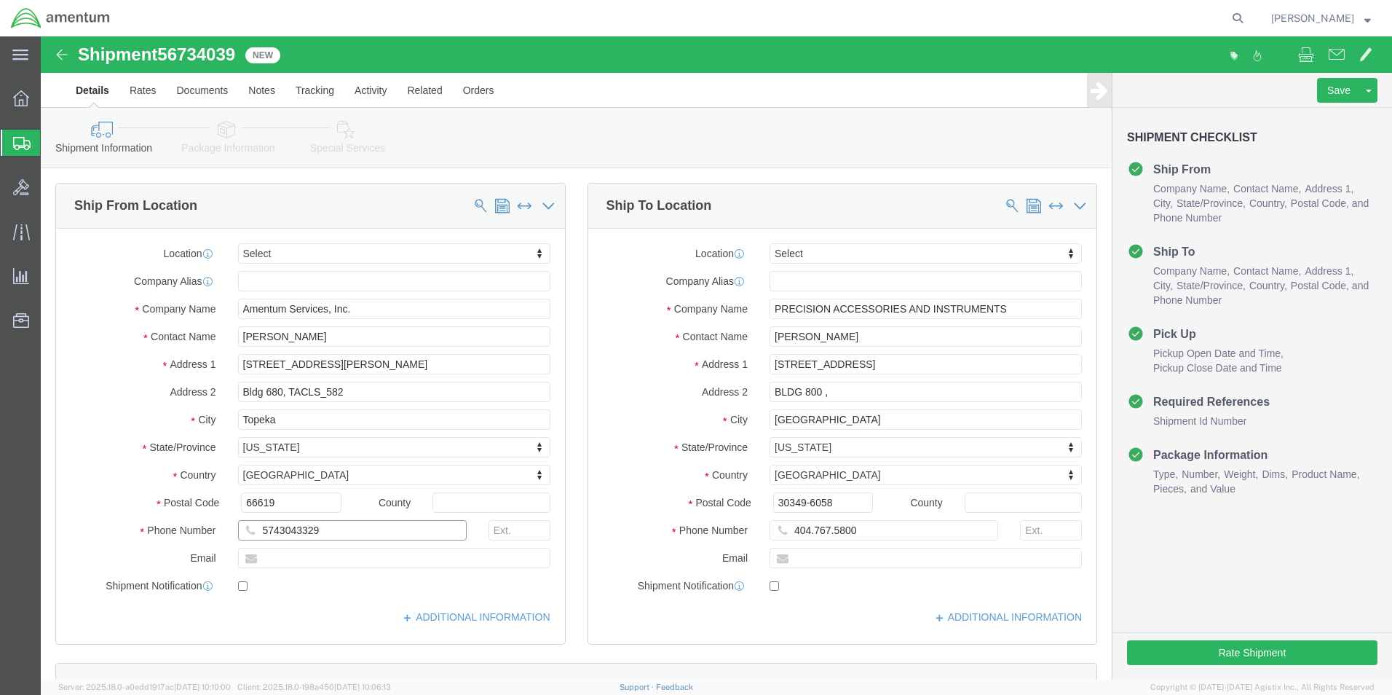
type input "5743043329"
click input "404.767.5800"
click input "404.7675800"
type input "4047675800"
click button "Rate Shipment"
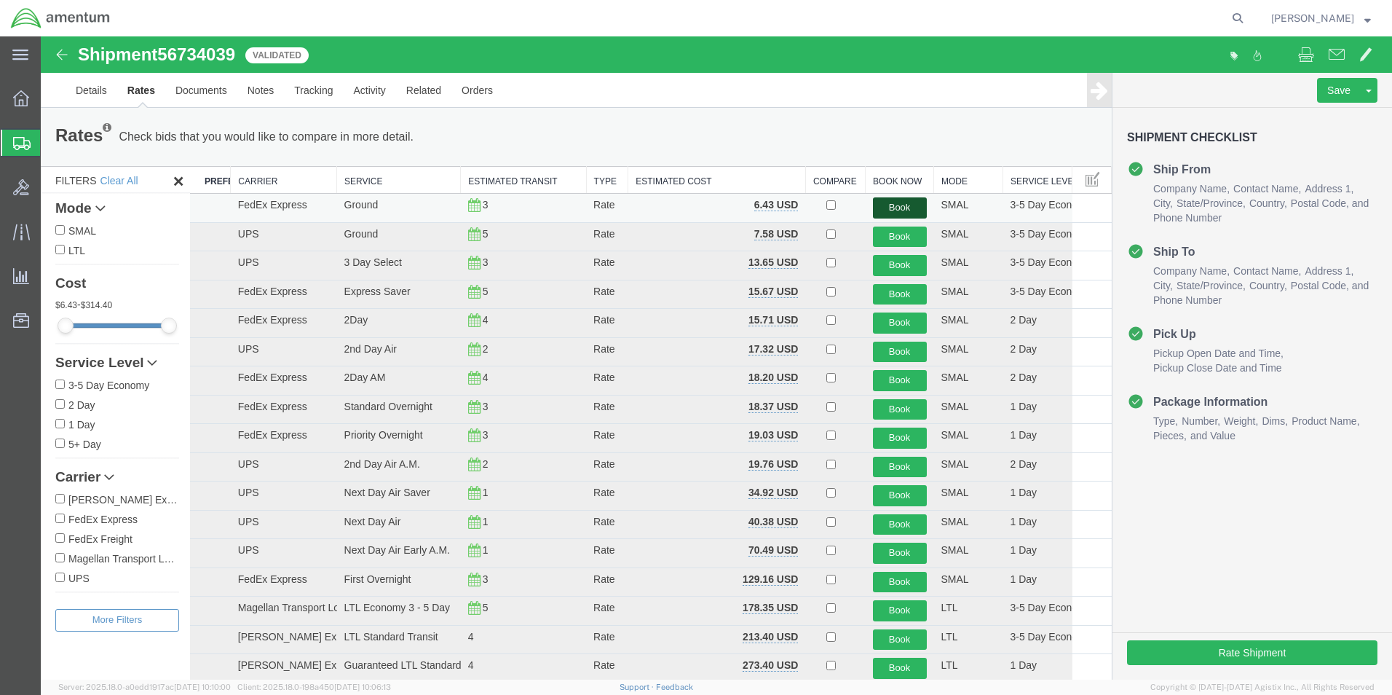
click at [888, 206] on button "Book" at bounding box center [900, 207] width 54 height 21
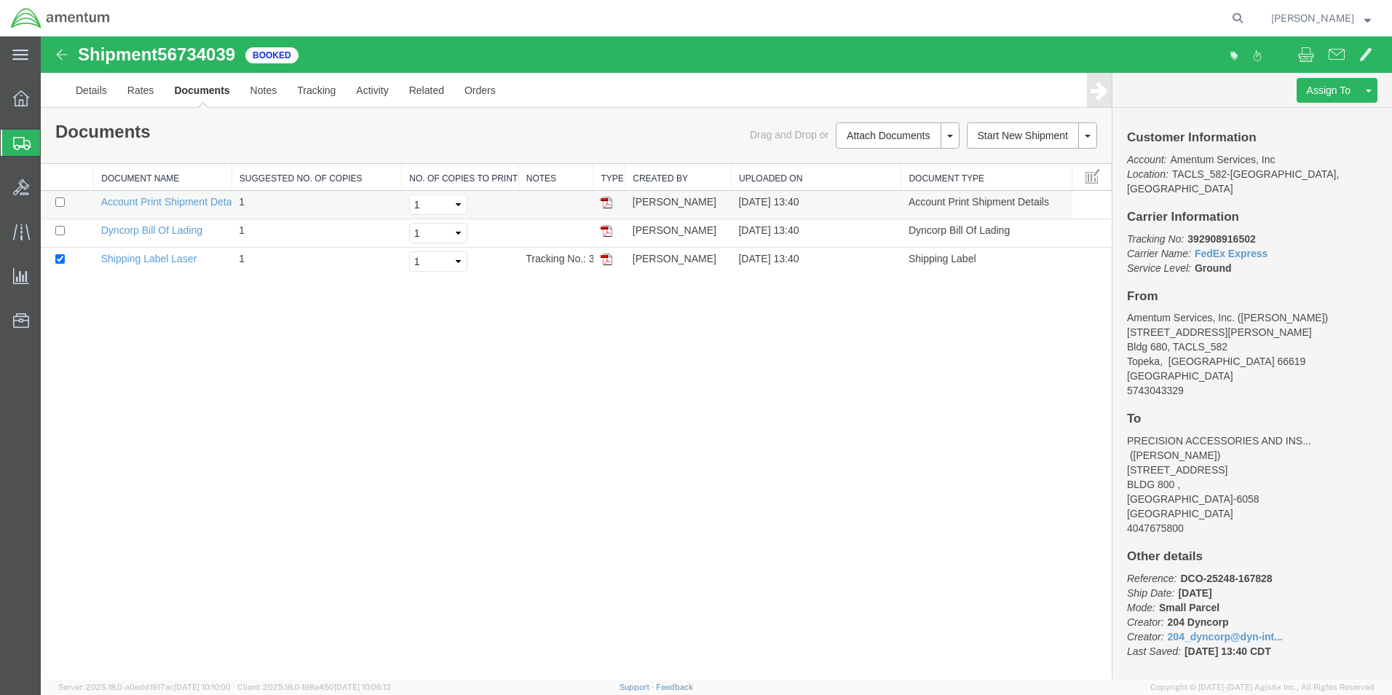
click at [607, 208] on img at bounding box center [607, 203] width 12 height 12
click at [608, 231] on img at bounding box center [607, 231] width 12 height 12
click at [605, 257] on img at bounding box center [607, 259] width 12 height 12
click at [21, 97] on icon at bounding box center [21, 98] width 16 height 16
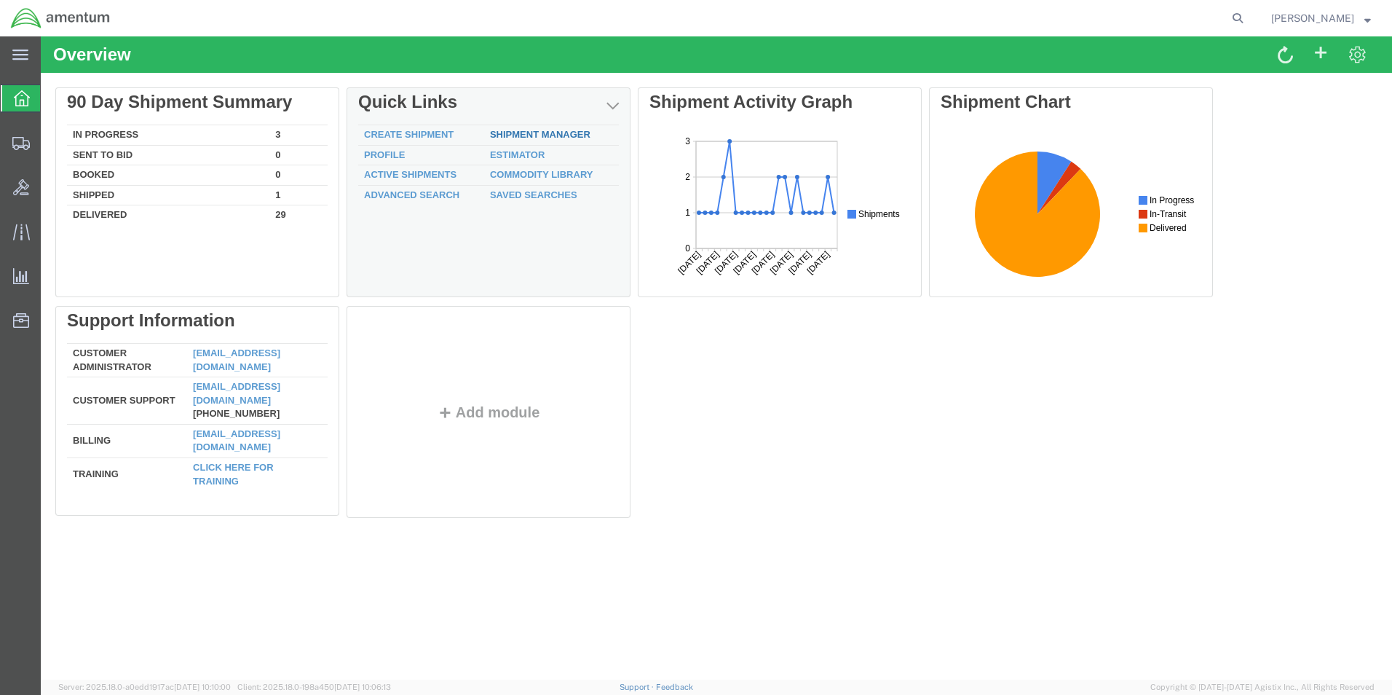
click at [536, 135] on link "Shipment Manager" at bounding box center [540, 134] width 100 height 11
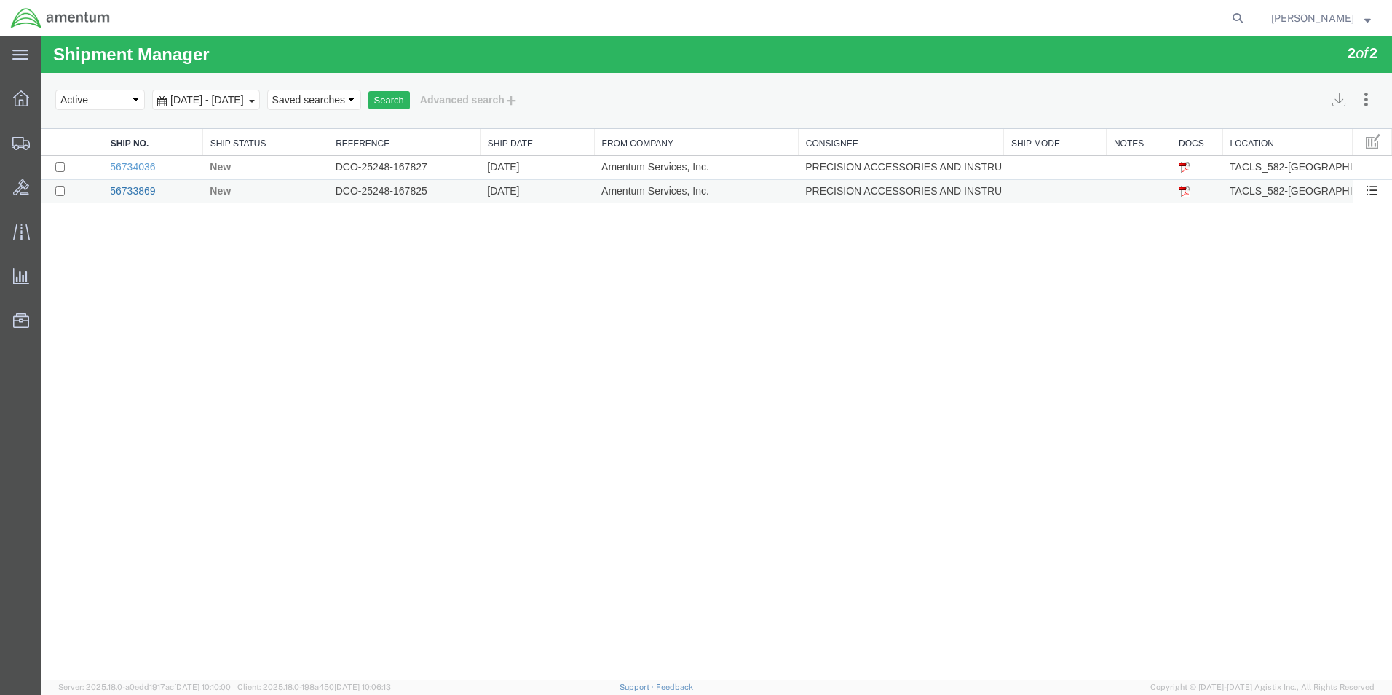
click at [137, 189] on link "56733869" at bounding box center [132, 191] width 45 height 12
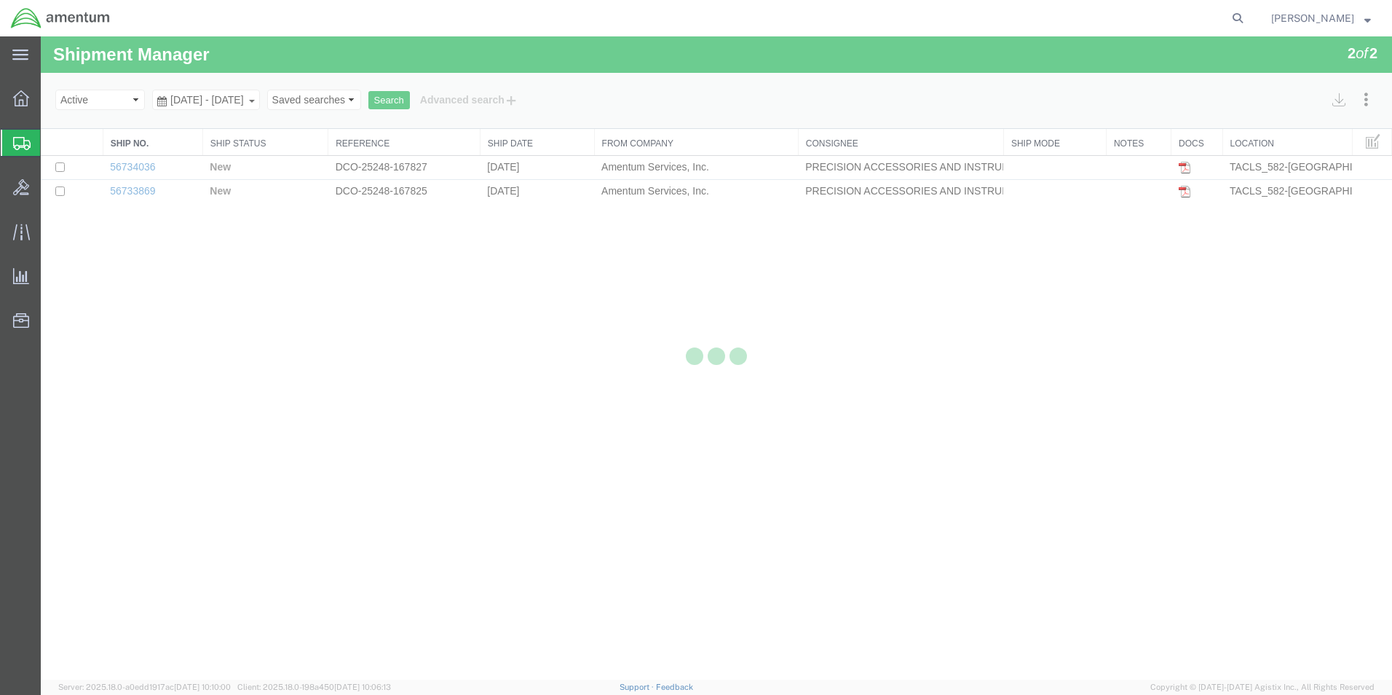
select select "42703"
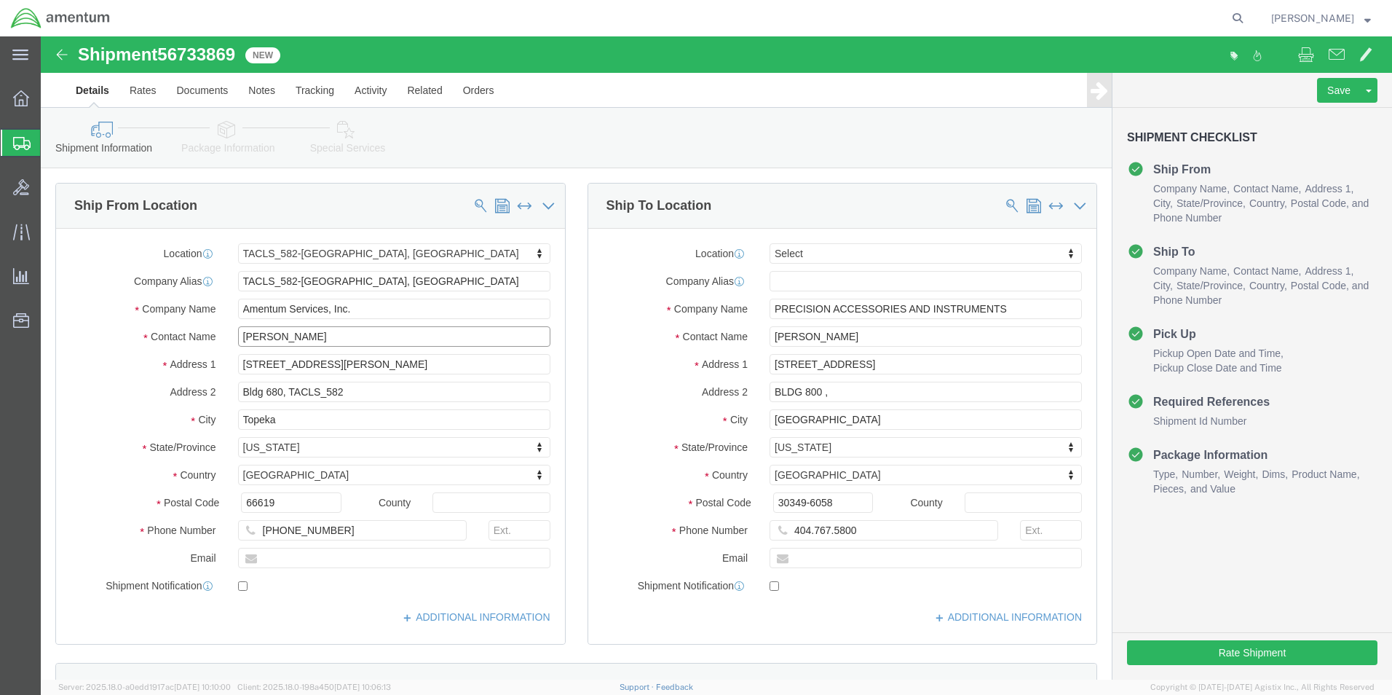
drag, startPoint x: 271, startPoint y: 299, endPoint x: 117, endPoint y: 310, distance: 154.0
click div "Contact Name [PERSON_NAME]"
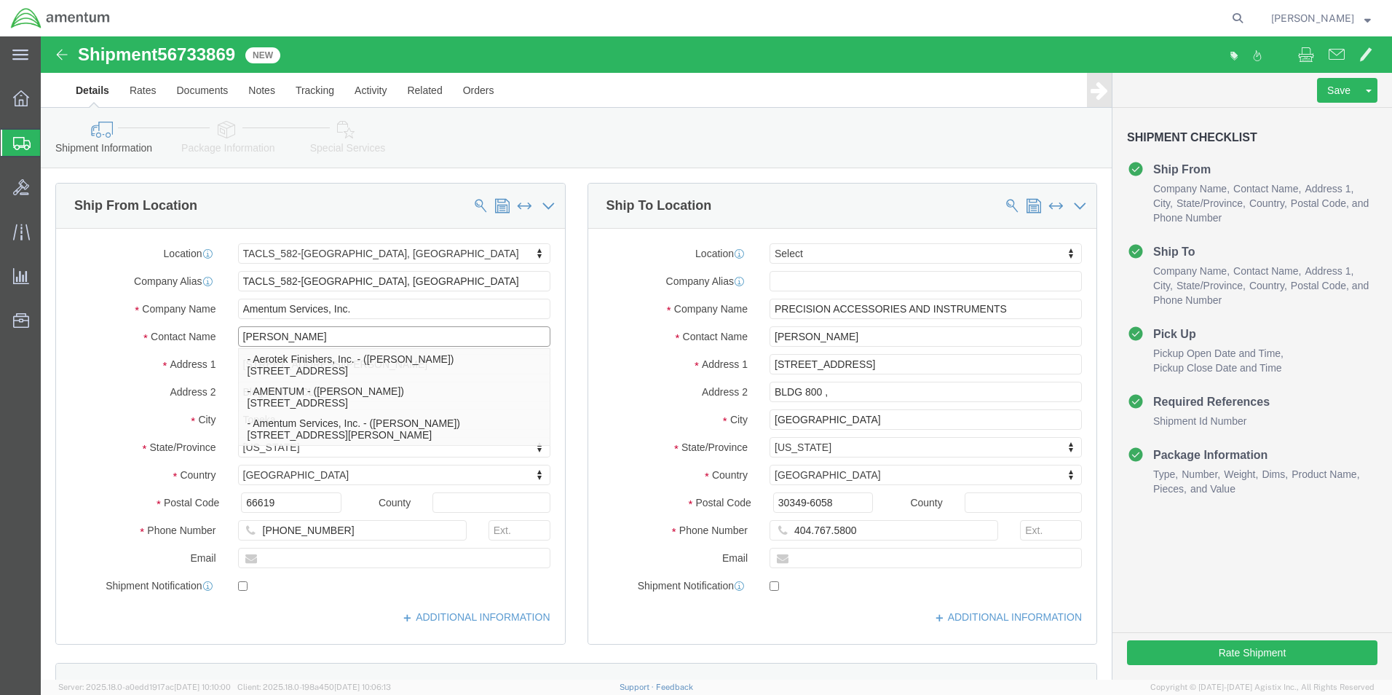
type input "[PERSON_NAME]"
click p "- Amentum Services, Inc. - ([PERSON_NAME]) [STREET_ADDRESS][PERSON_NAME]"
select select
type input "[PERSON_NAME]"
select select "KS"
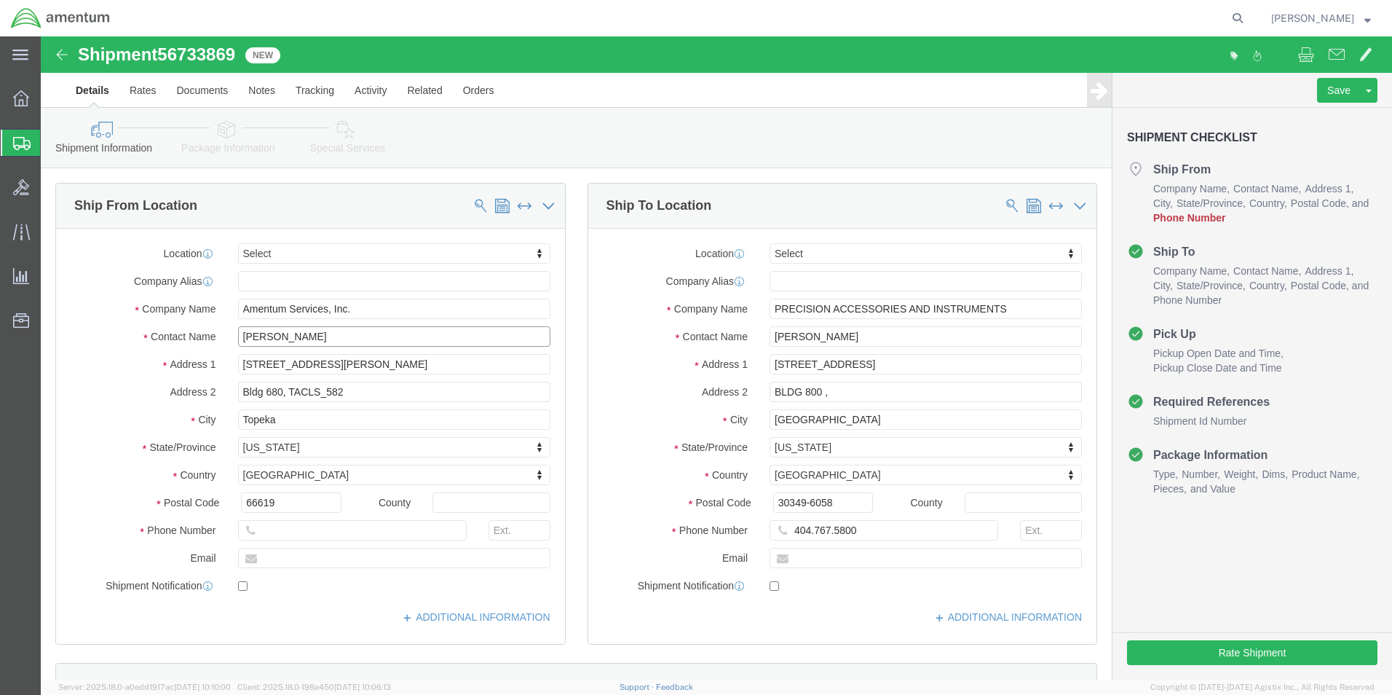
type input "[PERSON_NAME]"
click input "text"
type input "5743043329"
drag, startPoint x: 768, startPoint y: 491, endPoint x: 789, endPoint y: 506, distance: 26.1
click input "404.767.5800"
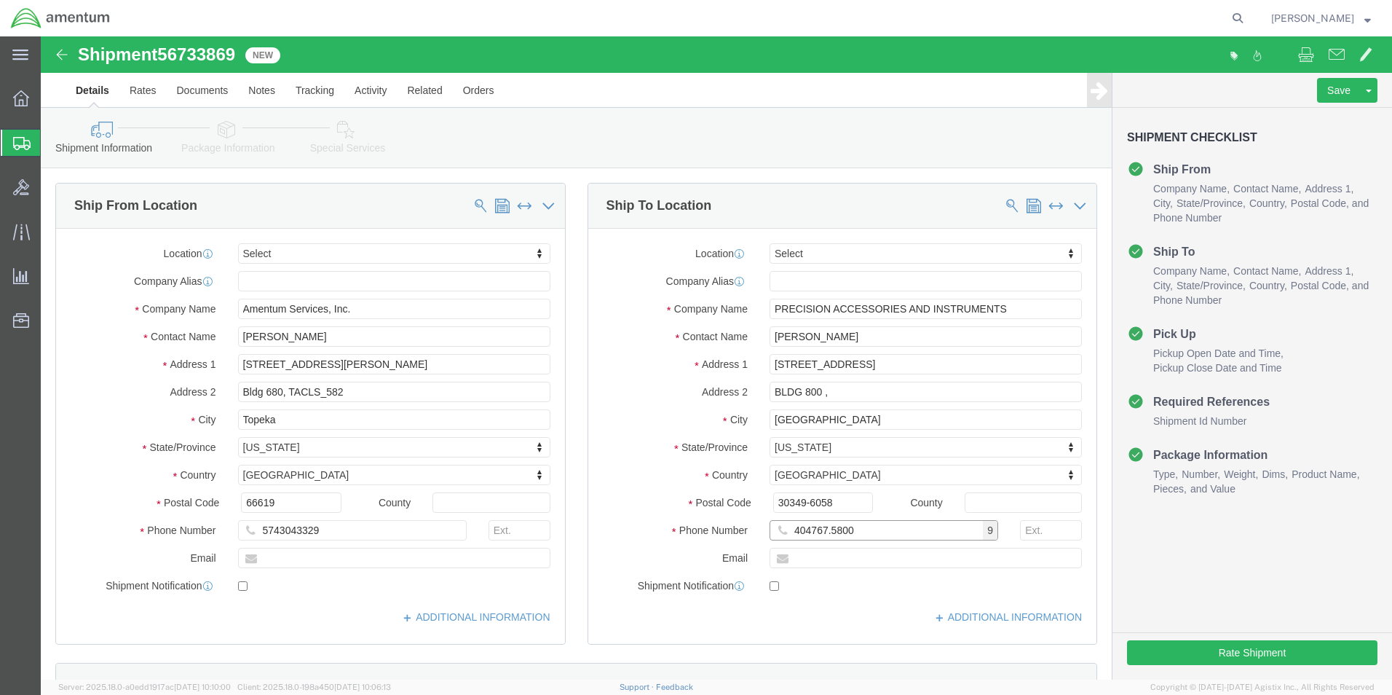
click input "404767.5800"
type input "4047675800"
click button "Rate Shipment"
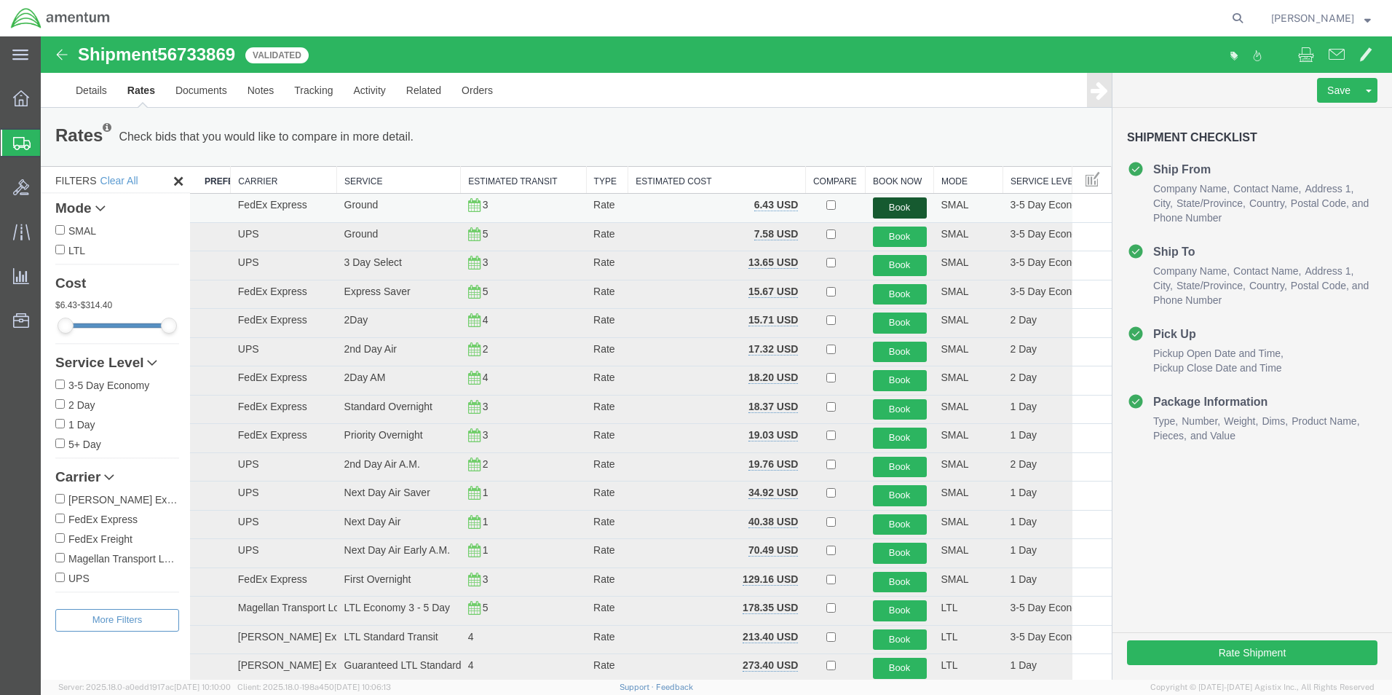
click at [905, 207] on button "Book" at bounding box center [900, 207] width 54 height 21
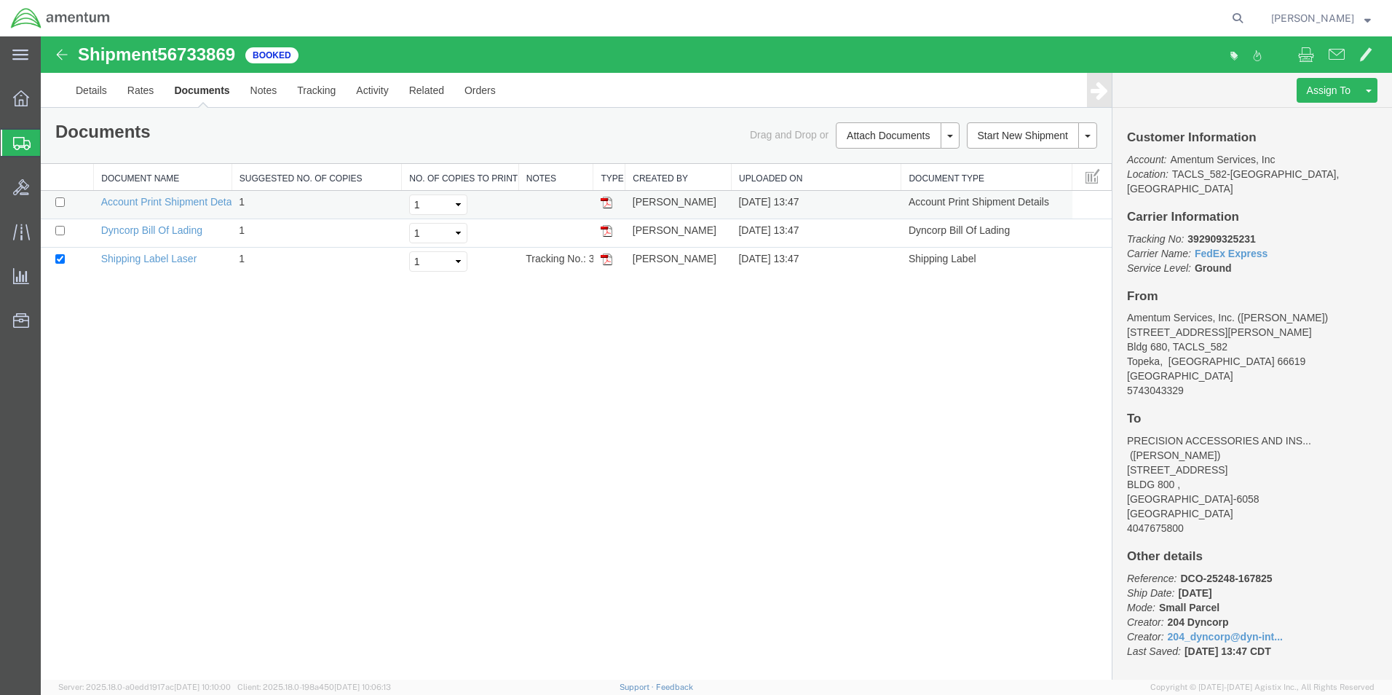
click at [608, 200] on img at bounding box center [607, 203] width 12 height 12
click at [607, 226] on img at bounding box center [607, 231] width 12 height 12
click at [610, 256] on img at bounding box center [607, 259] width 12 height 12
click at [16, 98] on icon at bounding box center [21, 98] width 16 height 16
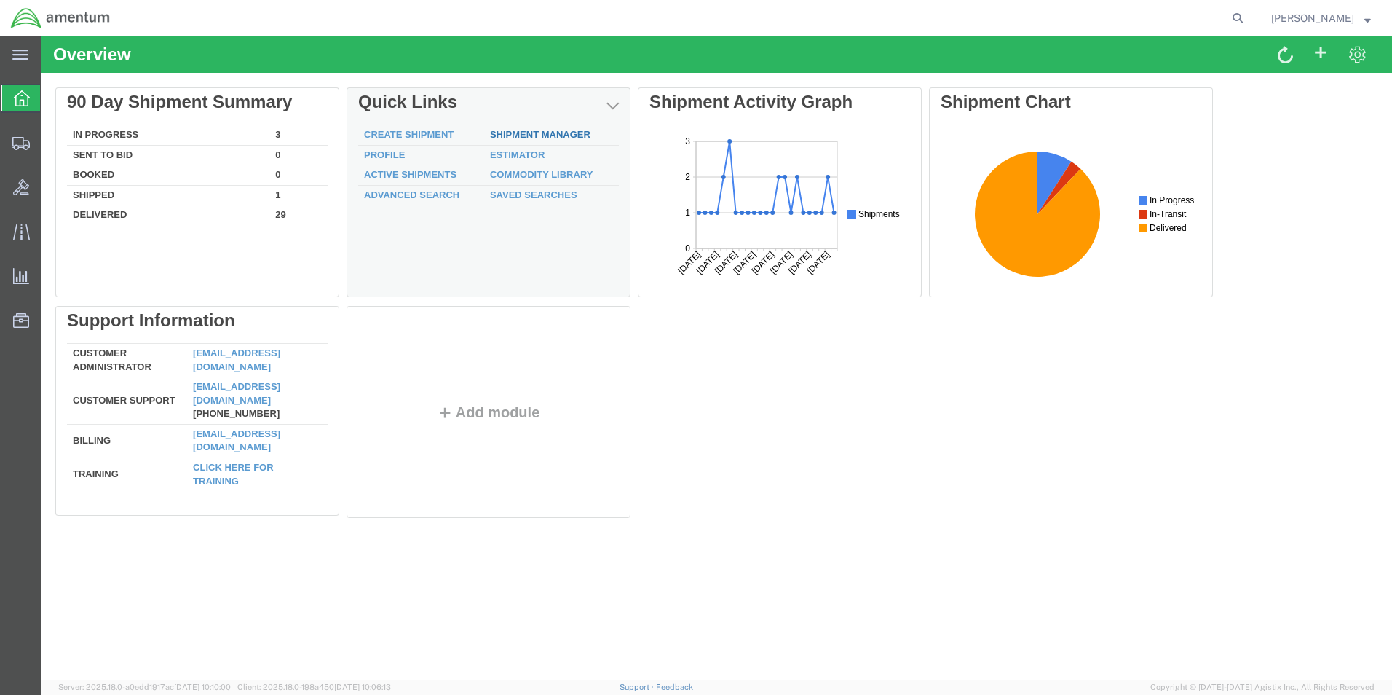
click at [547, 133] on link "Shipment Manager" at bounding box center [540, 134] width 100 height 11
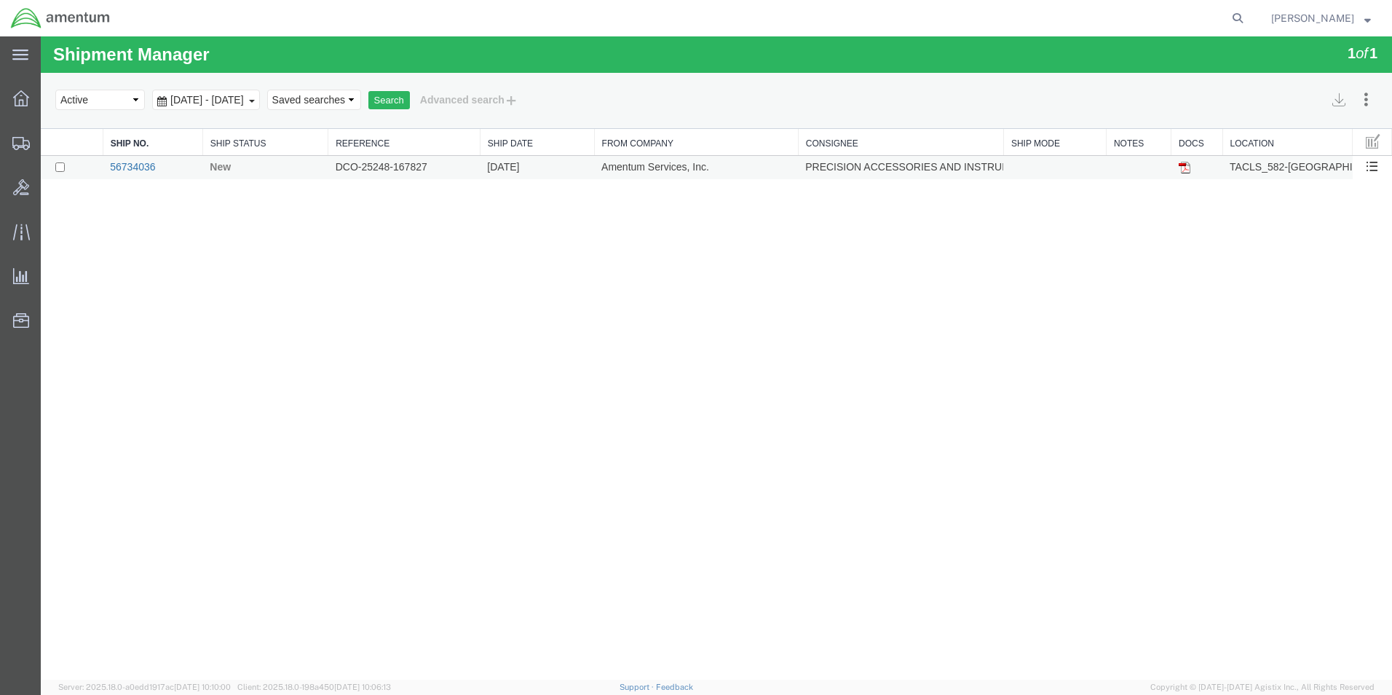
click at [137, 162] on link "56734036" at bounding box center [132, 167] width 45 height 12
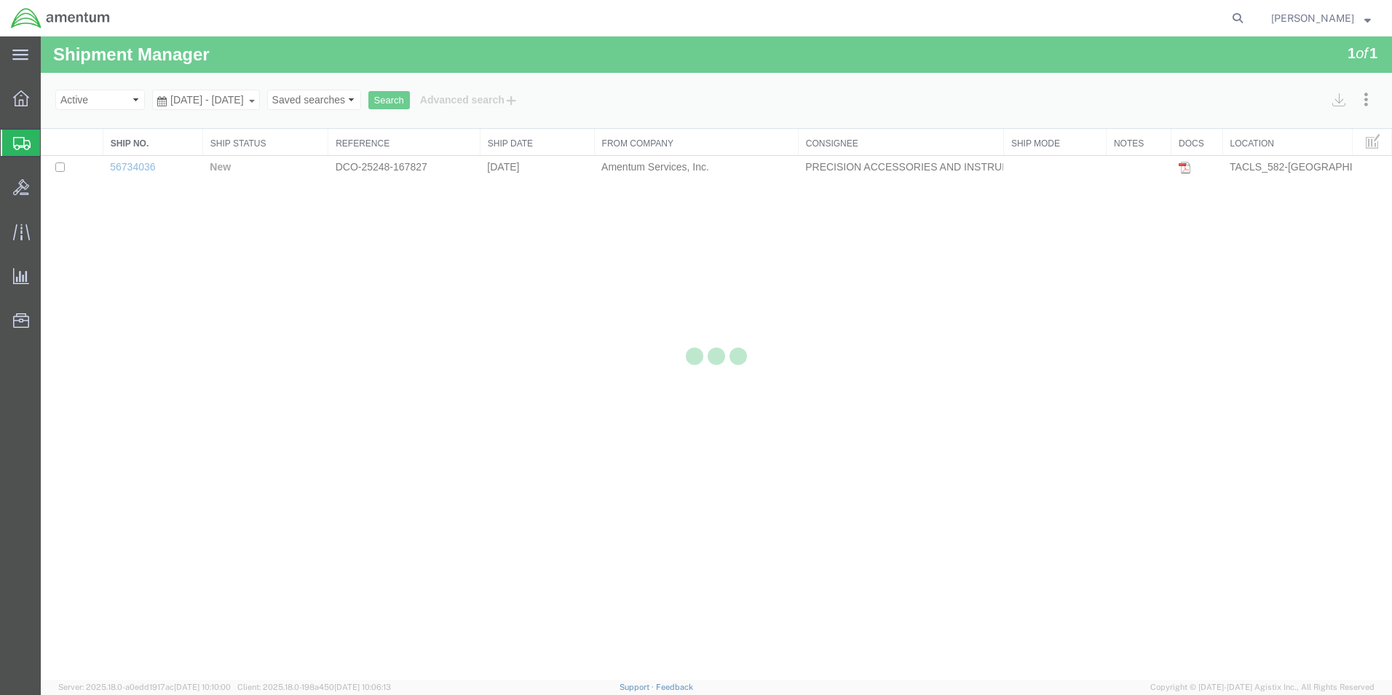
select select "42703"
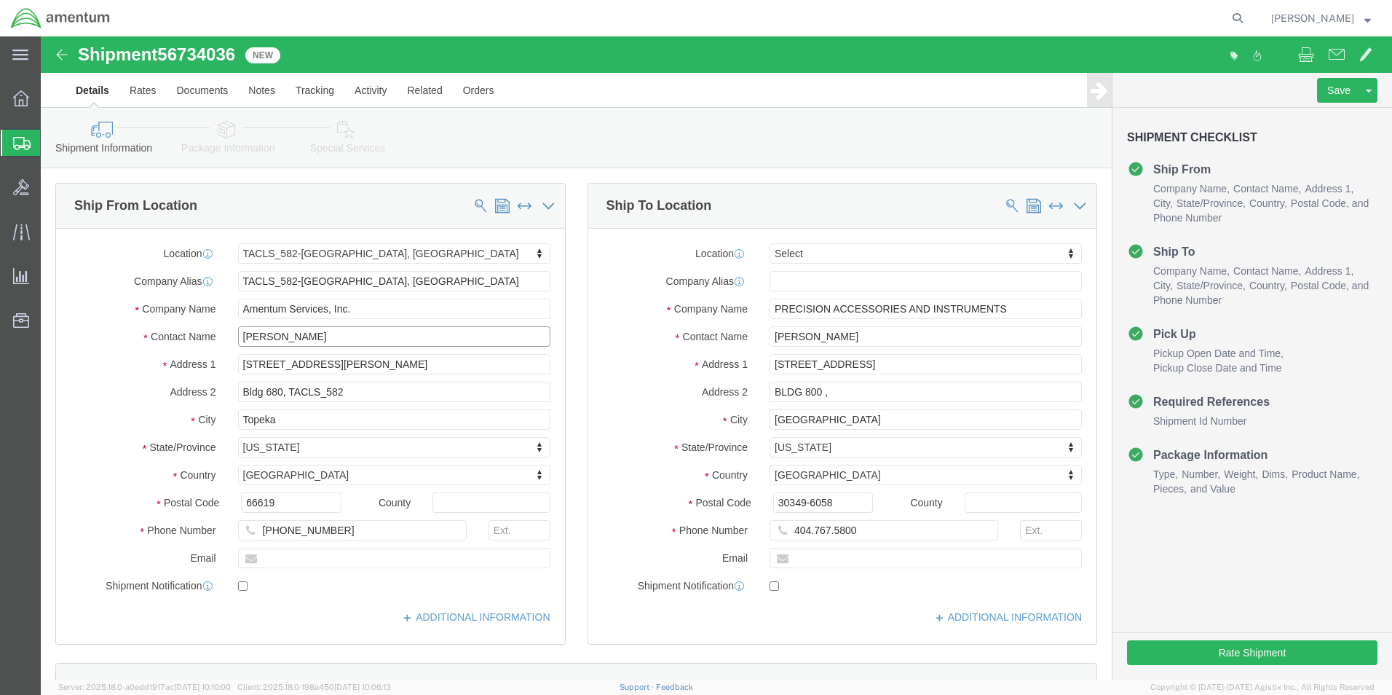
drag, startPoint x: 275, startPoint y: 301, endPoint x: 114, endPoint y: 321, distance: 162.9
click div "Location TACLS_582-[GEOGRAPHIC_DATA], [GEOGRAPHIC_DATA] Select My Profile Locat…"
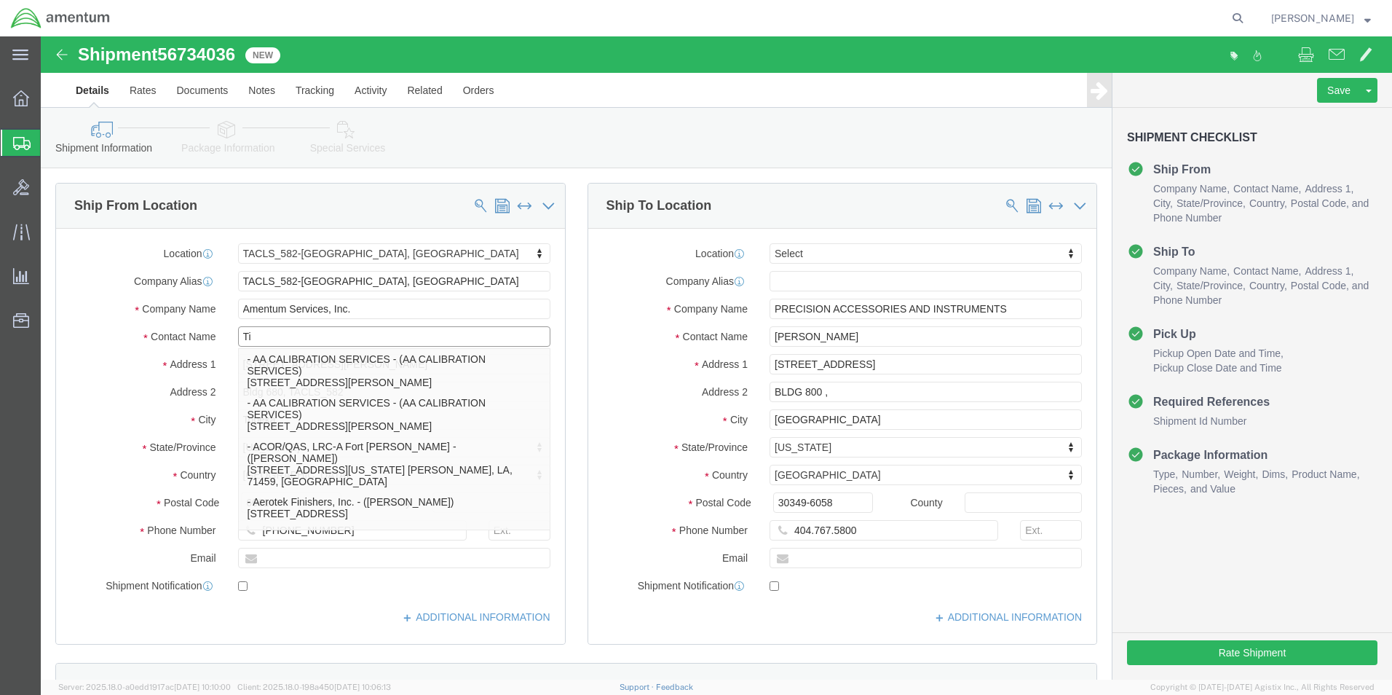
type input "[PERSON_NAME]"
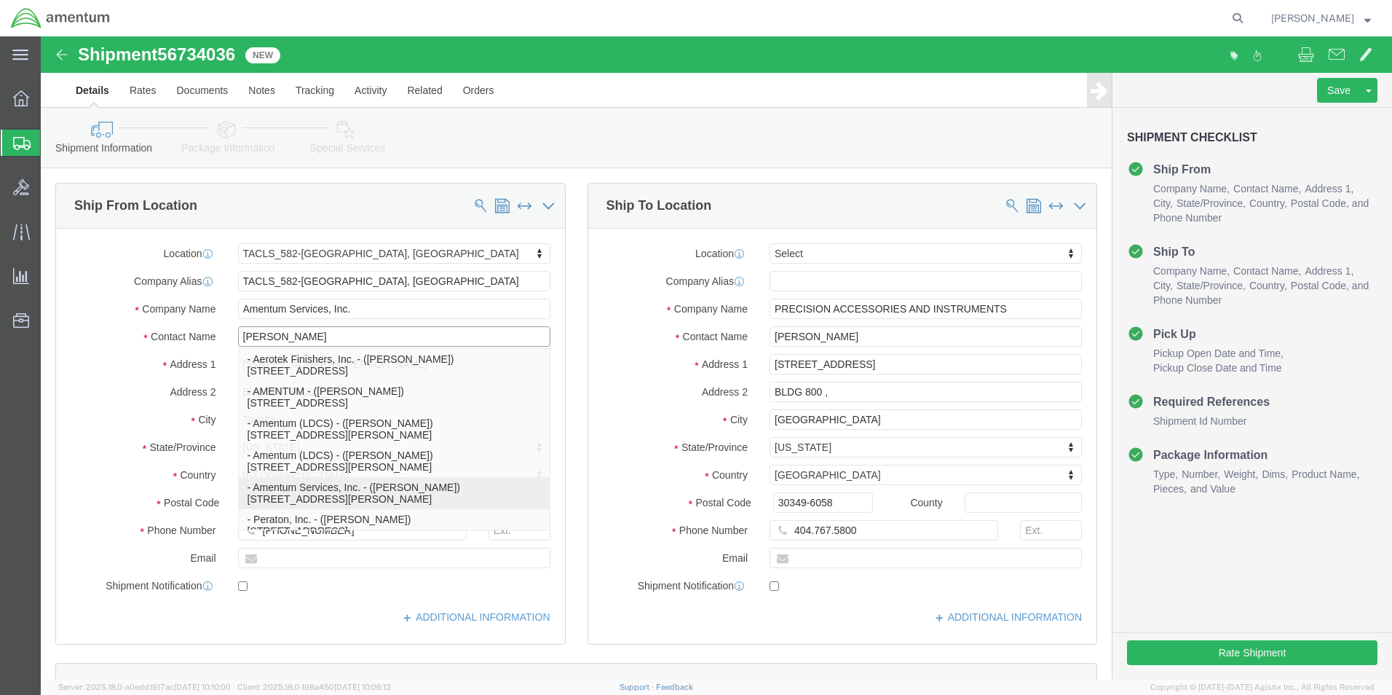
click p "- Amentum Services, Inc. - ([PERSON_NAME]) [STREET_ADDRESS][PERSON_NAME]"
select select
type input "[PERSON_NAME]"
select select "KS"
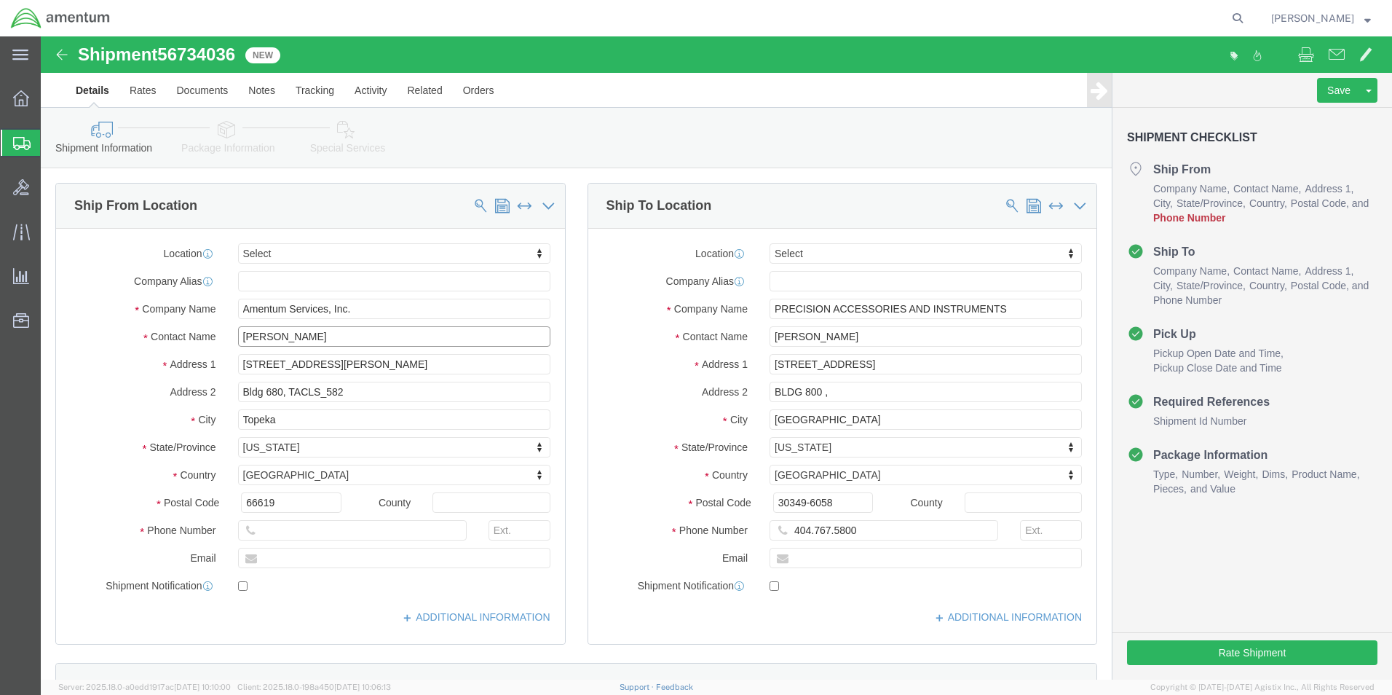
type input "[PERSON_NAME]"
click input "text"
type input "5743043329"
click input "404.767.5800"
click input "404.7675800"
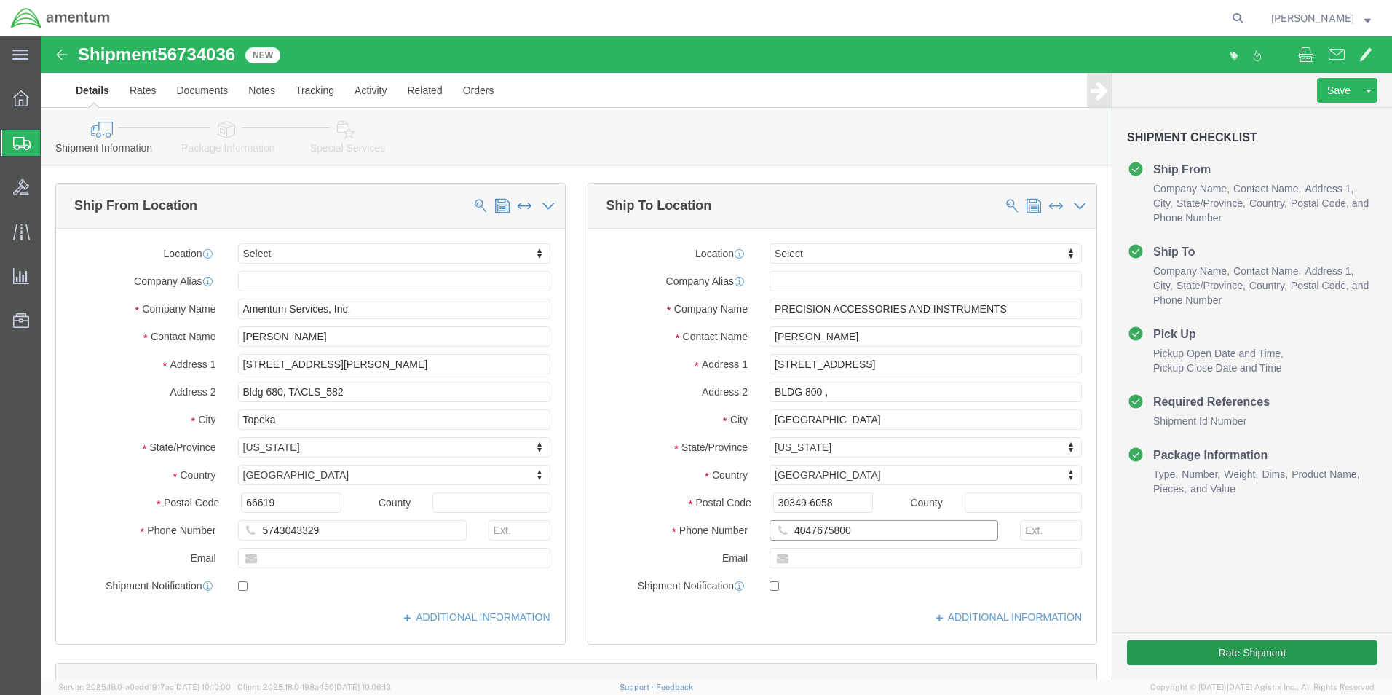
type input "4047675800"
click button "Rate Shipment"
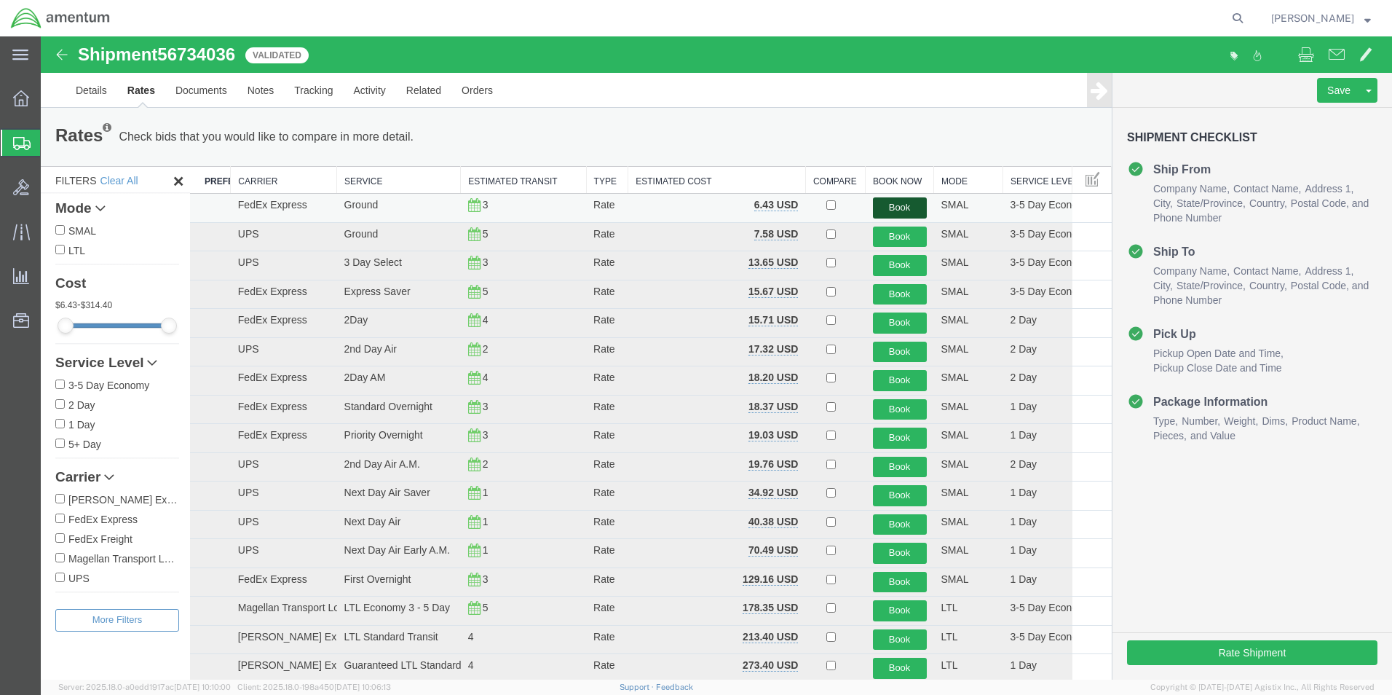
click at [888, 210] on button "Book" at bounding box center [900, 207] width 54 height 21
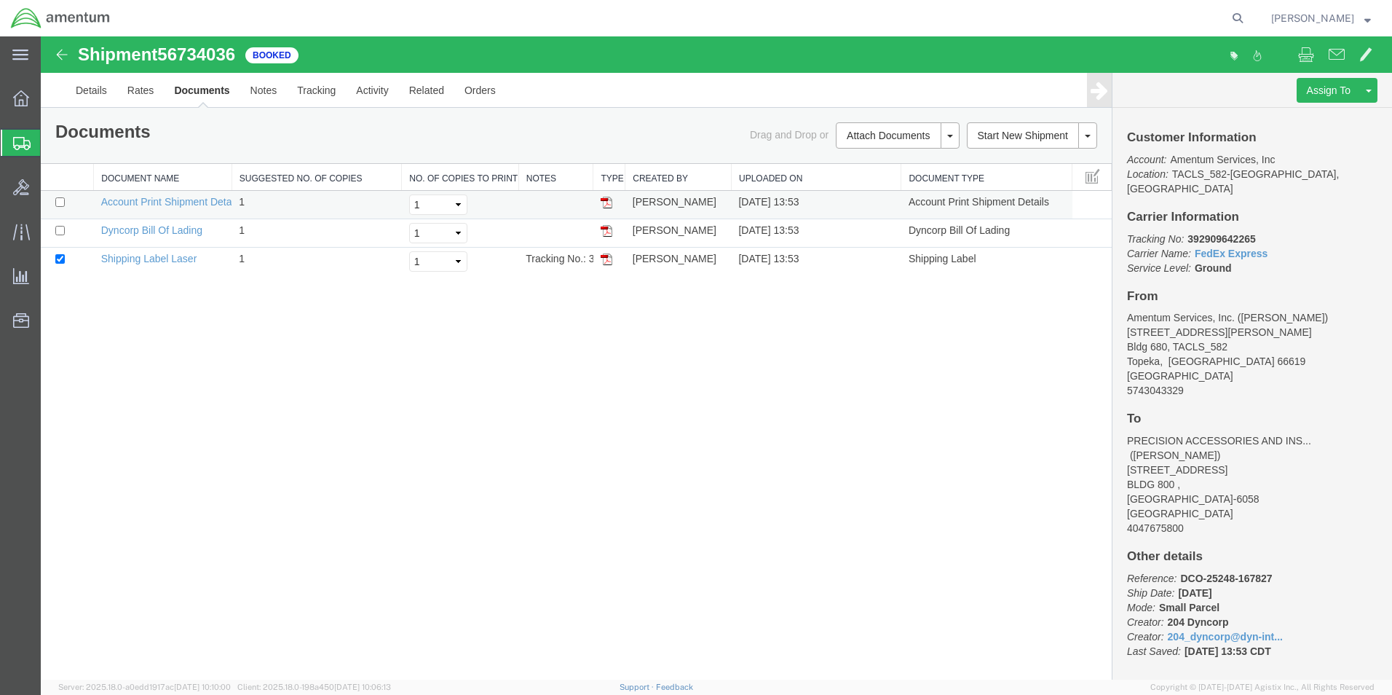
click at [607, 205] on img at bounding box center [607, 203] width 12 height 12
click at [610, 234] on img at bounding box center [607, 231] width 12 height 12
click at [606, 257] on img at bounding box center [607, 259] width 12 height 12
